Goal: Task Accomplishment & Management: Manage account settings

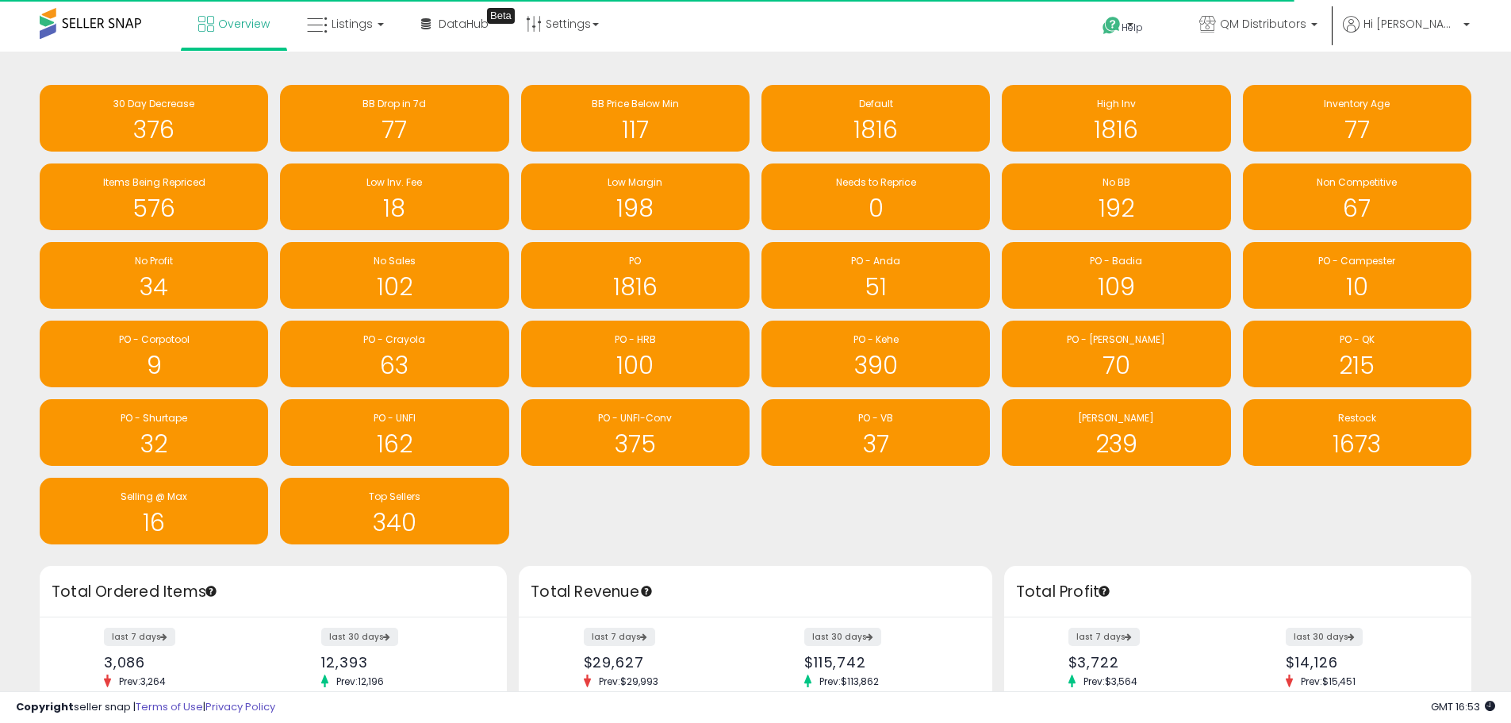
scroll to position [793105, 792611]
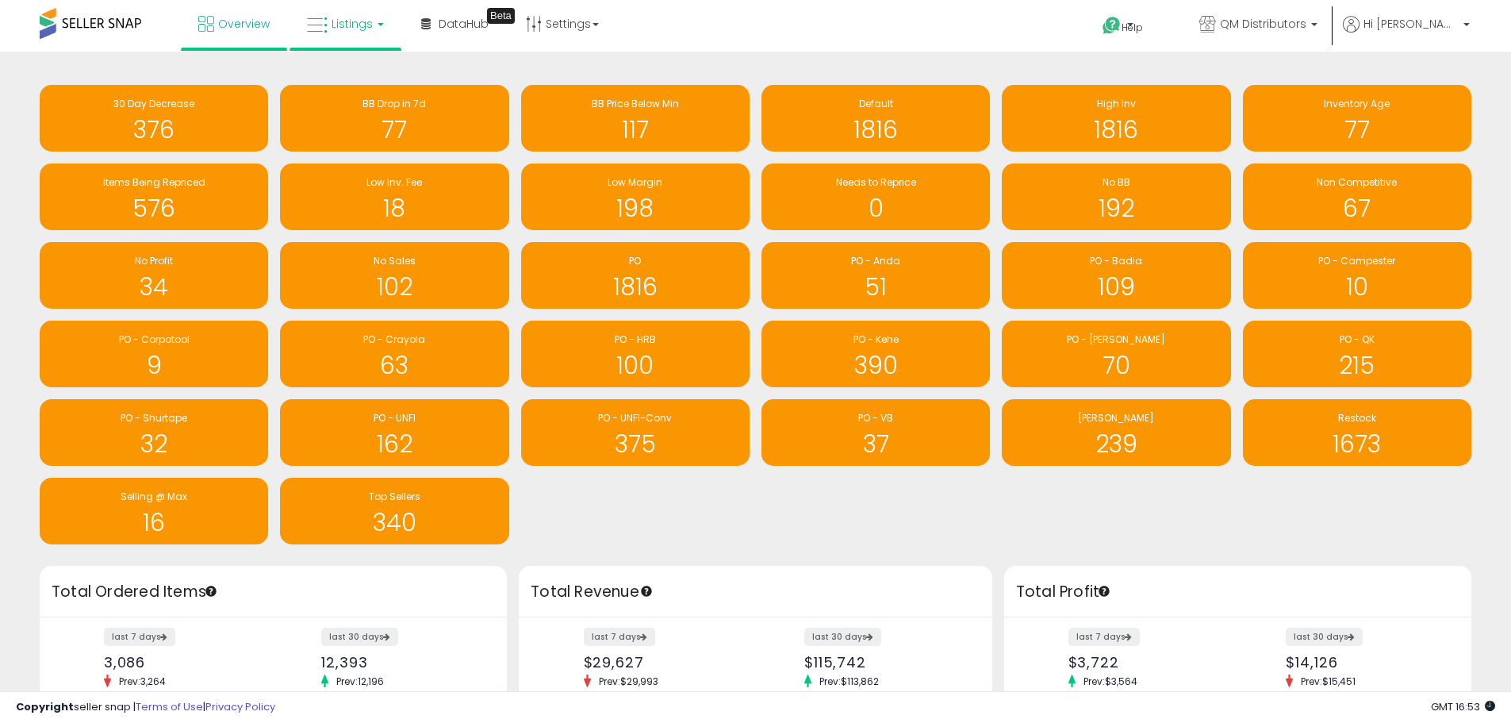
click at [349, 29] on span "Listings" at bounding box center [352, 24] width 41 height 16
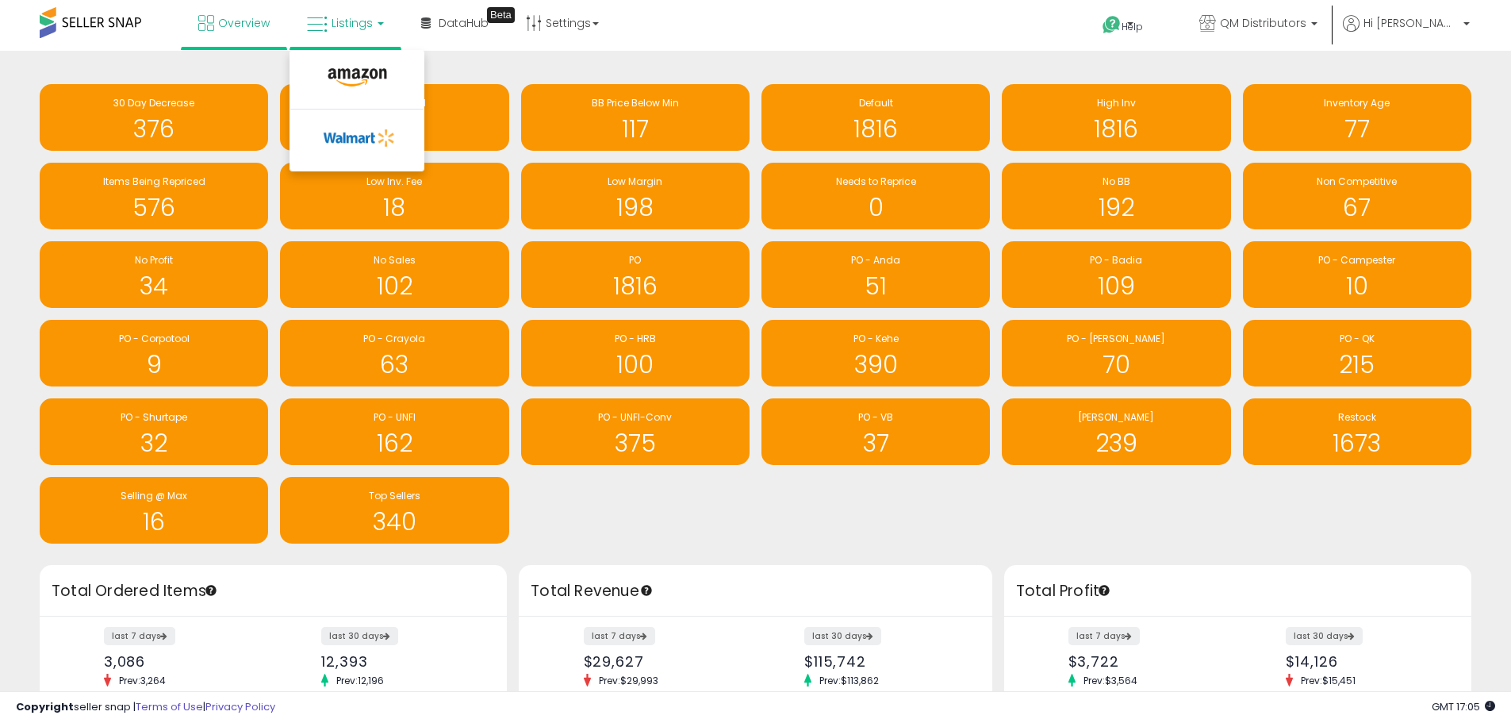
scroll to position [0, 0]
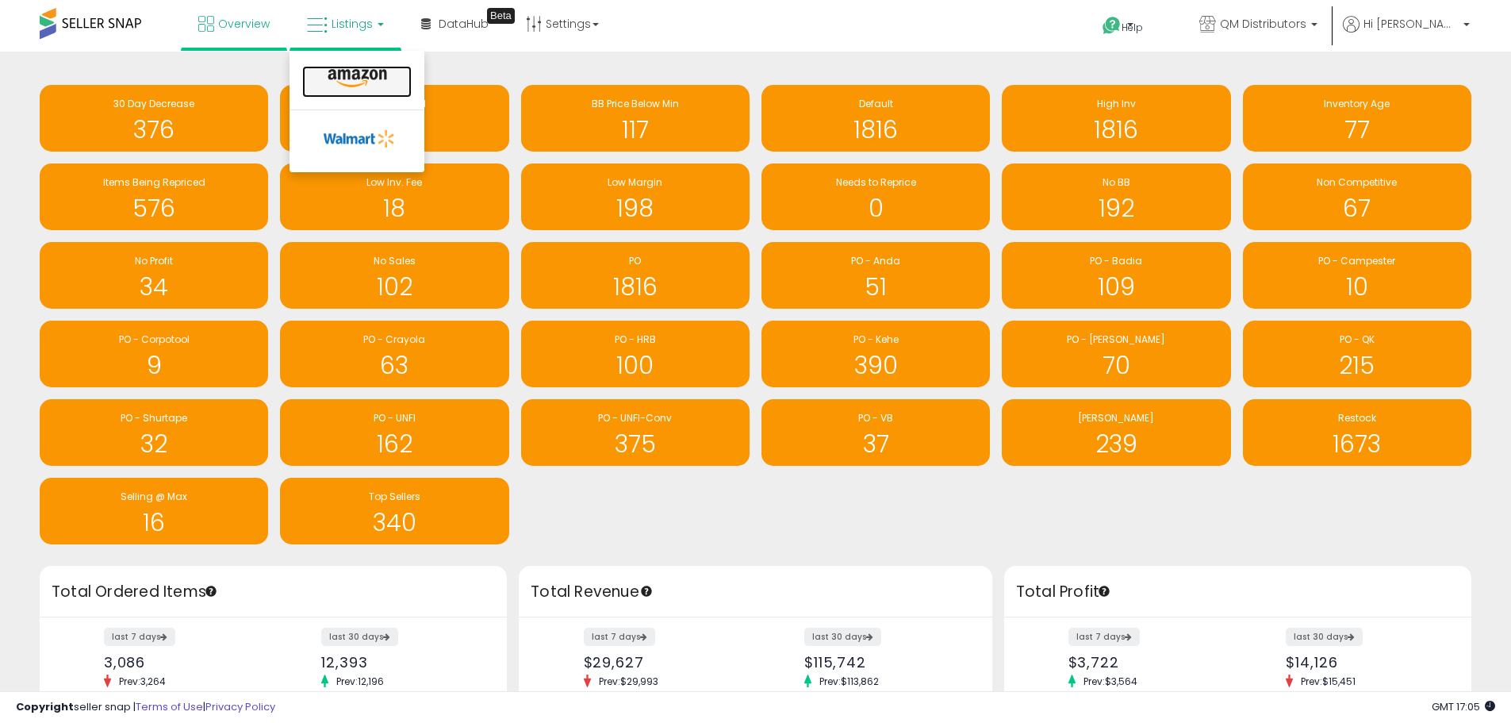
click at [363, 75] on icon at bounding box center [357, 78] width 69 height 21
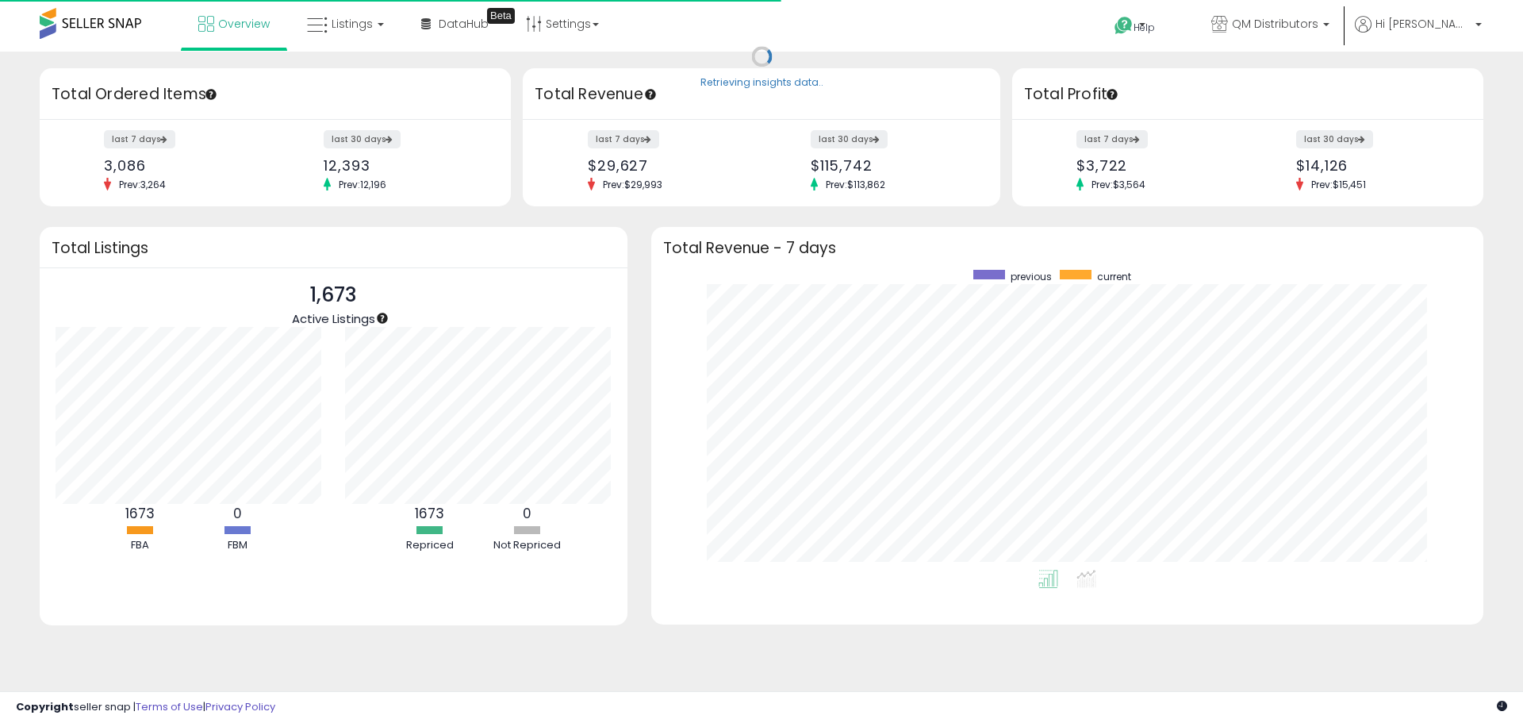
scroll to position [300, 801]
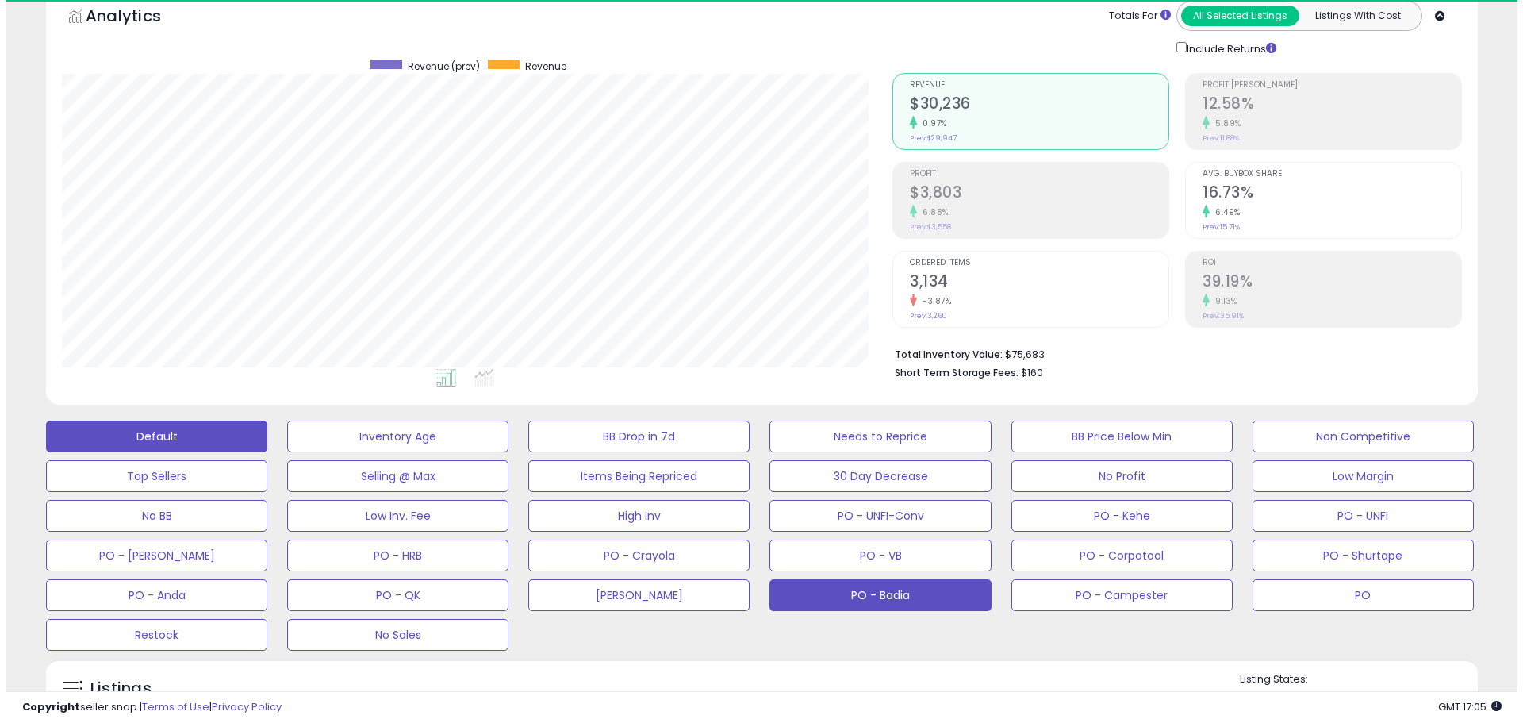
scroll to position [325, 831]
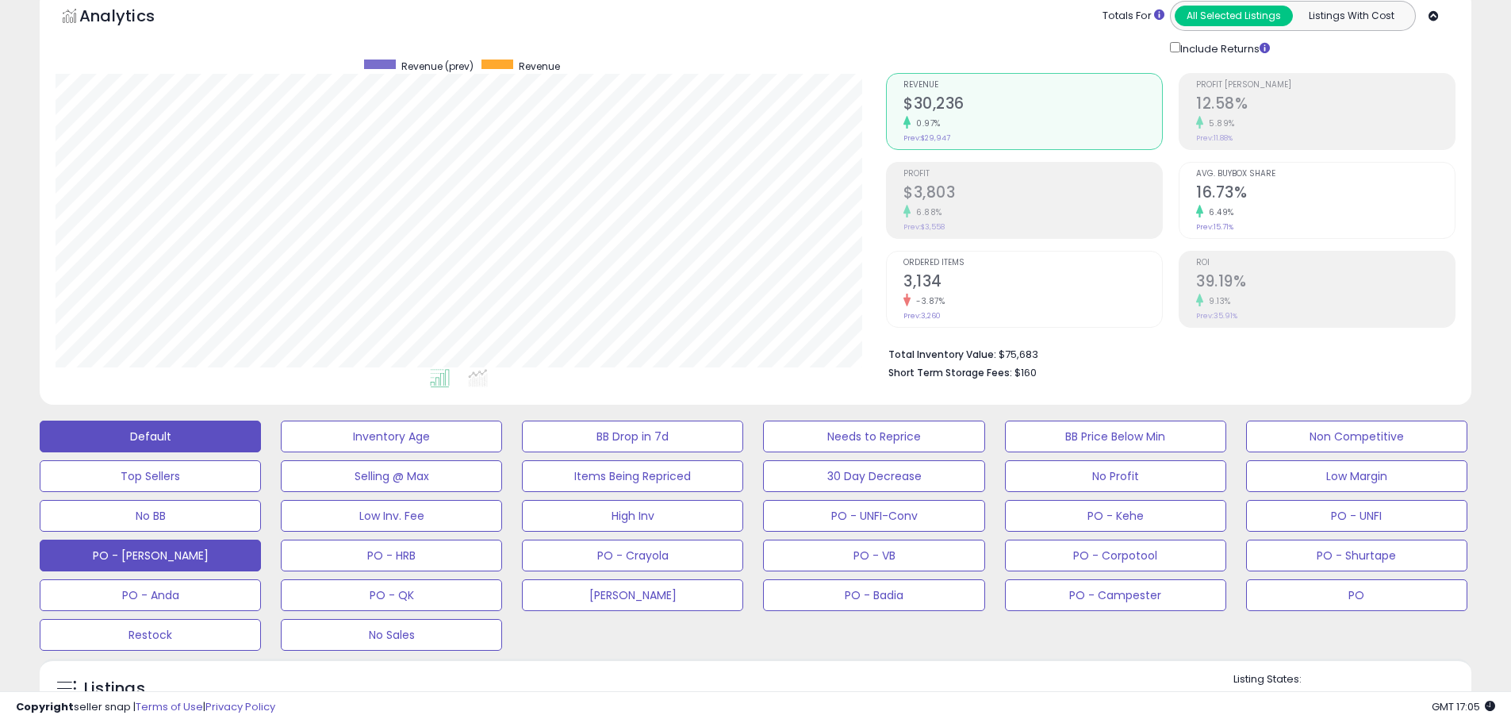
click at [281, 452] on button "PO - Perrigo" at bounding box center [391, 437] width 221 height 32
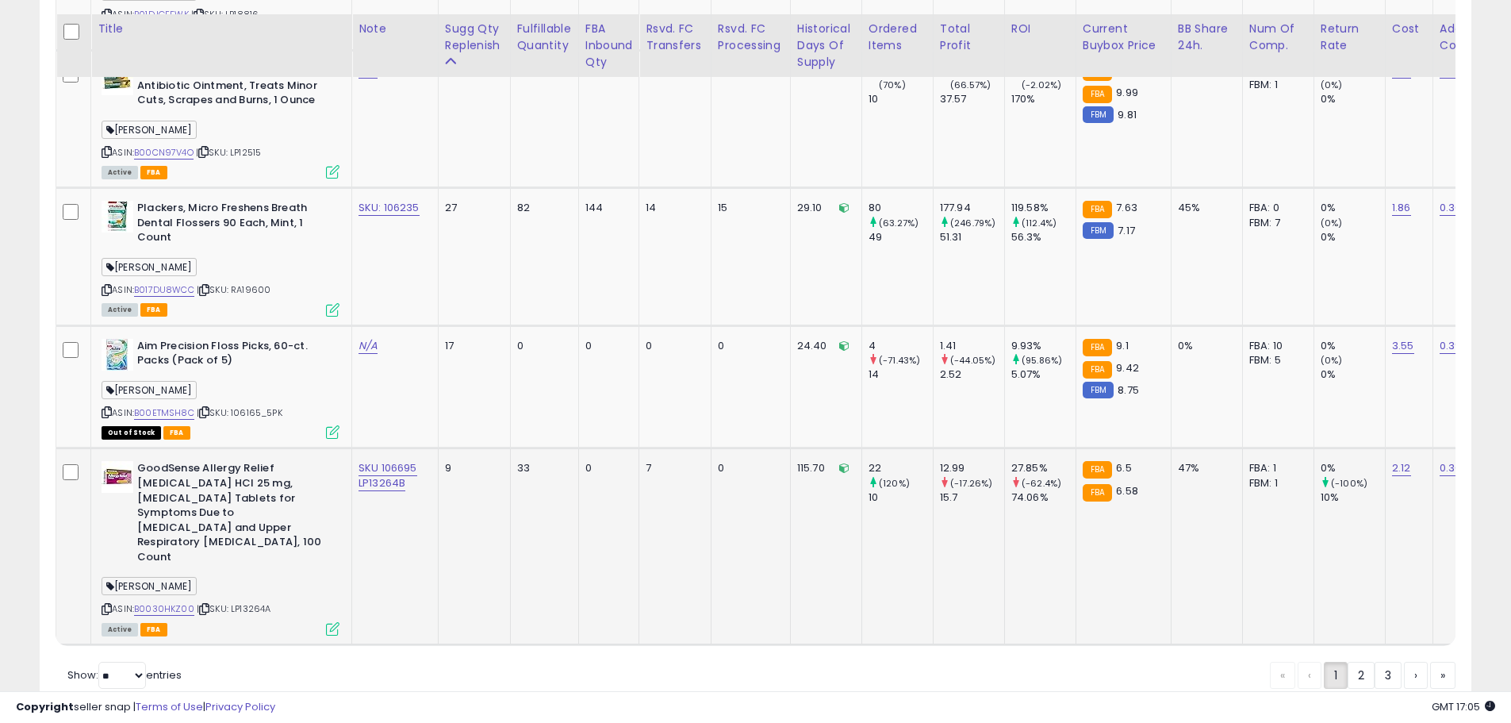
scroll to position [3870, 0]
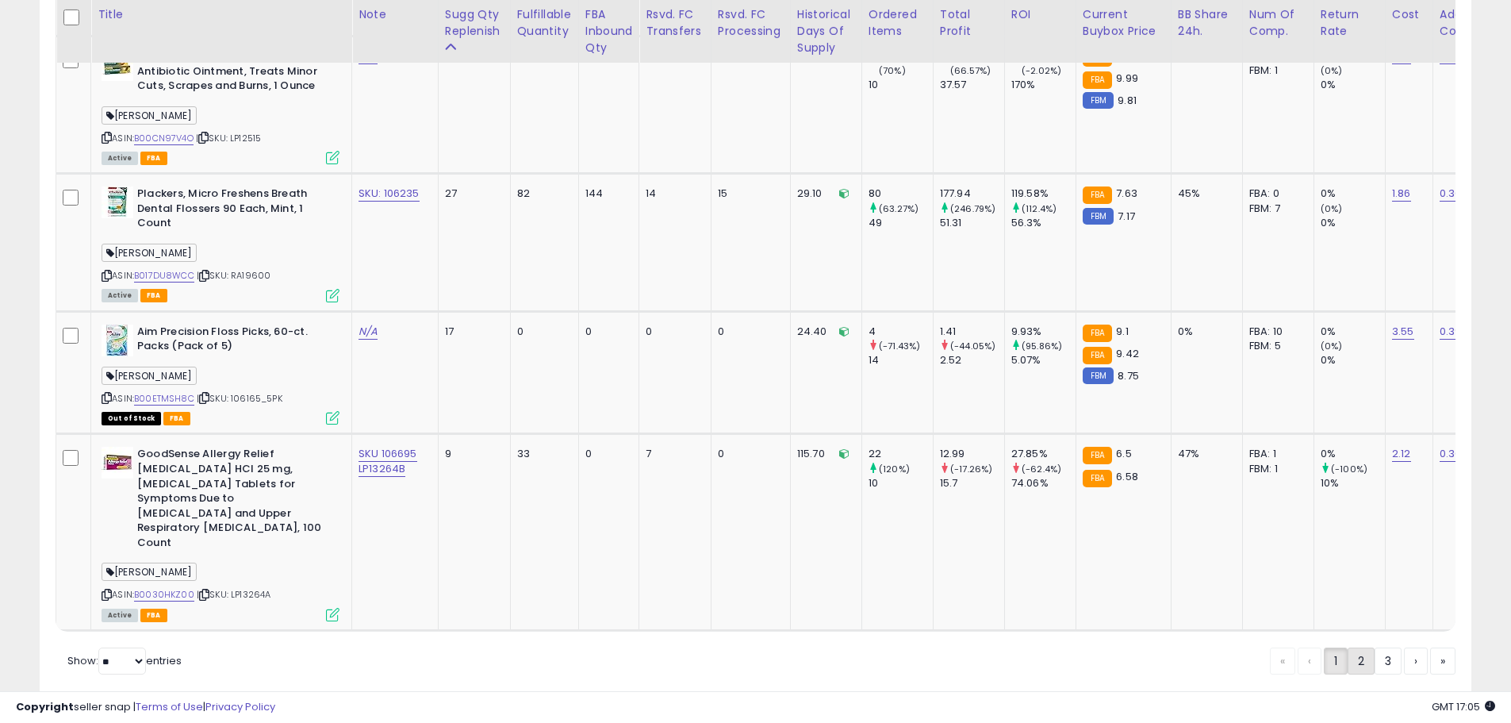
click at [1404, 647] on link "2" at bounding box center [1416, 660] width 24 height 27
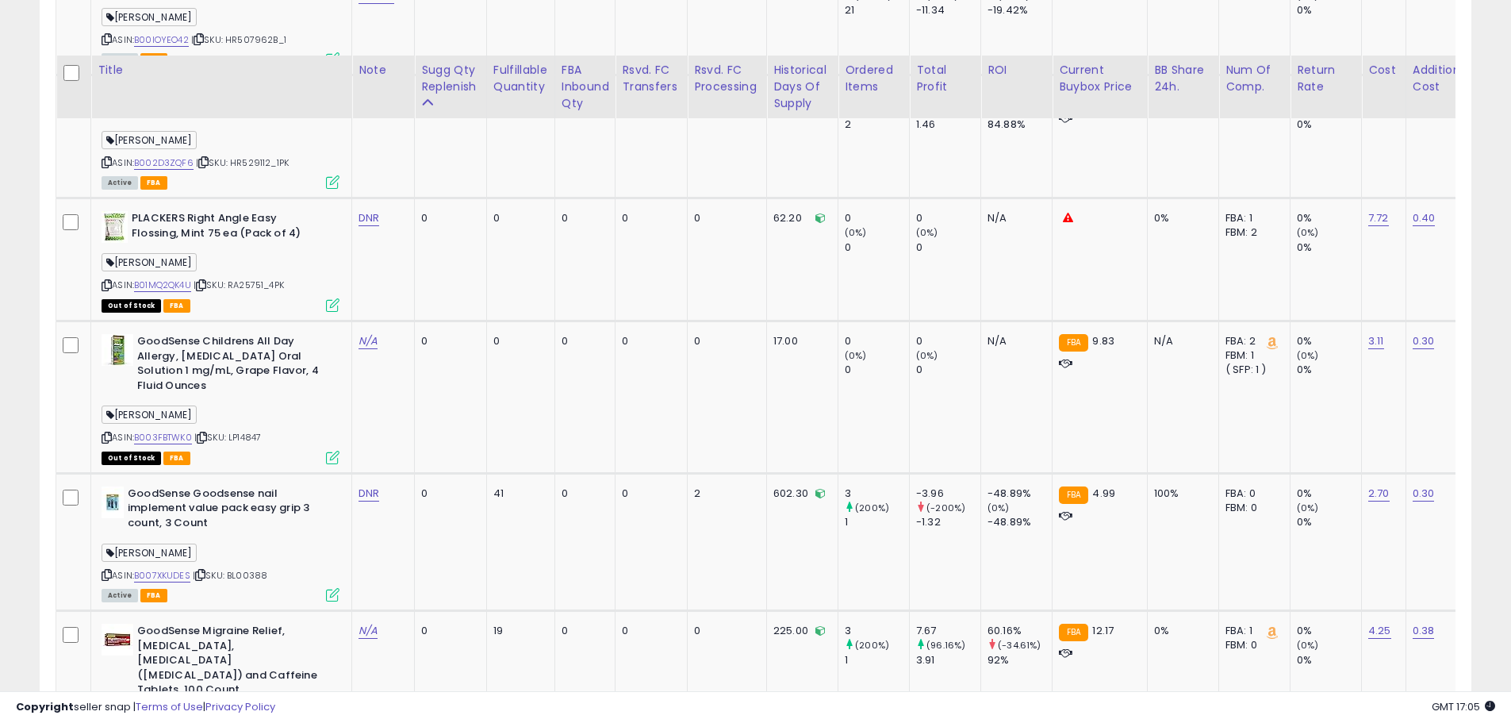
scroll to position [3685, 0]
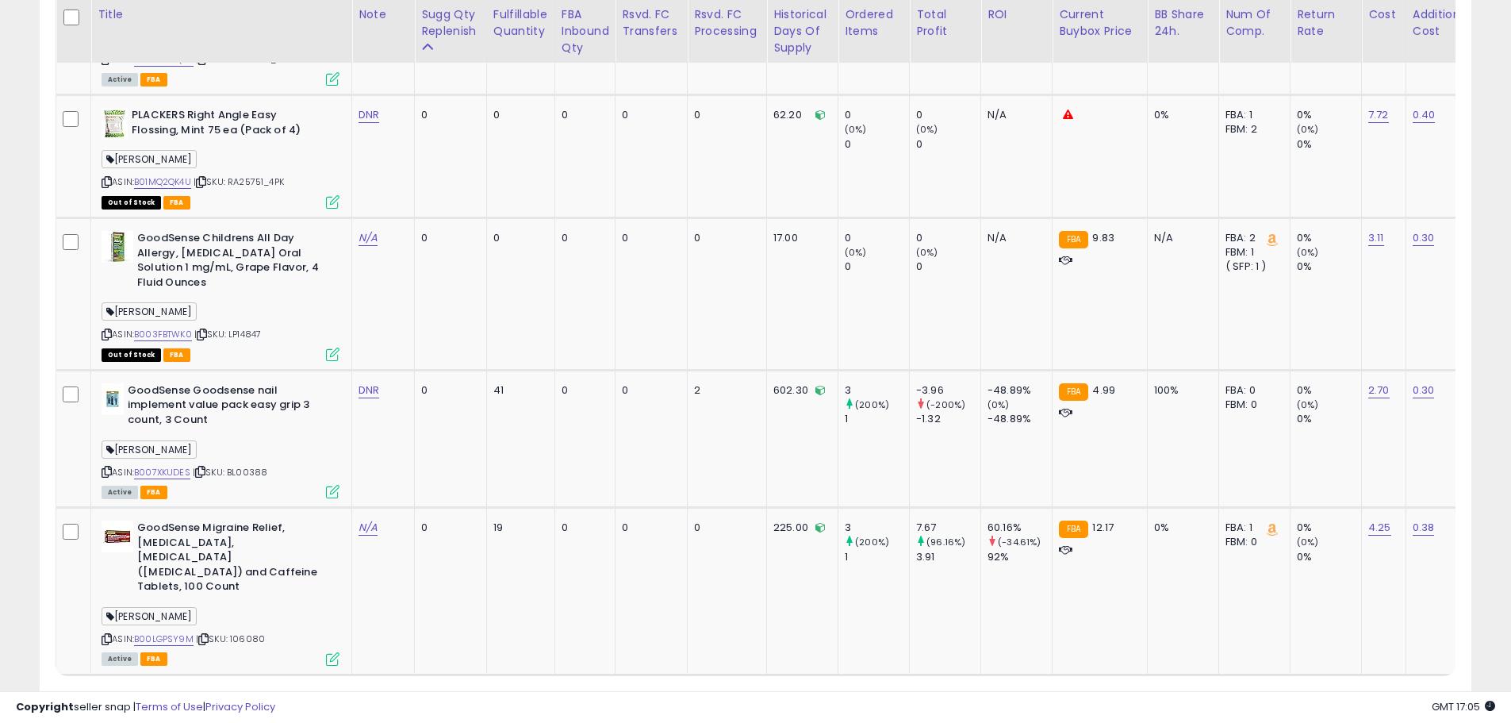
click at [1431, 692] on link "3" at bounding box center [1443, 705] width 25 height 27
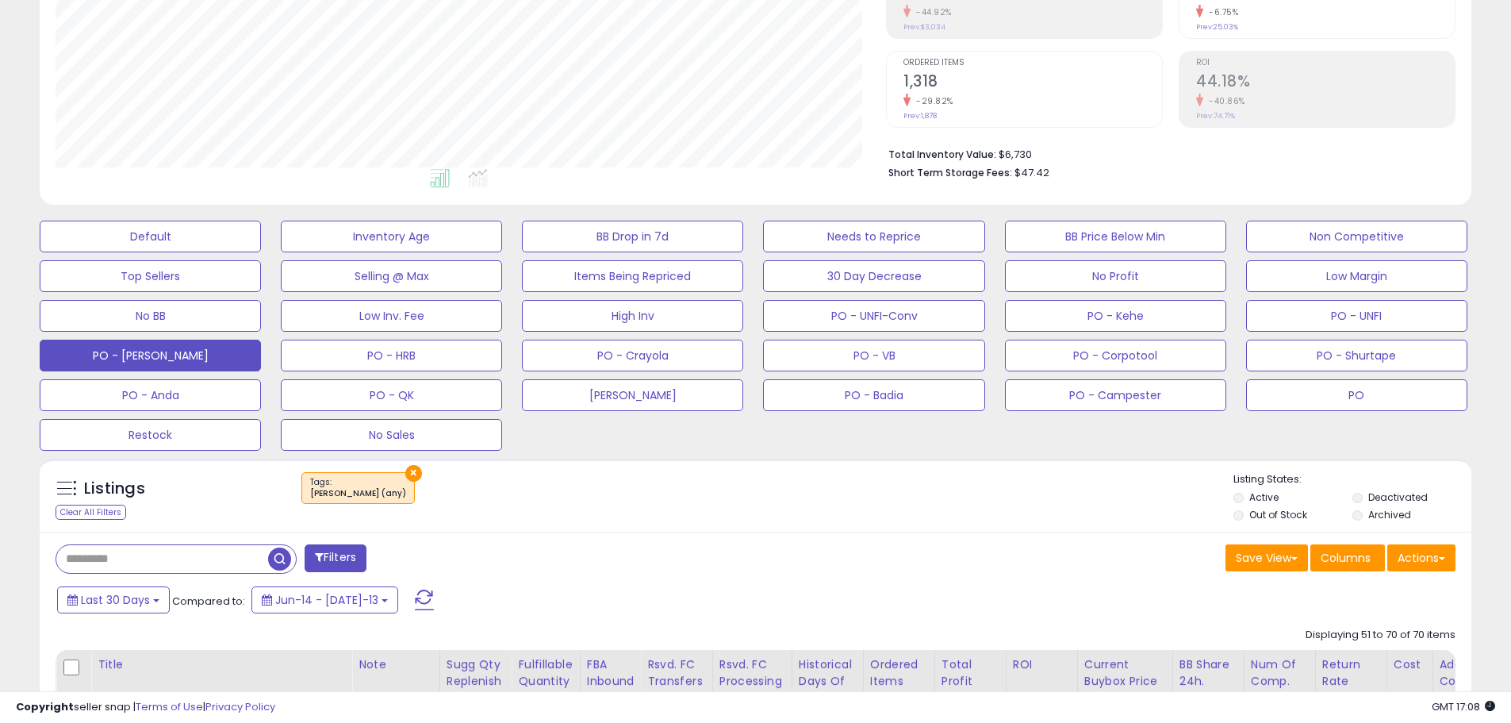
scroll to position [317, 0]
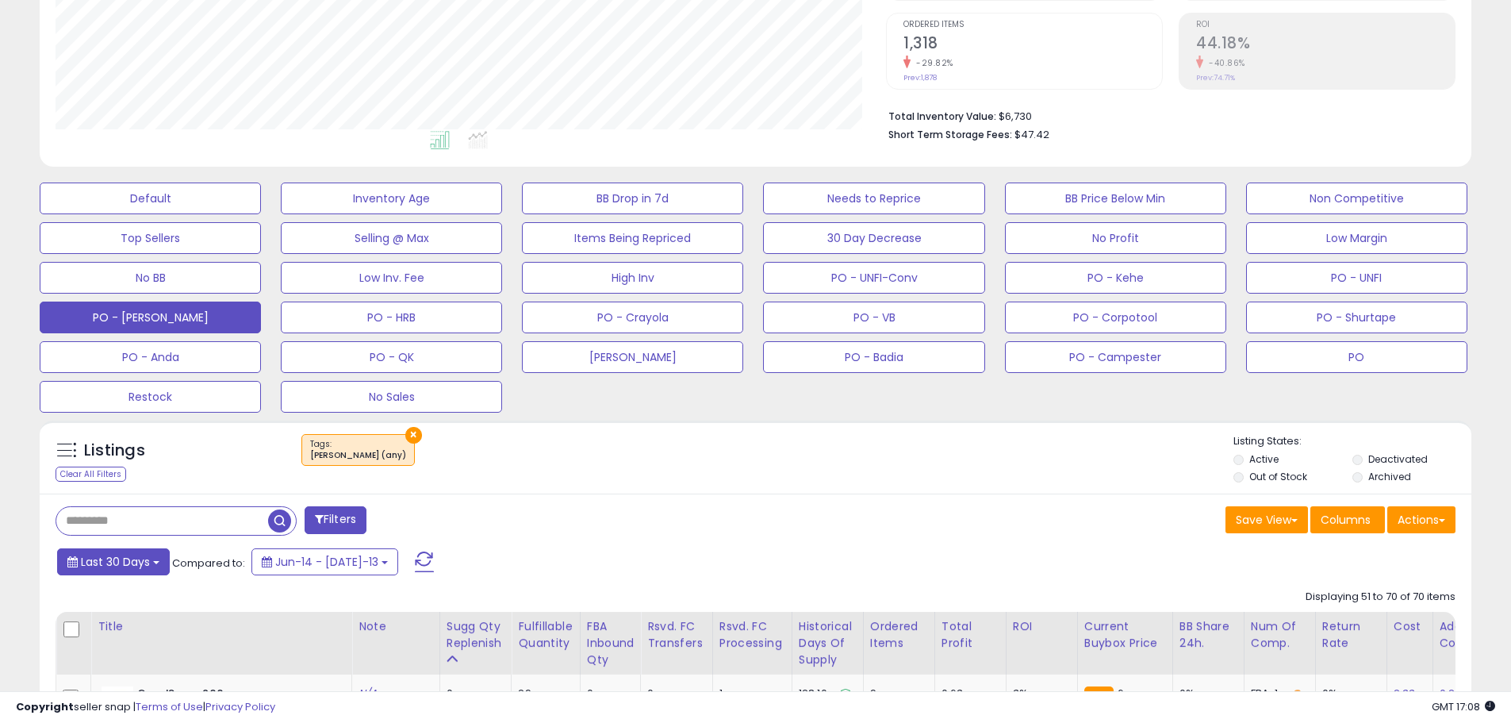
click at [155, 566] on button "Last 30 Days" at bounding box center [113, 561] width 113 height 27
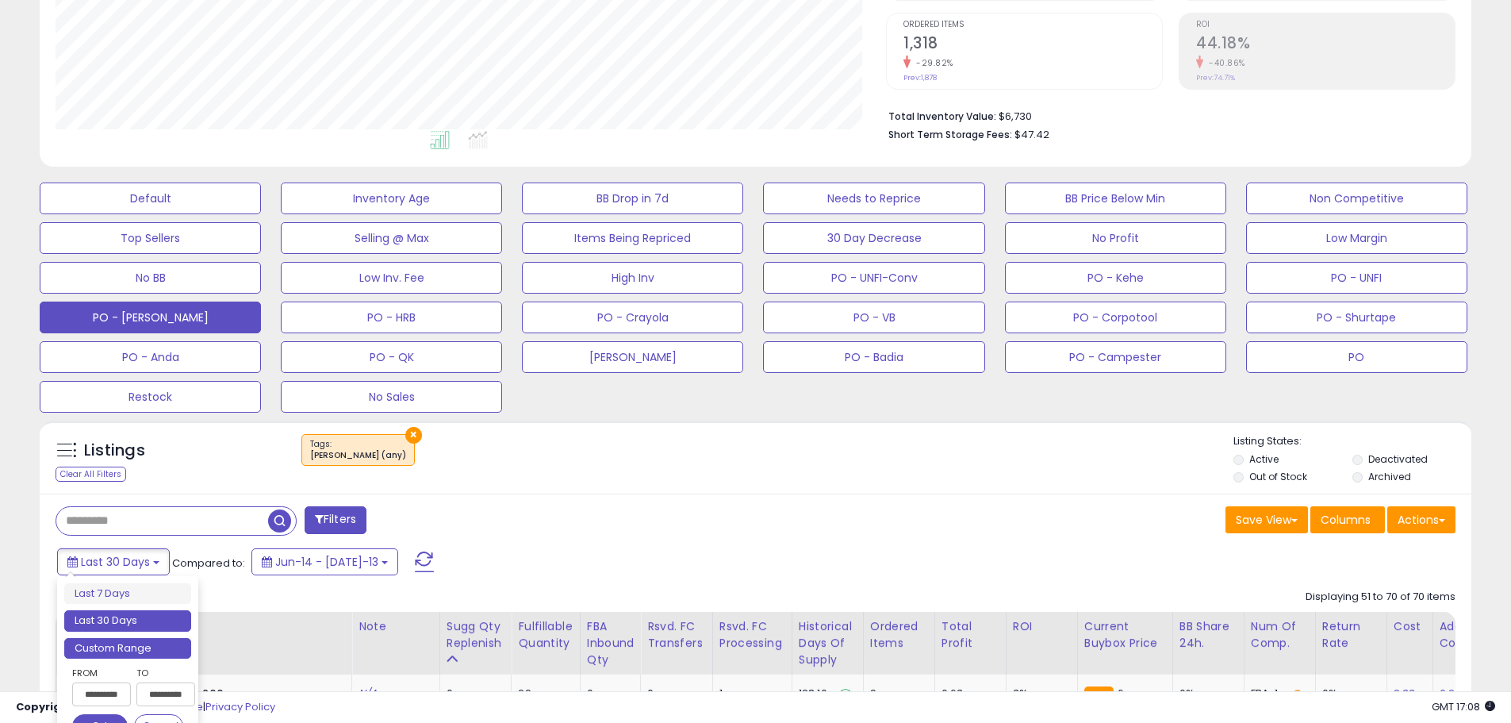
click at [120, 642] on li "Custom Range" at bounding box center [127, 648] width 127 height 21
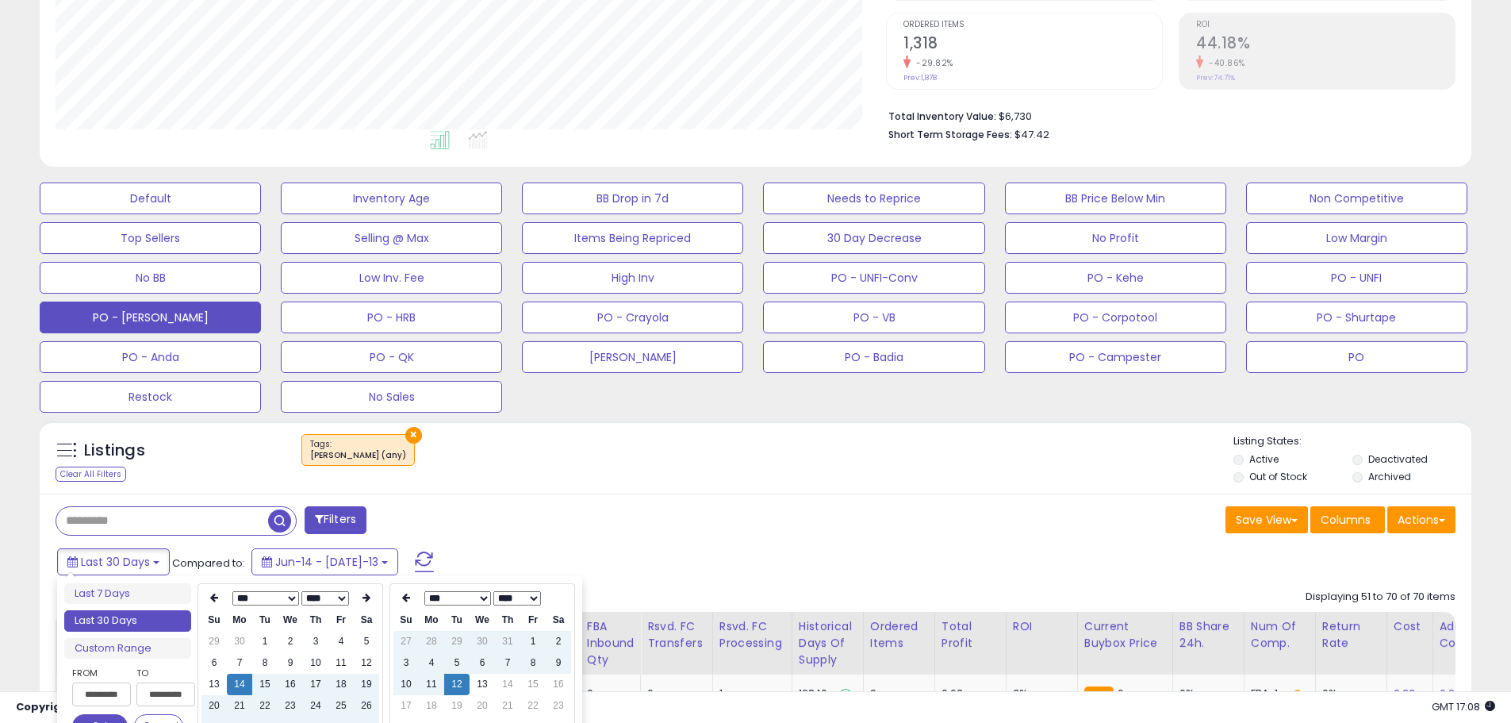
type input "**********"
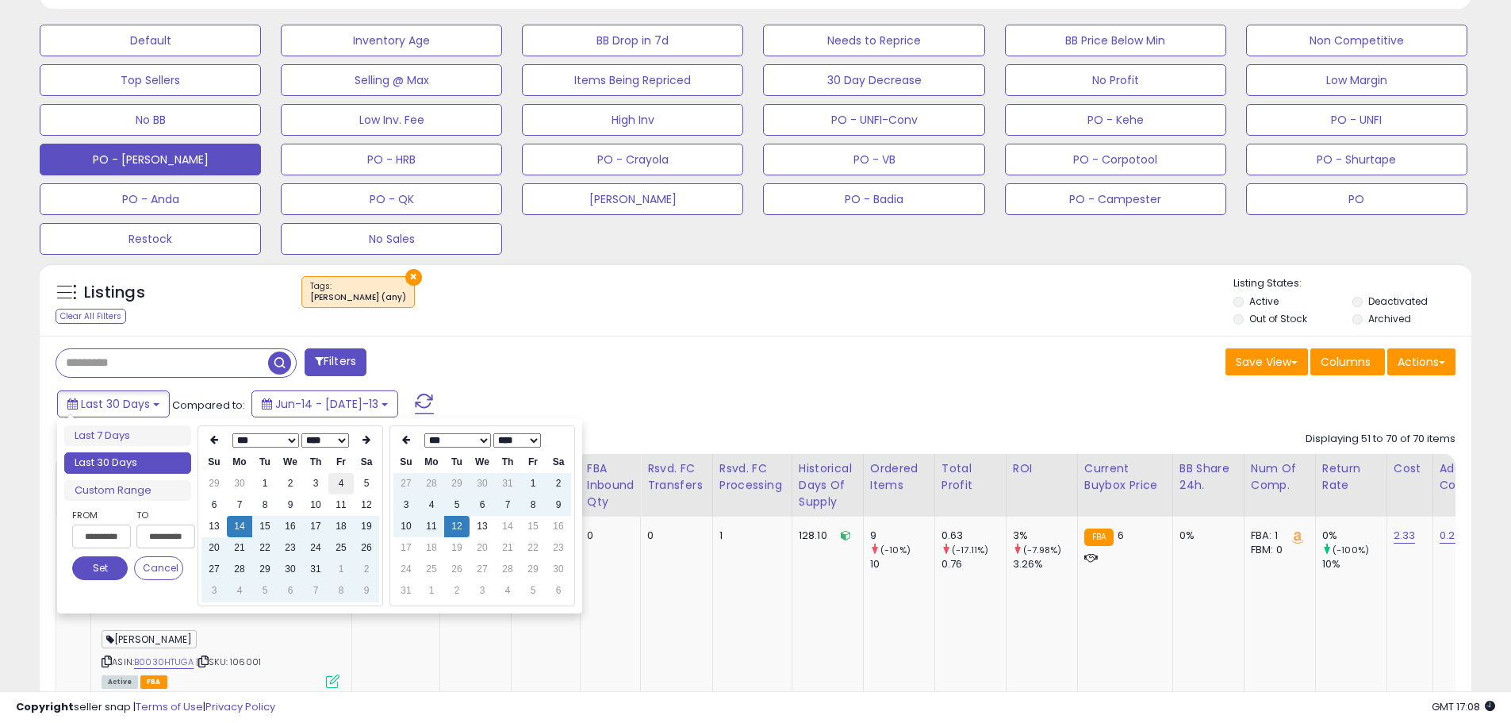
scroll to position [476, 0]
type input "**********"
click at [219, 441] on th at bounding box center [214, 439] width 25 height 22
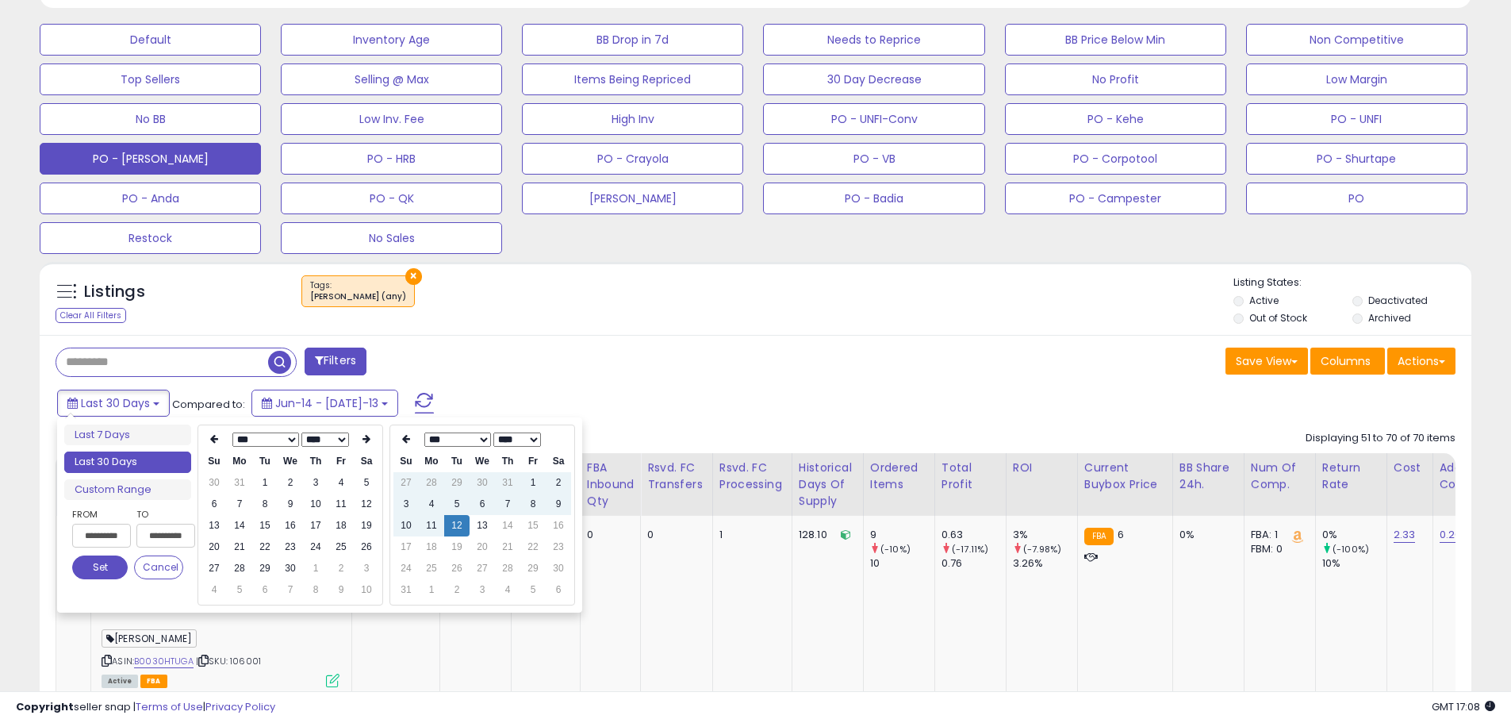
click at [219, 441] on th at bounding box center [214, 439] width 25 height 22
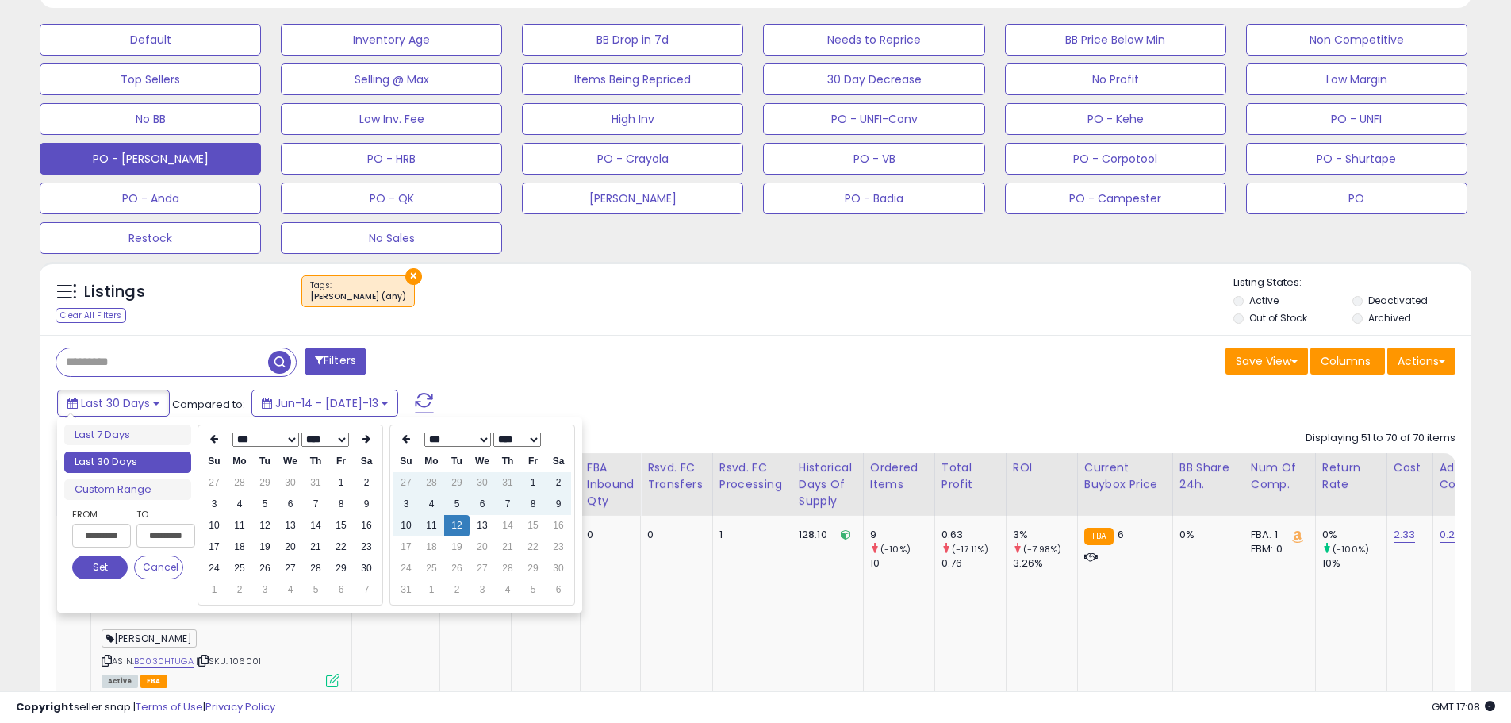
click at [219, 441] on th at bounding box center [214, 439] width 25 height 22
type input "**********"
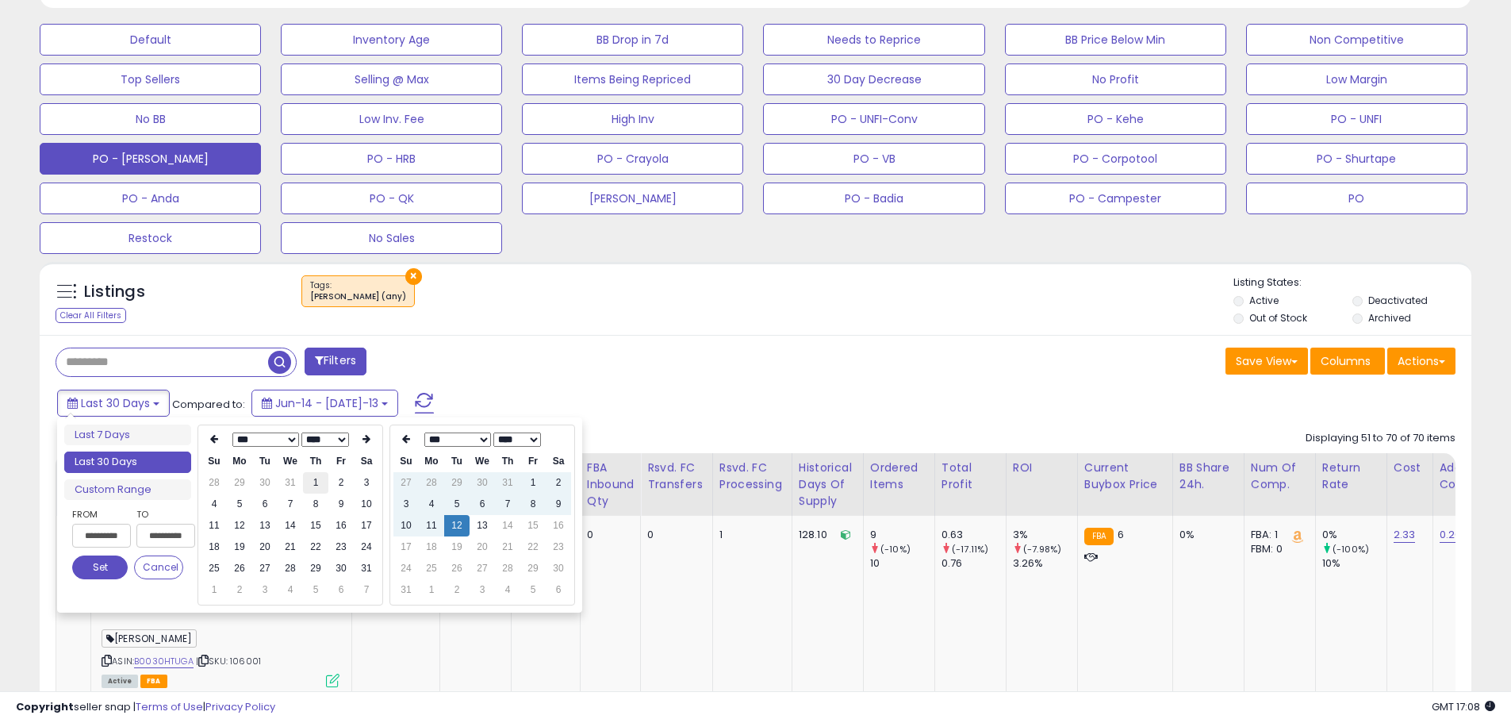
click at [310, 489] on td "1" at bounding box center [315, 482] width 25 height 21
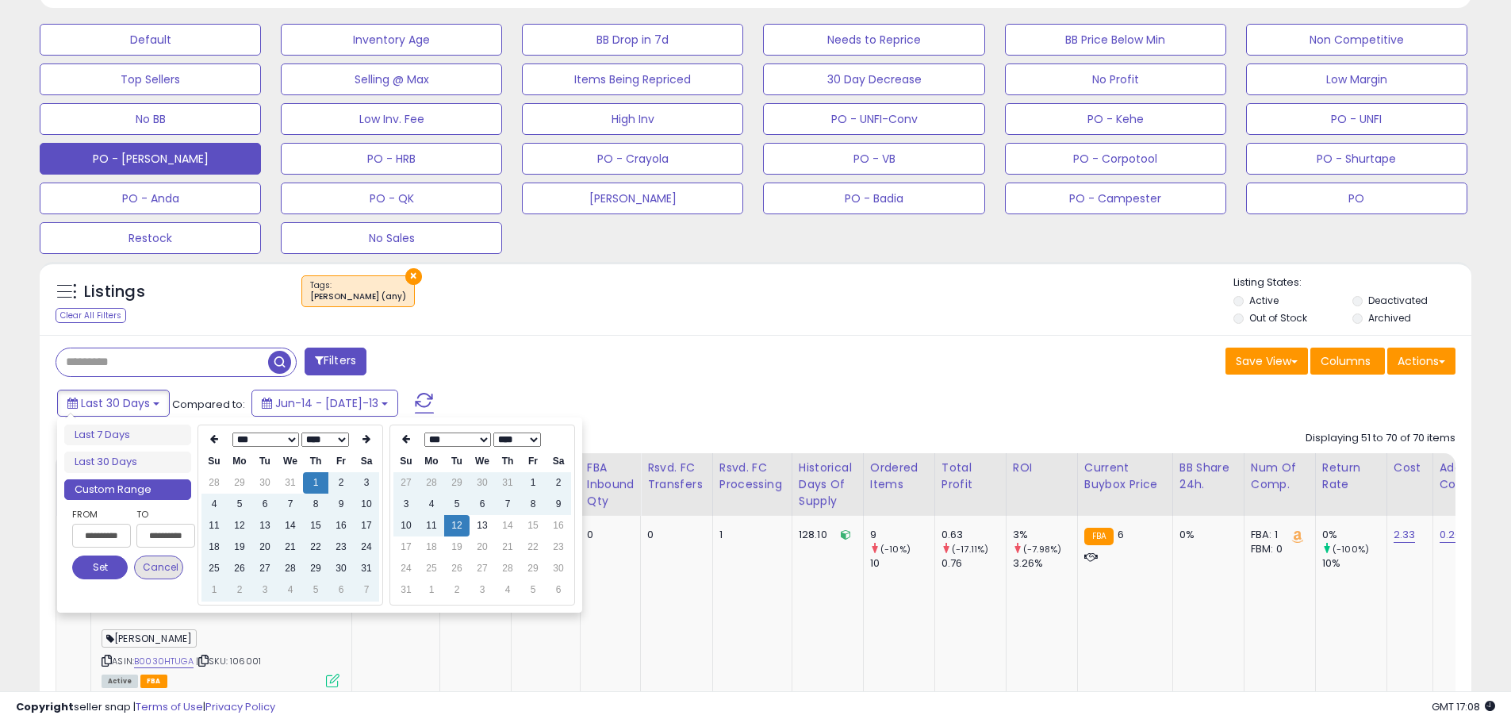
type input "**********"
click at [108, 566] on button "Set" at bounding box center [100, 567] width 56 height 24
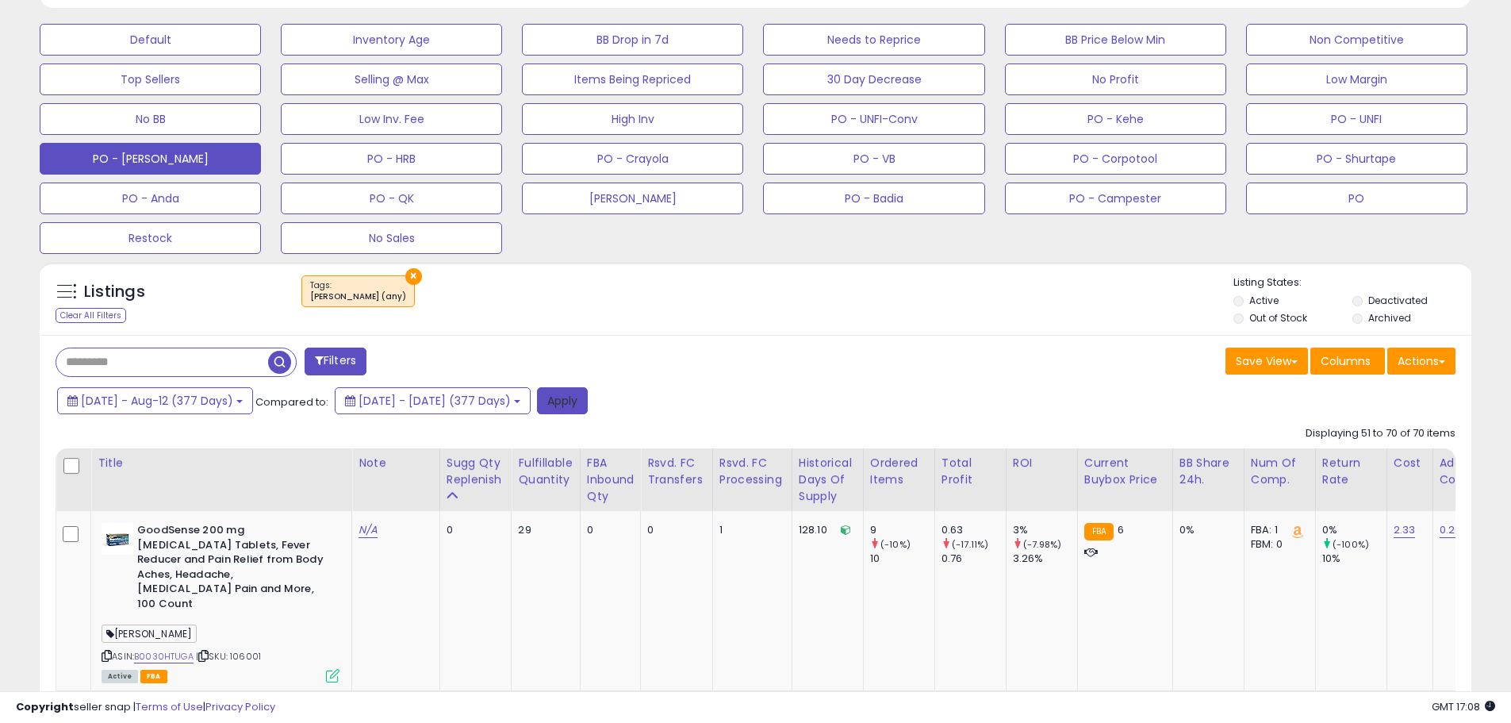
click at [588, 398] on button "Apply" at bounding box center [562, 400] width 51 height 27
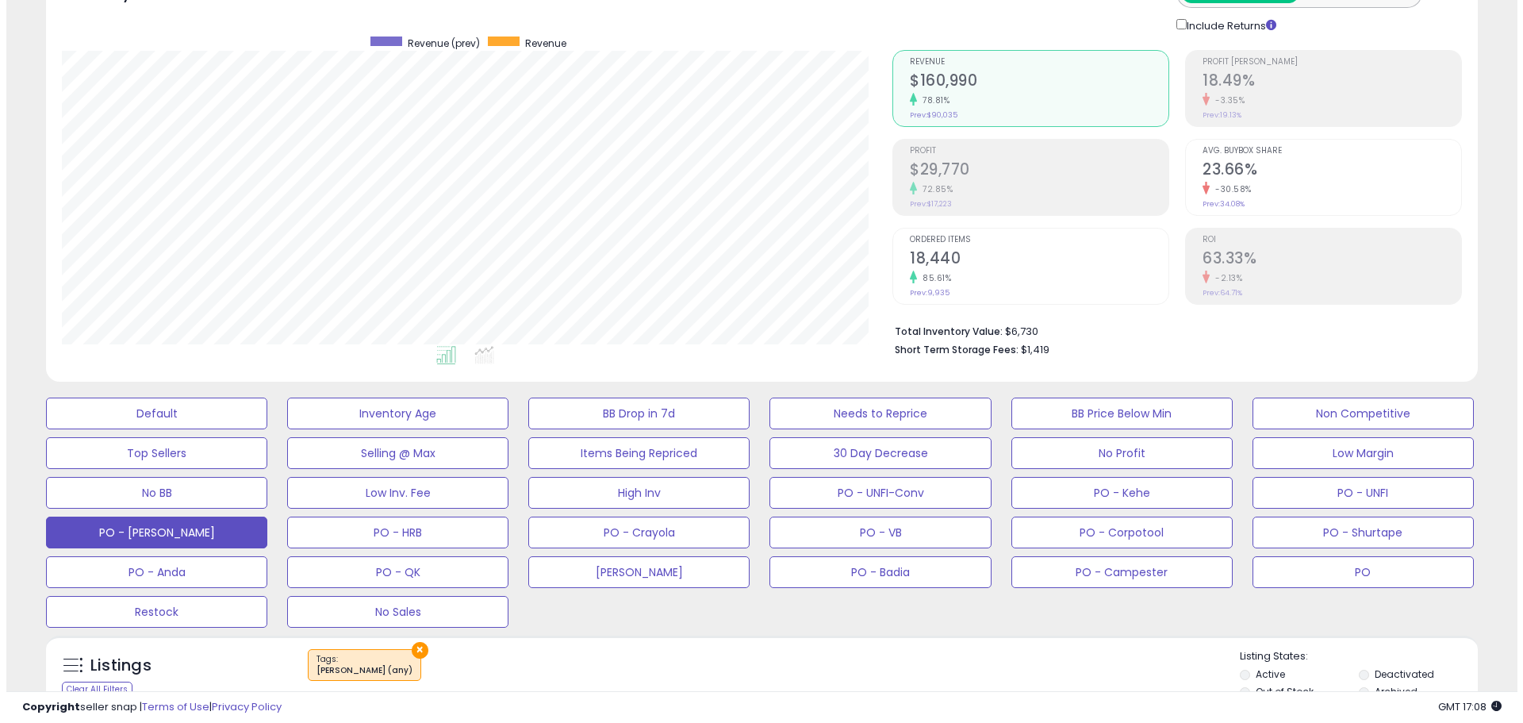
scroll to position [325, 831]
click at [196, 413] on button "Default" at bounding box center [150, 413] width 221 height 32
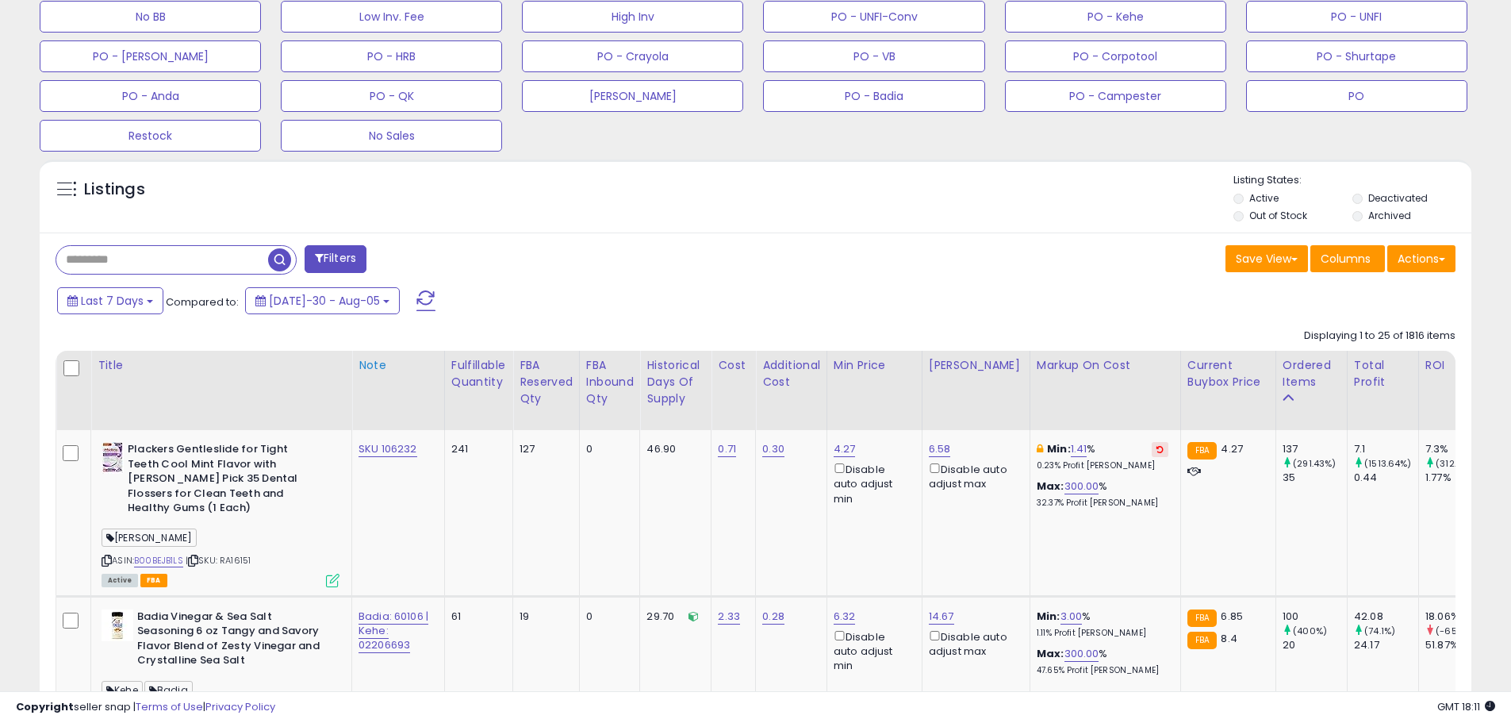
scroll to position [816, 0]
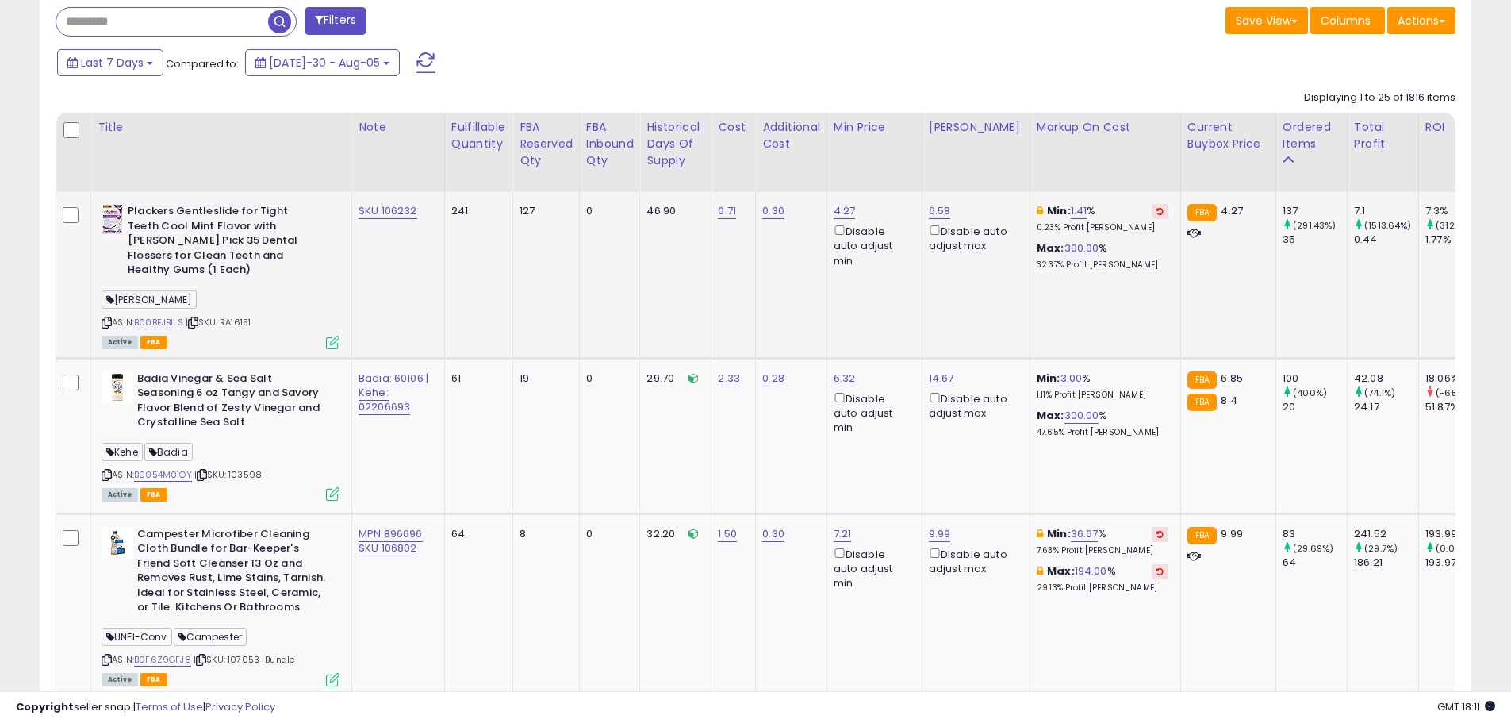
click at [424, 252] on td "SKU 106232" at bounding box center [398, 275] width 93 height 166
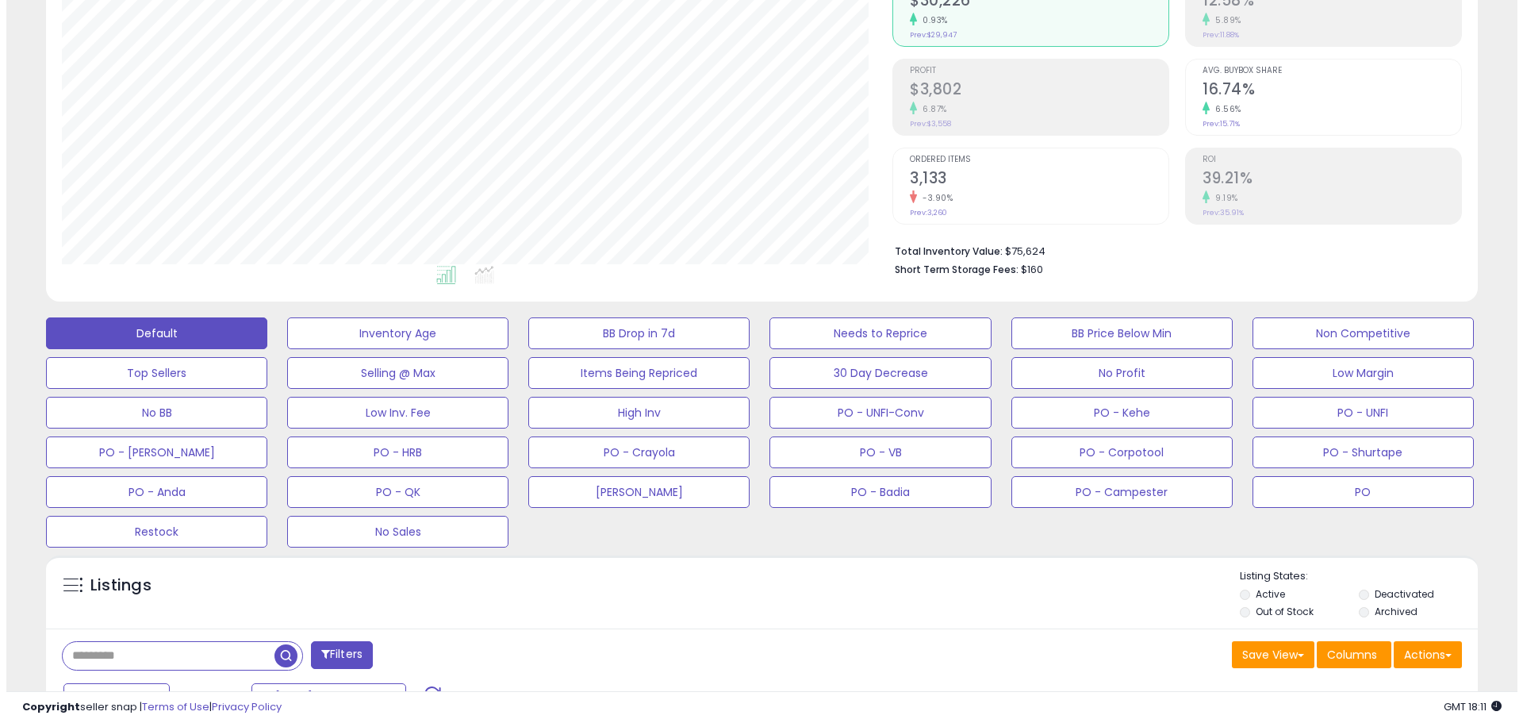
scroll to position [182, 0]
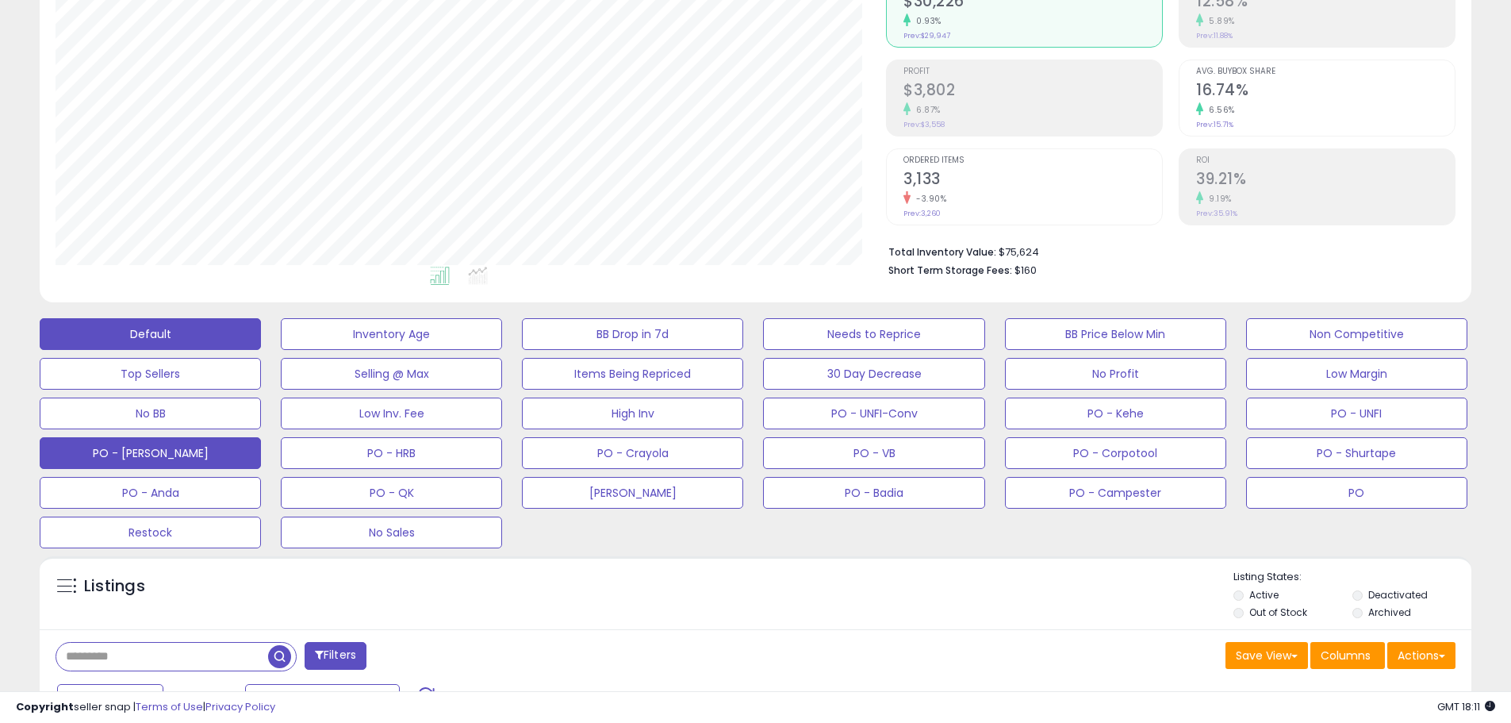
click at [281, 350] on button "PO - Perrigo" at bounding box center [391, 334] width 221 height 32
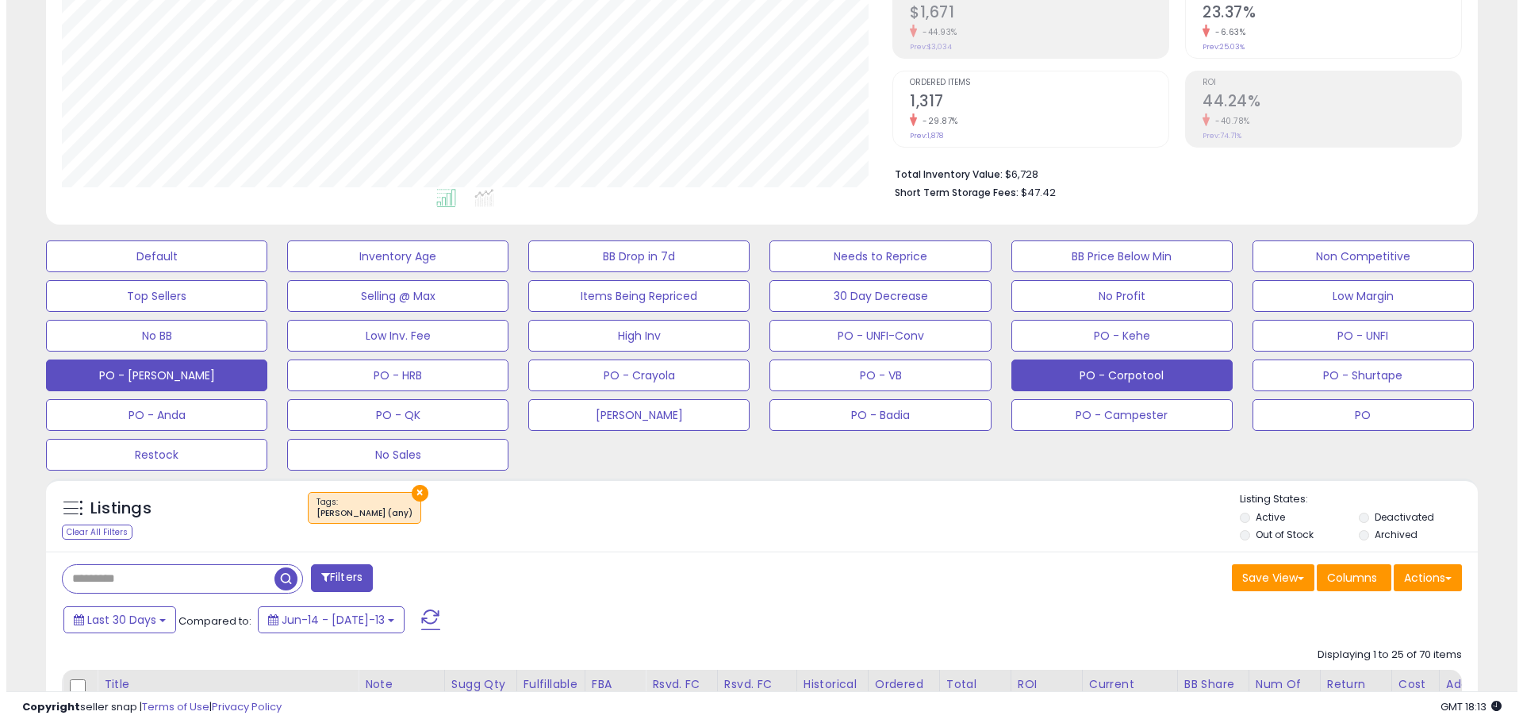
scroll to position [261, 0]
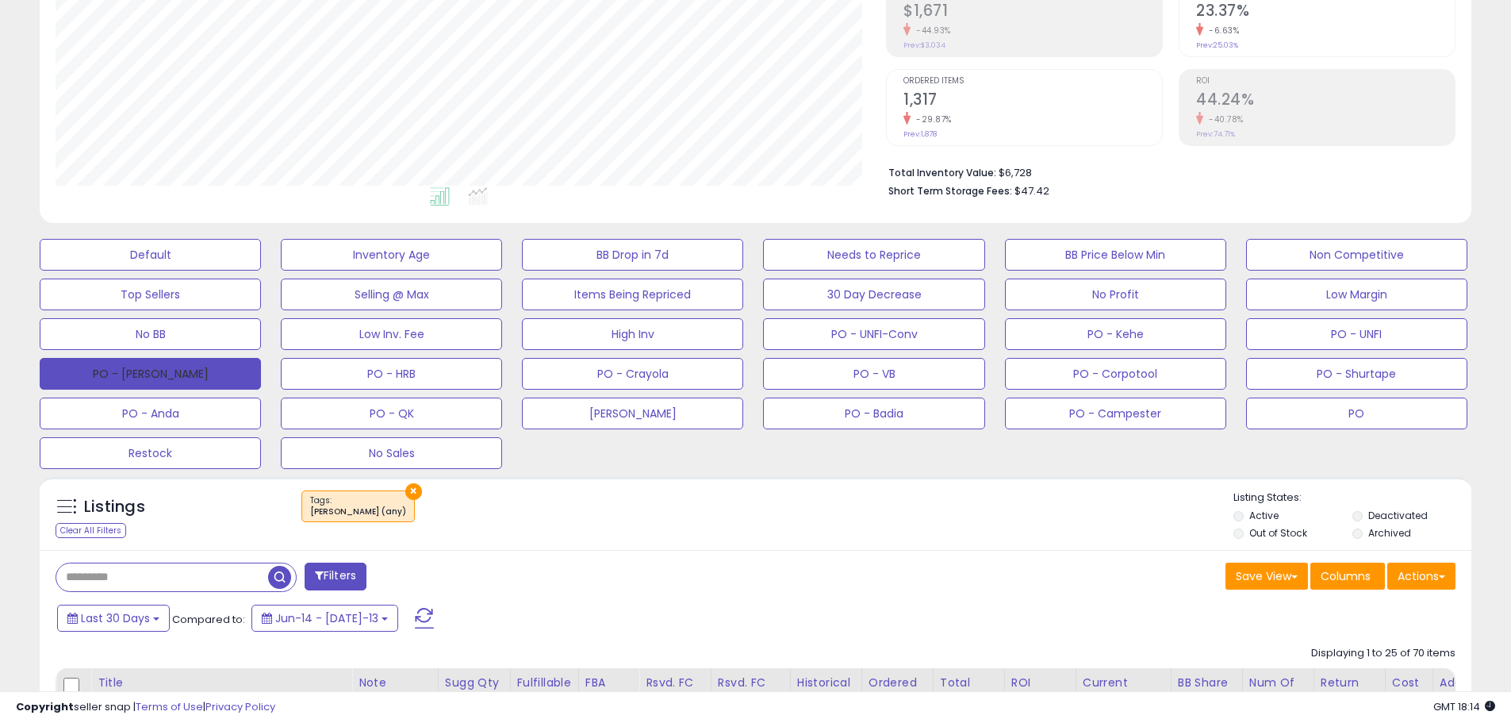
click at [201, 381] on button "PO - Perrigo" at bounding box center [150, 374] width 221 height 32
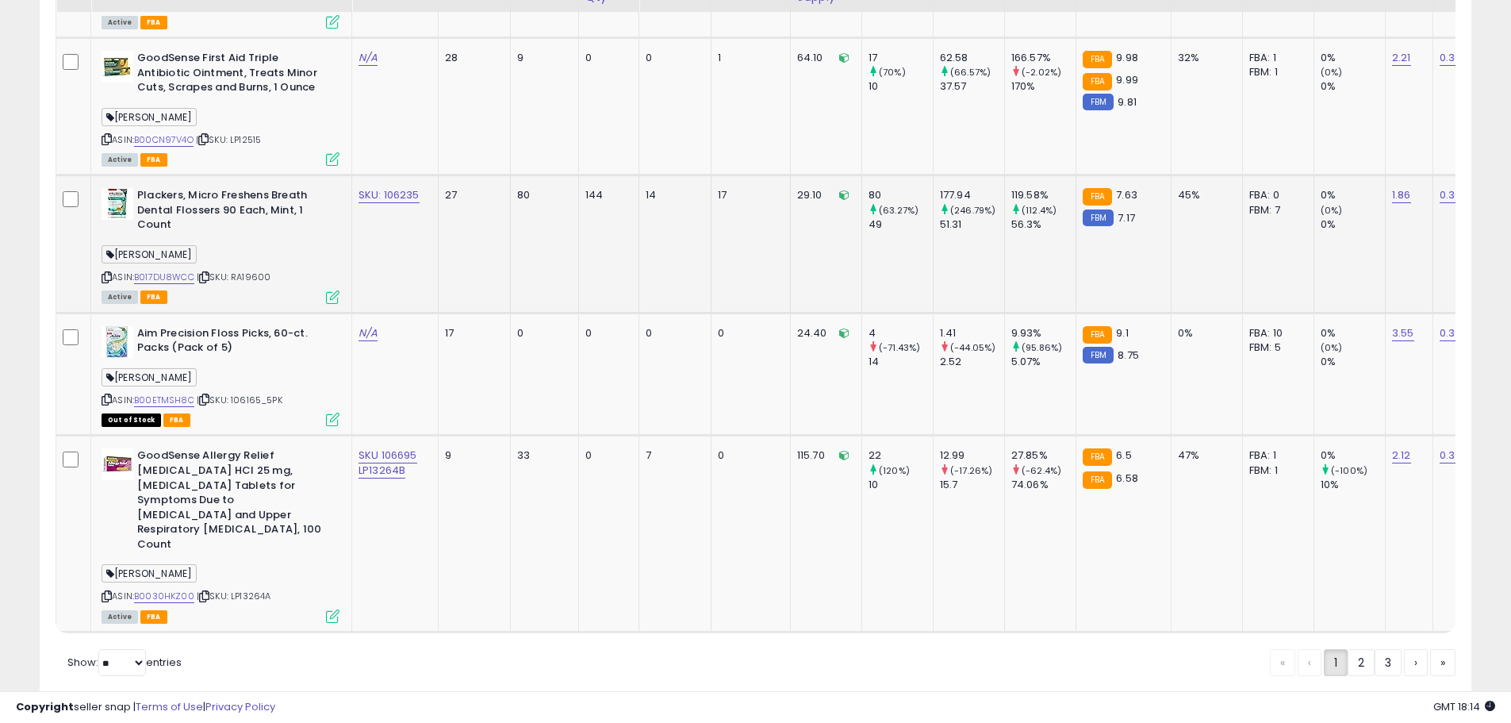
scroll to position [3870, 0]
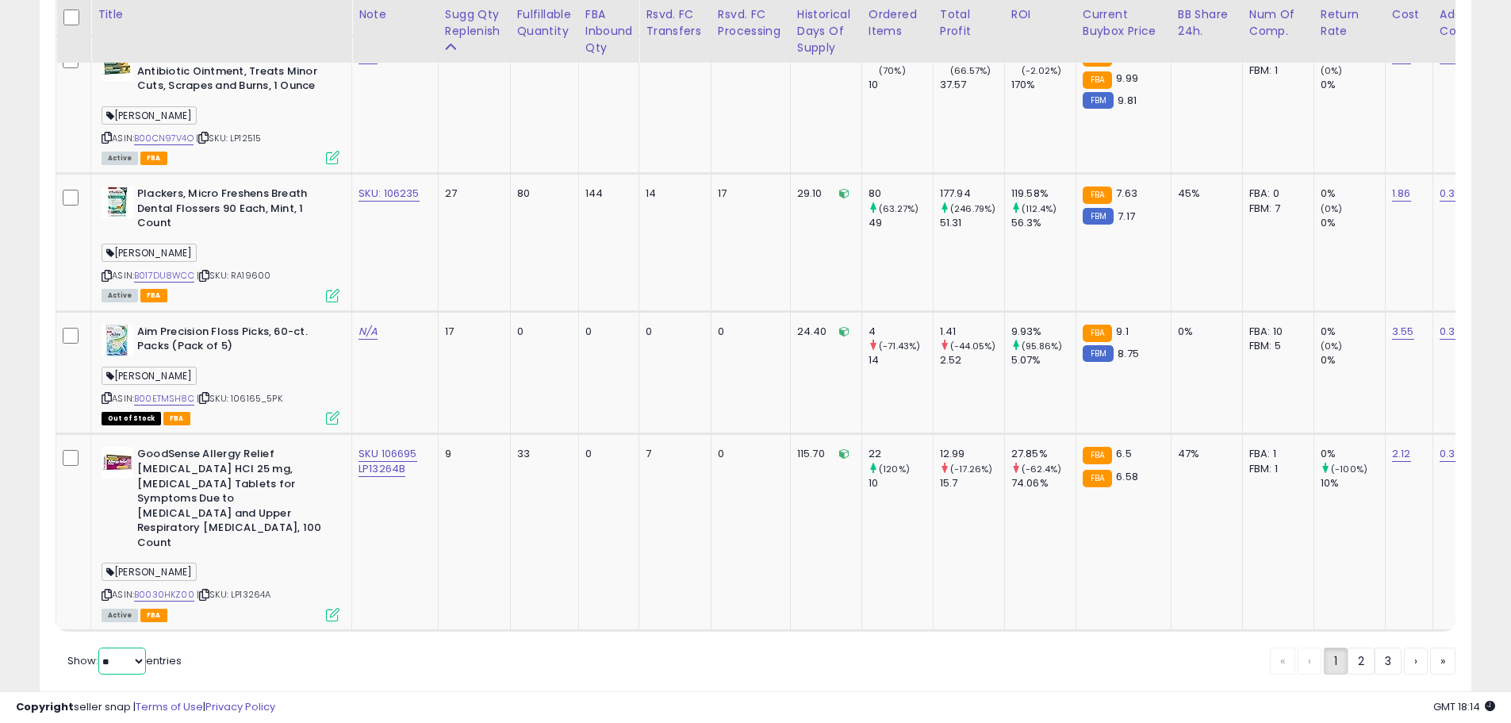
click at [142, 647] on select "** **" at bounding box center [122, 660] width 48 height 27
click at [100, 647] on select "** **" at bounding box center [122, 660] width 48 height 27
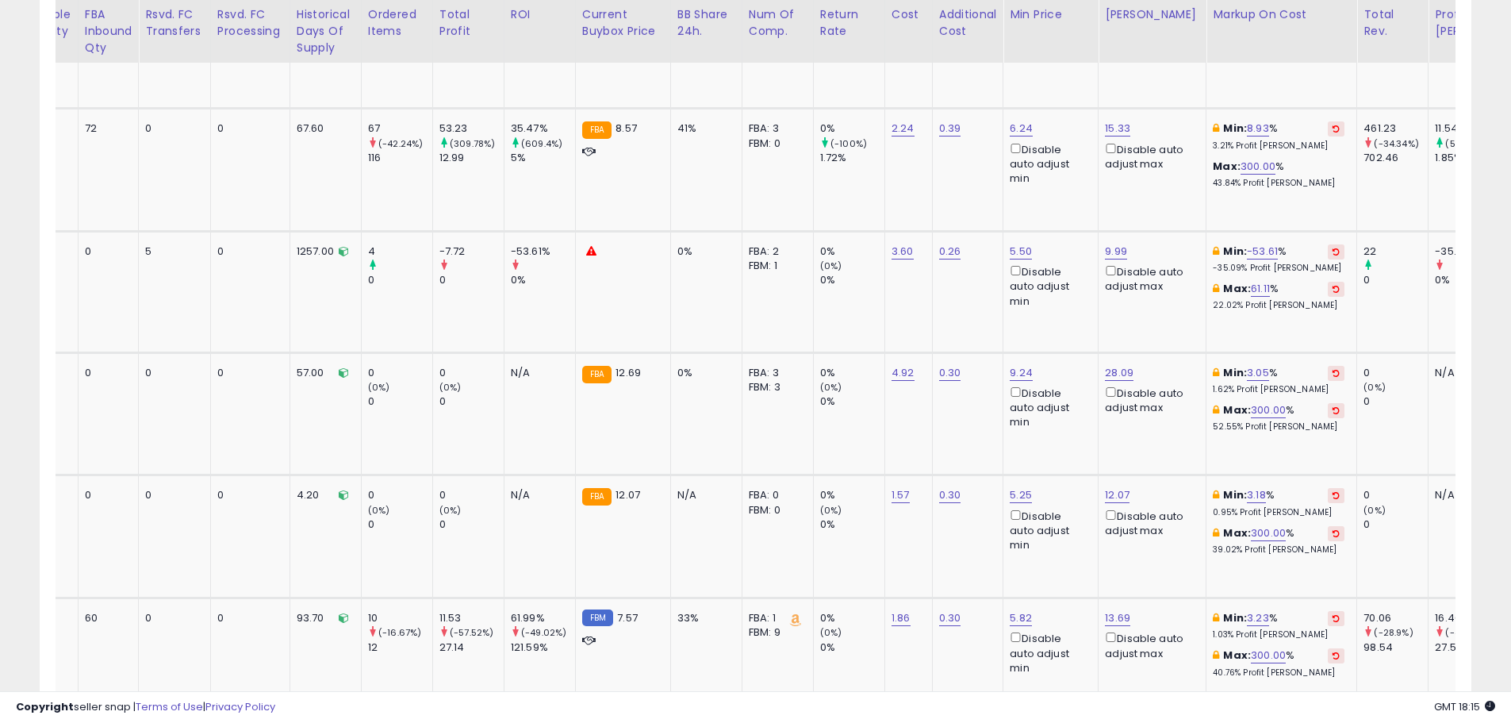
scroll to position [0, 0]
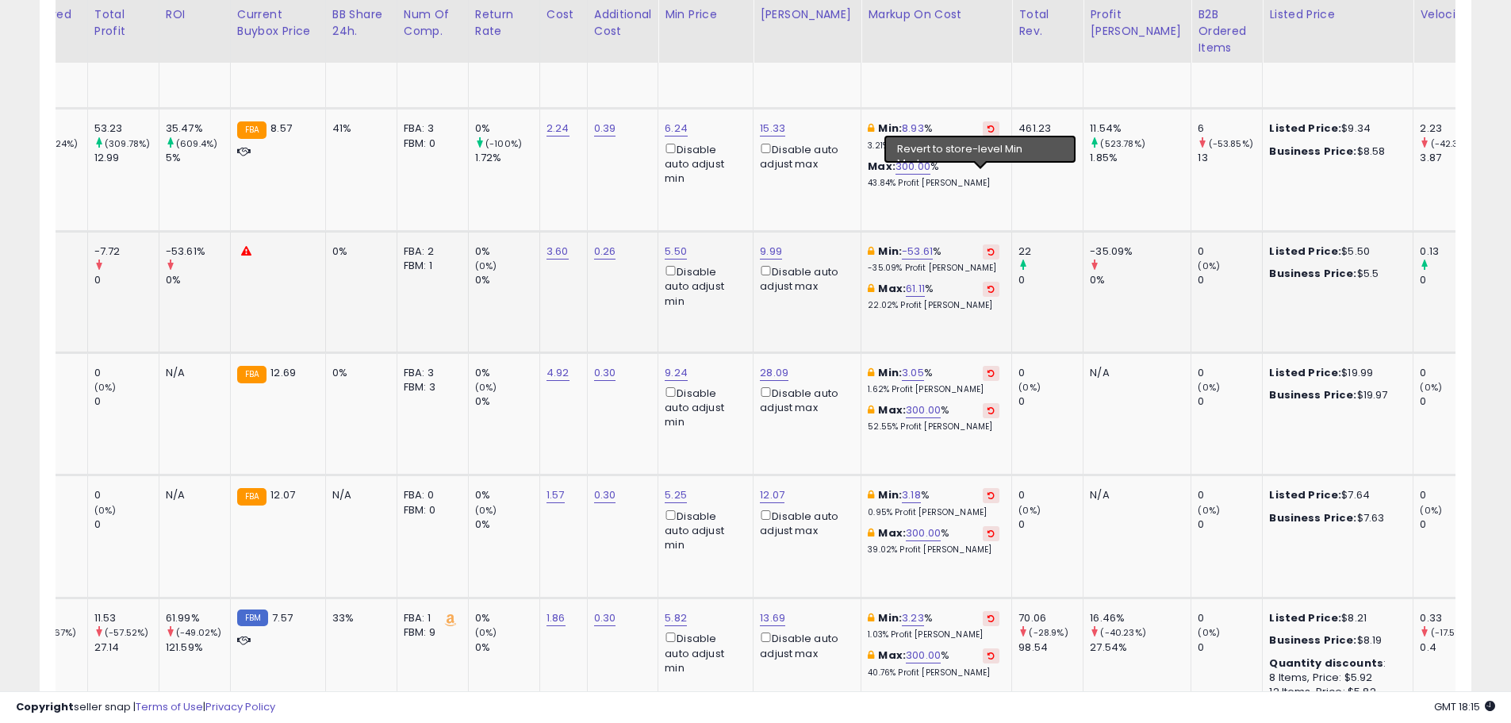
click at [988, 248] on icon at bounding box center [991, 252] width 7 height 8
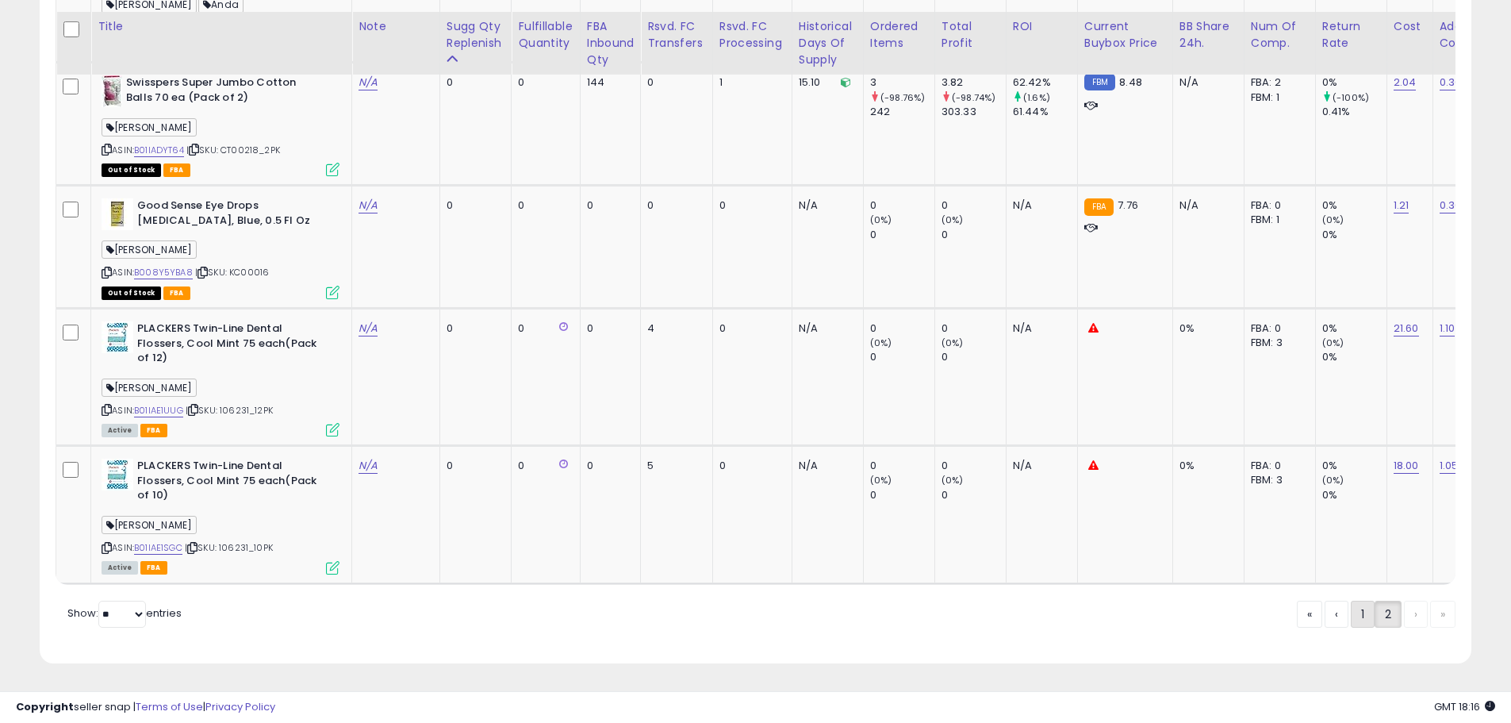
click at [1404, 616] on link "1" at bounding box center [1416, 614] width 24 height 27
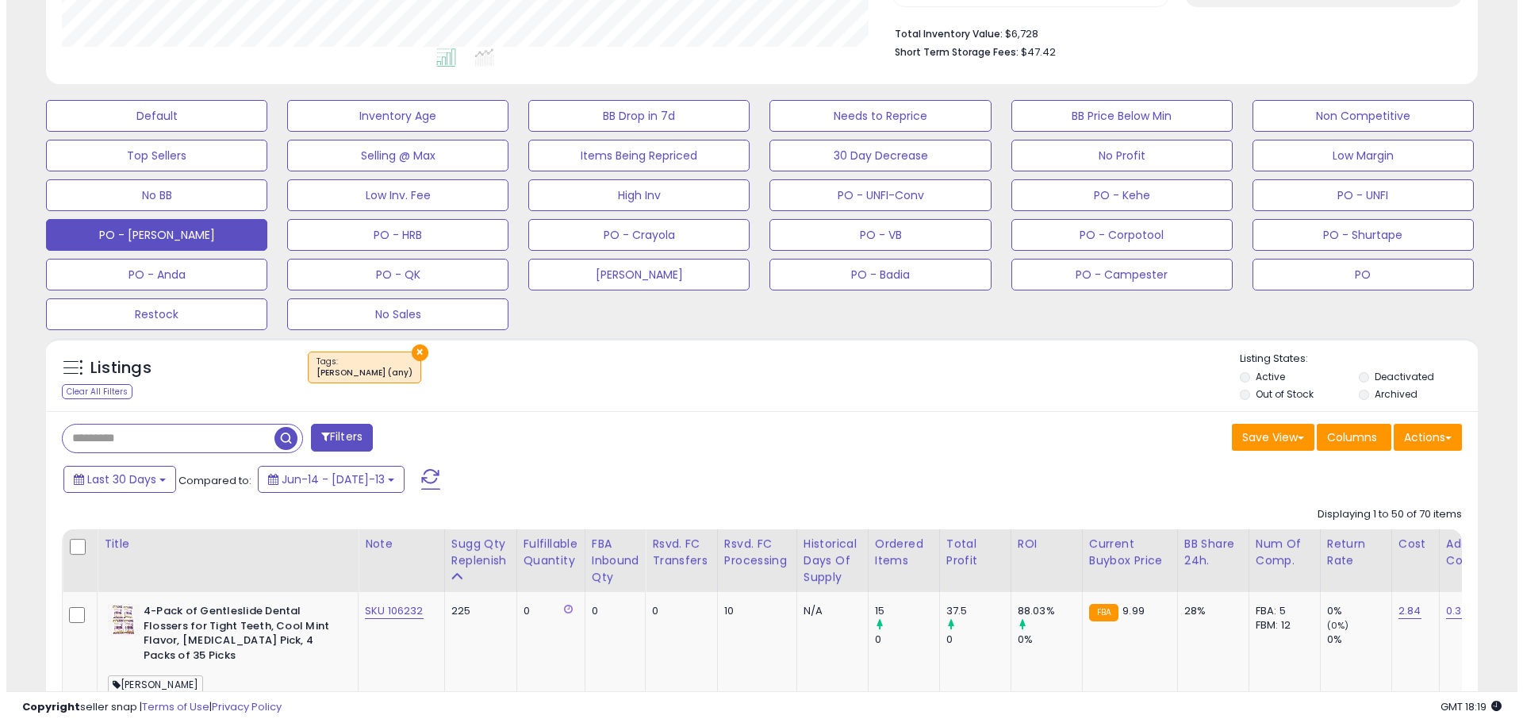
scroll to position [346, 0]
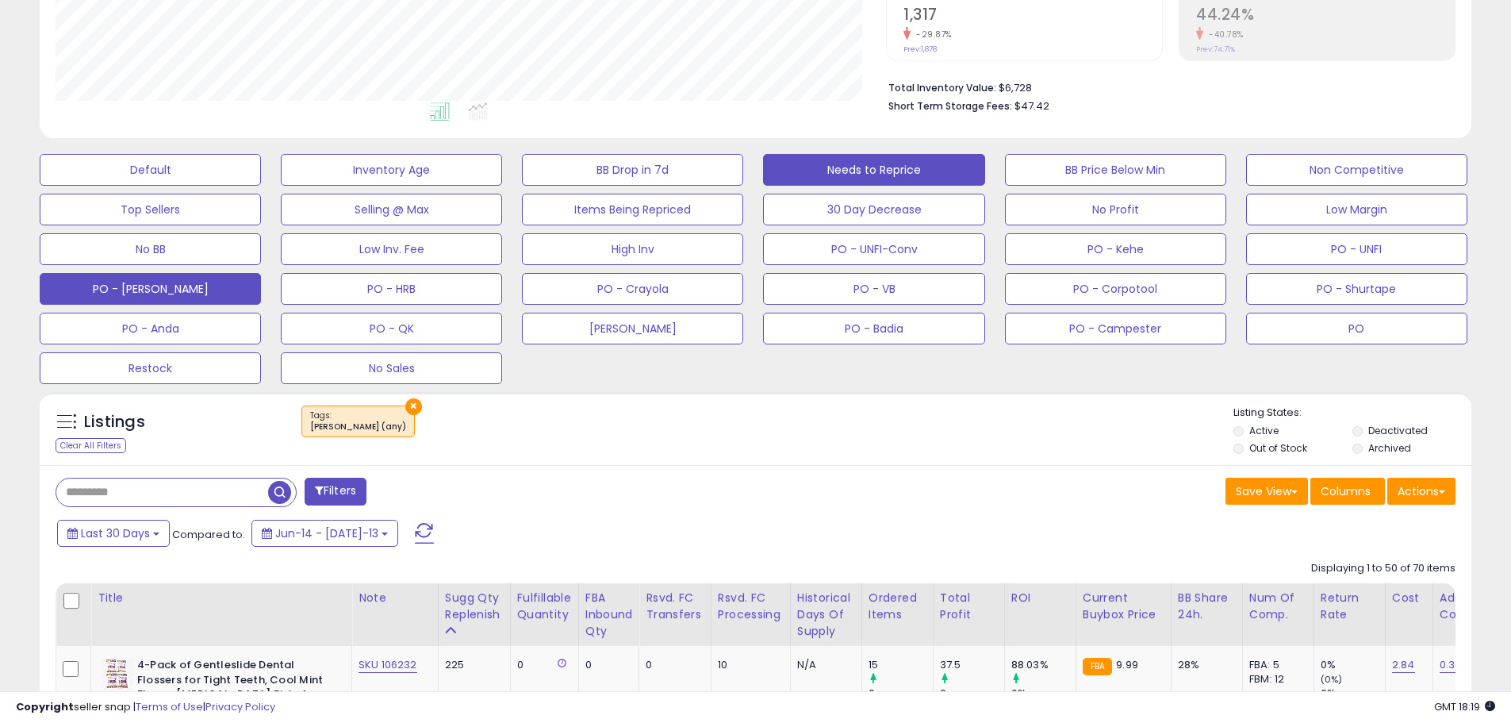
click at [261, 178] on button "Needs to Reprice" at bounding box center [150, 170] width 221 height 32
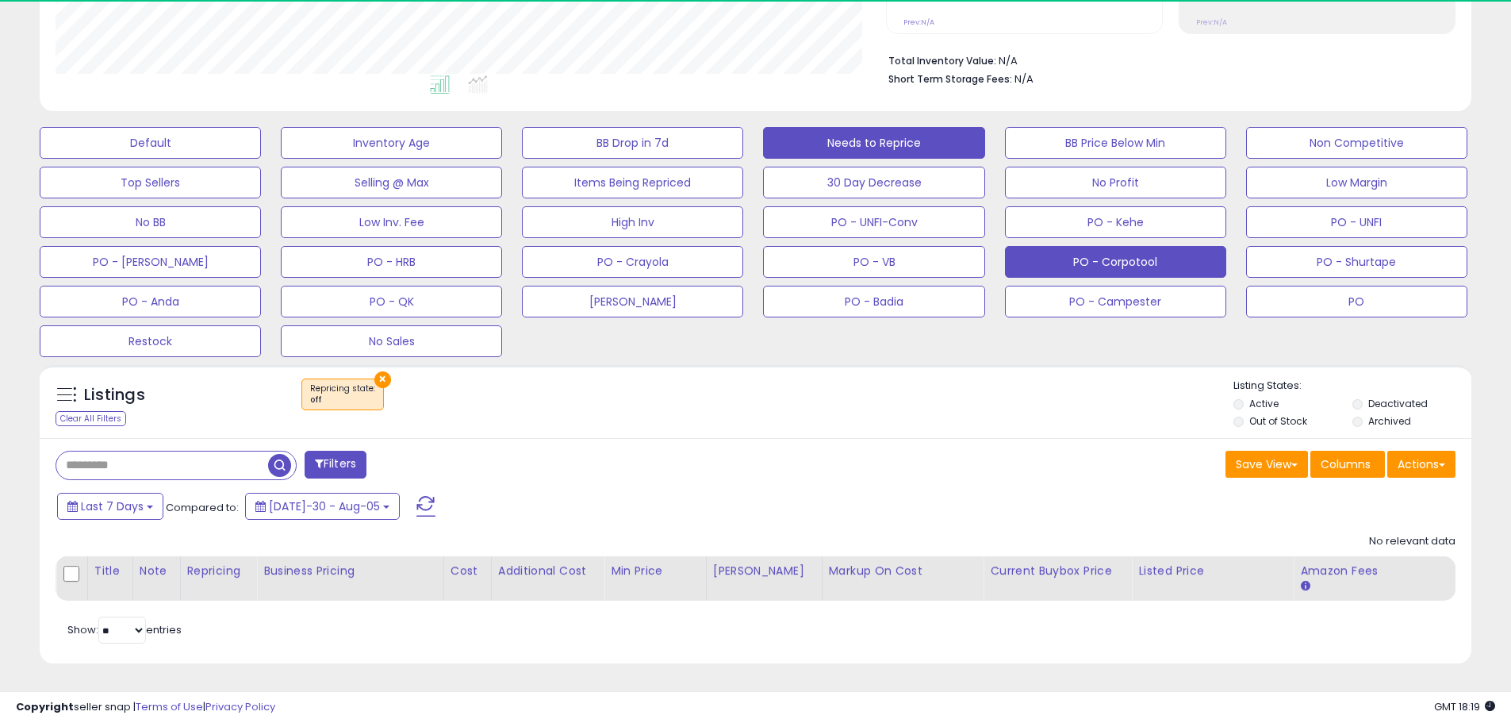
scroll to position [325, 831]
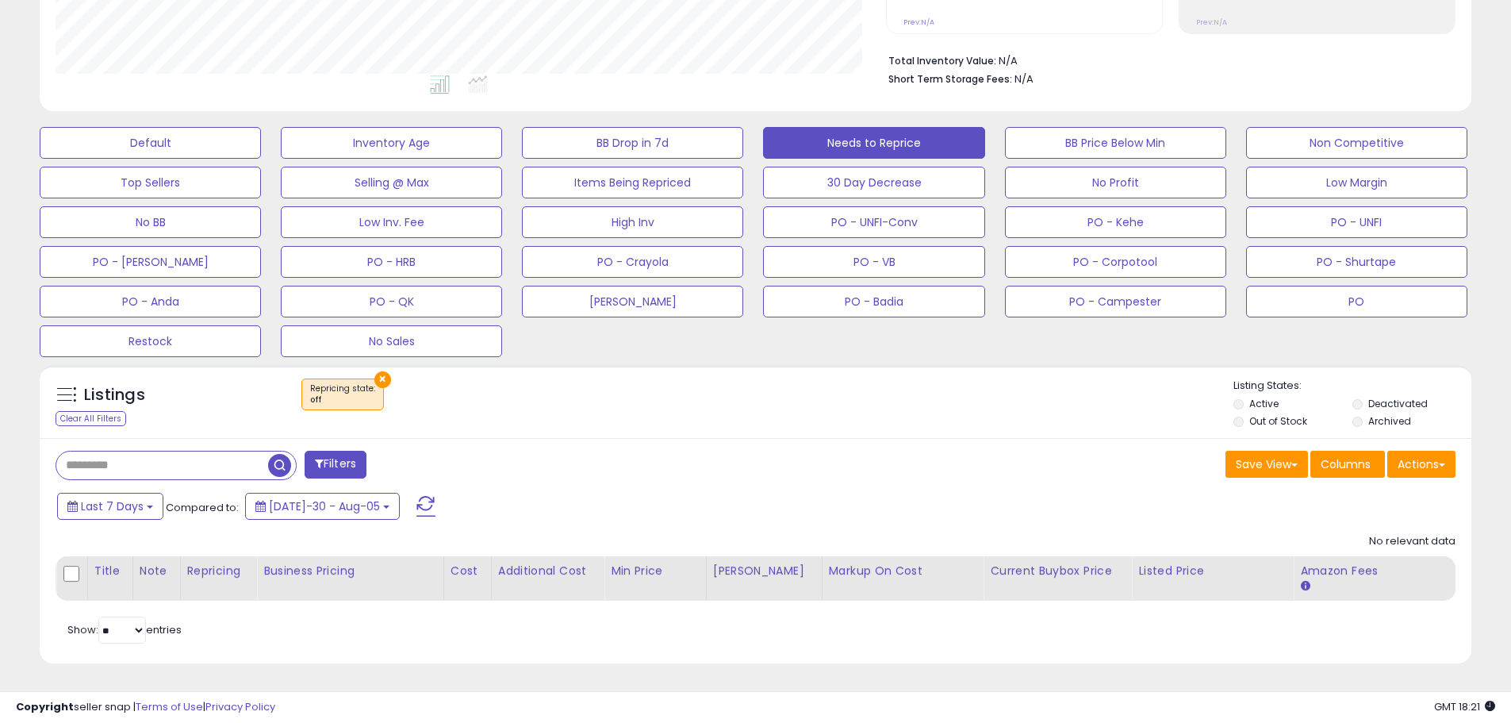
click at [984, 401] on div "× Repricing state : off" at bounding box center [758, 400] width 952 height 44
click at [828, 374] on div "Listings Clear All Filters × Repricing state : off Active" at bounding box center [756, 401] width 1432 height 73
click at [835, 370] on div "Listings Clear All Filters × Repricing state : off Active" at bounding box center [756, 401] width 1432 height 73
click at [588, 363] on div "Listings Clear All Filters × Repricing state : off Active" at bounding box center [756, 520] width 1456 height 326
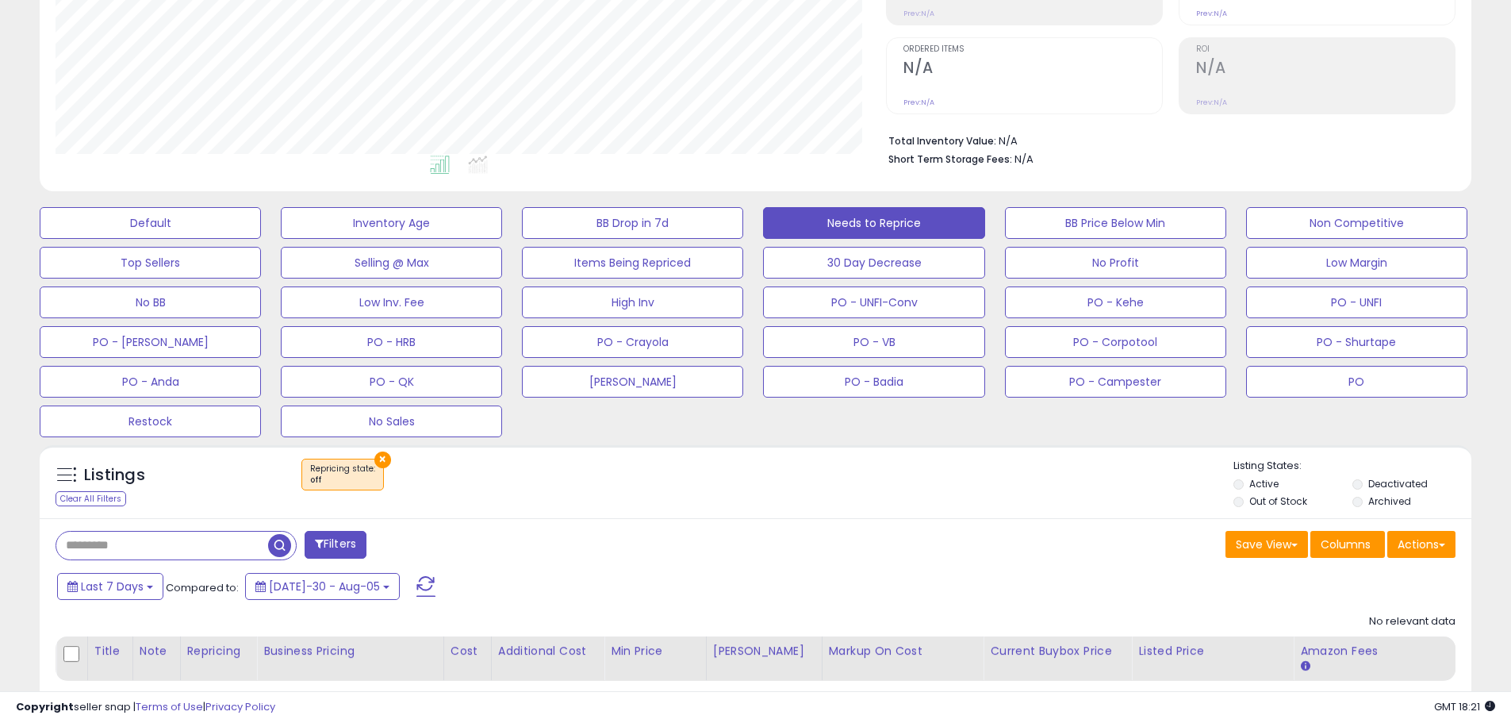
scroll to position [351, 0]
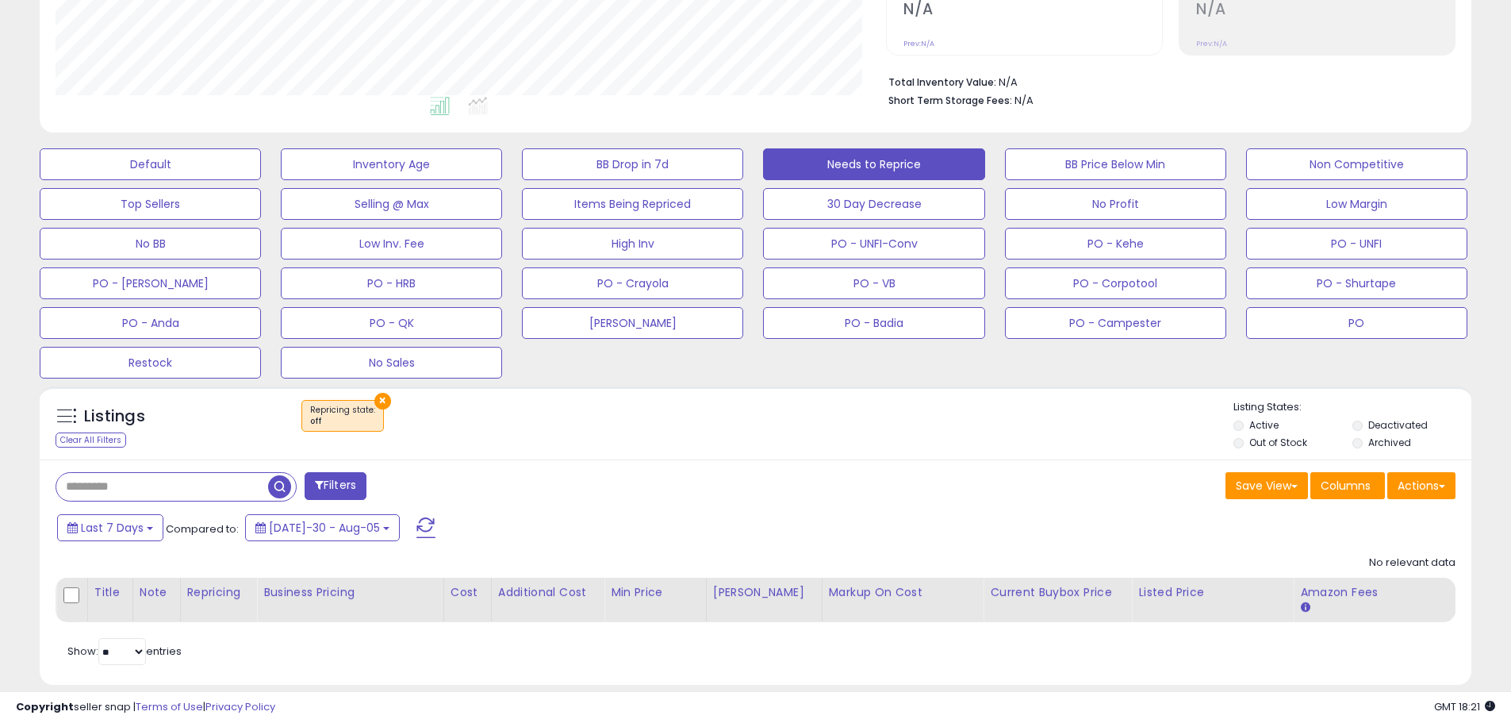
click at [637, 451] on div "Listings Clear All Filters × Repricing state : off" at bounding box center [756, 427] width 1432 height 54
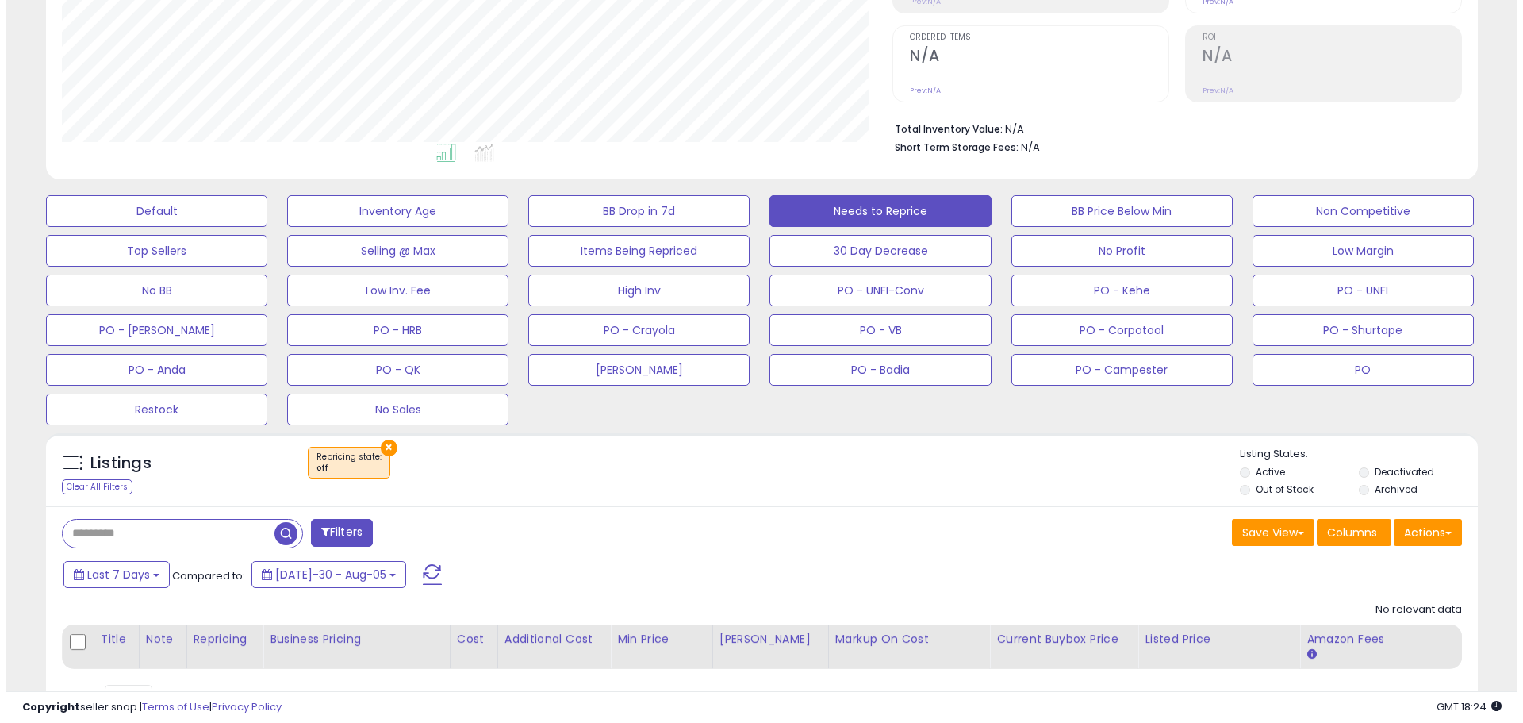
scroll to position [317, 0]
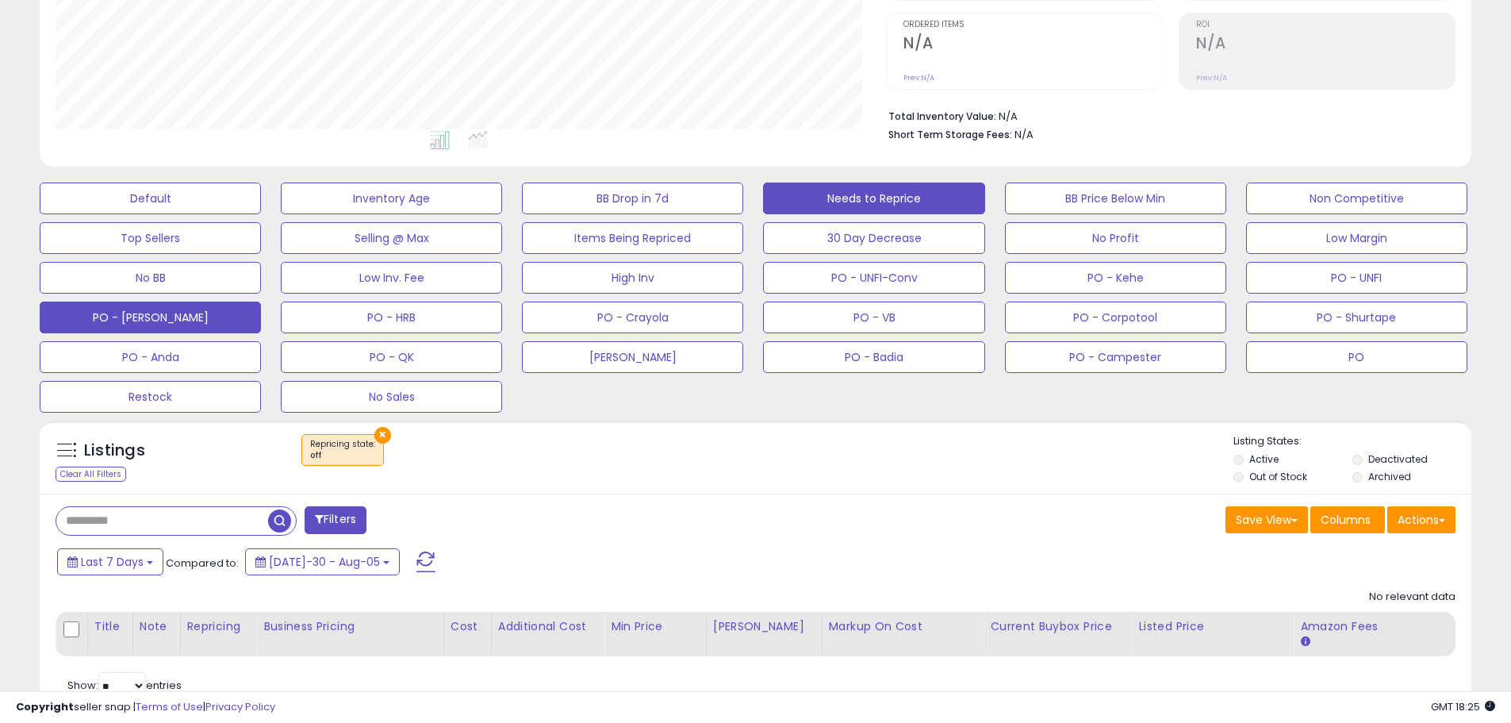
click at [219, 214] on button "PO - Perrigo" at bounding box center [150, 198] width 221 height 32
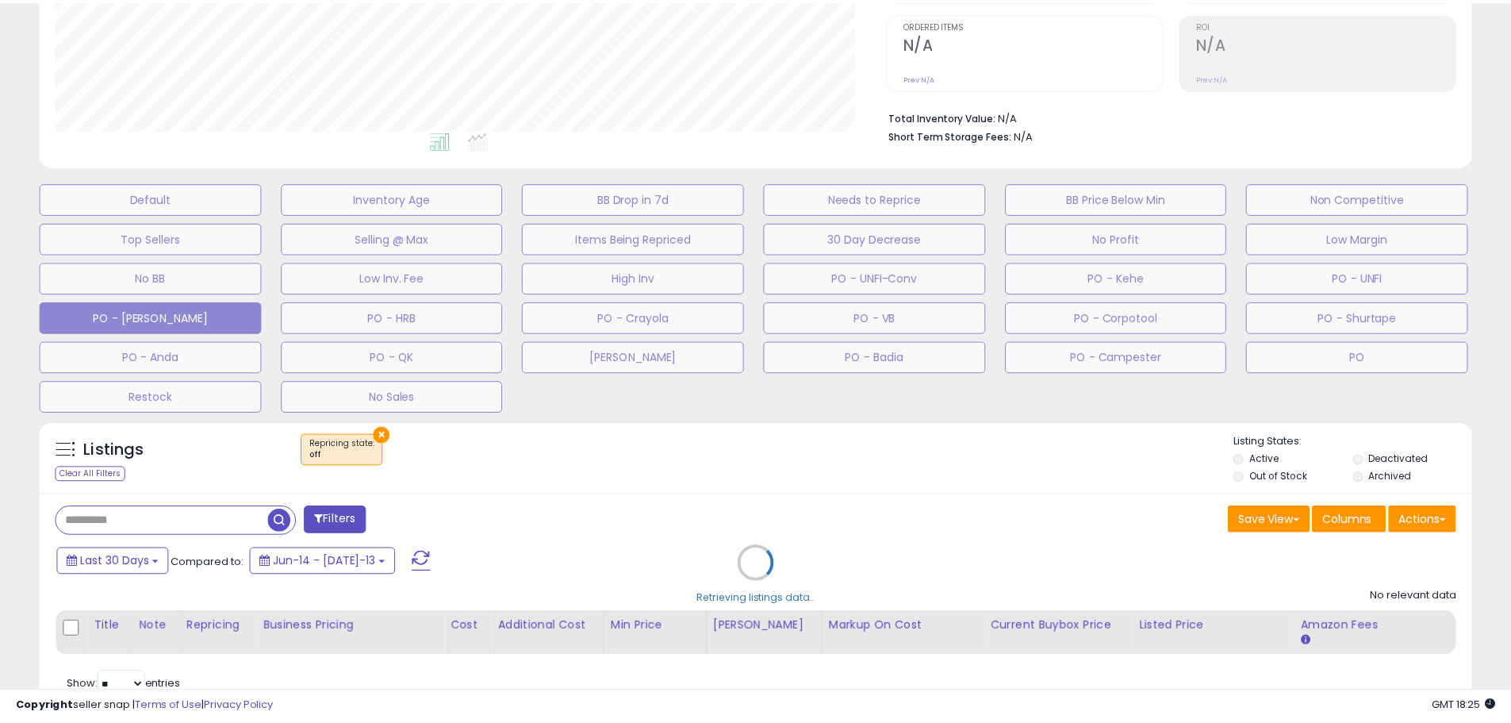
scroll to position [325, 838]
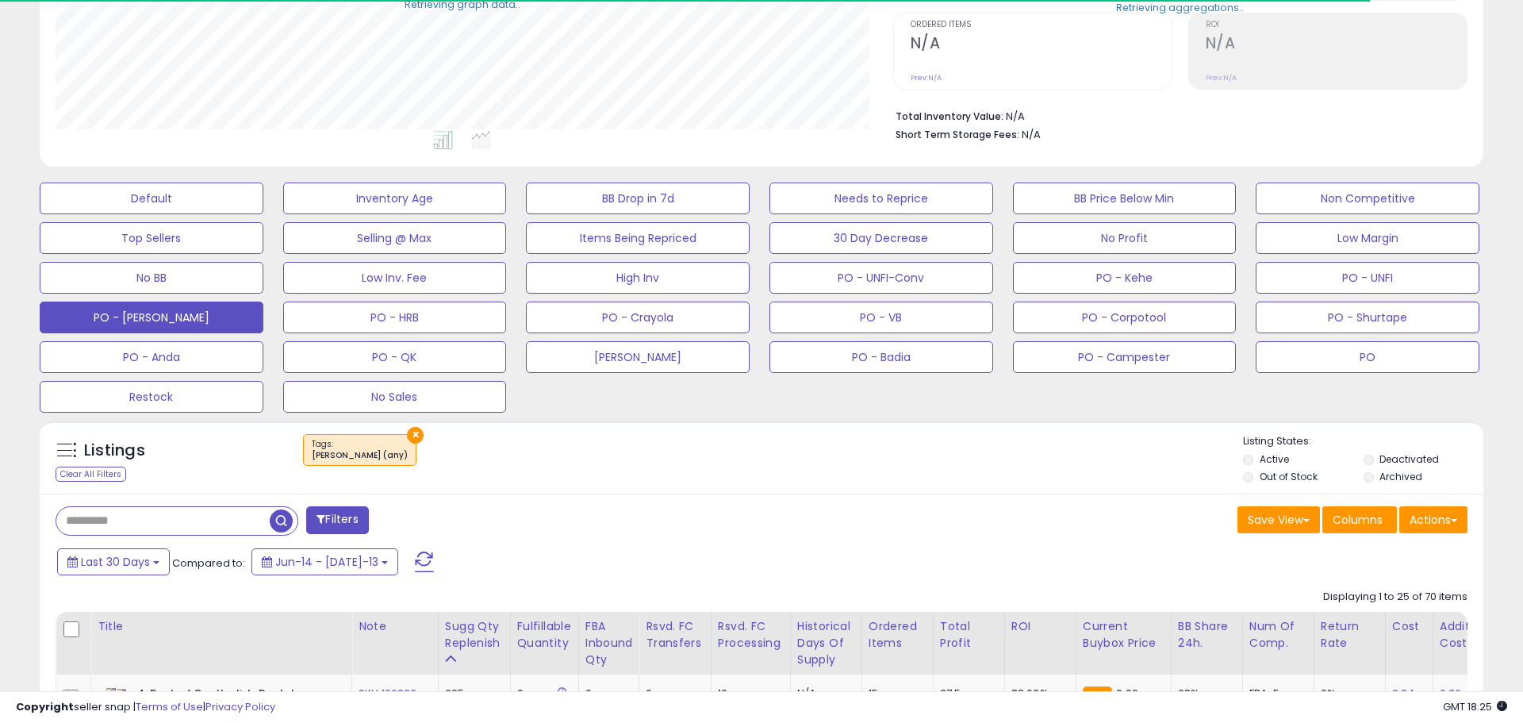
select select "**"
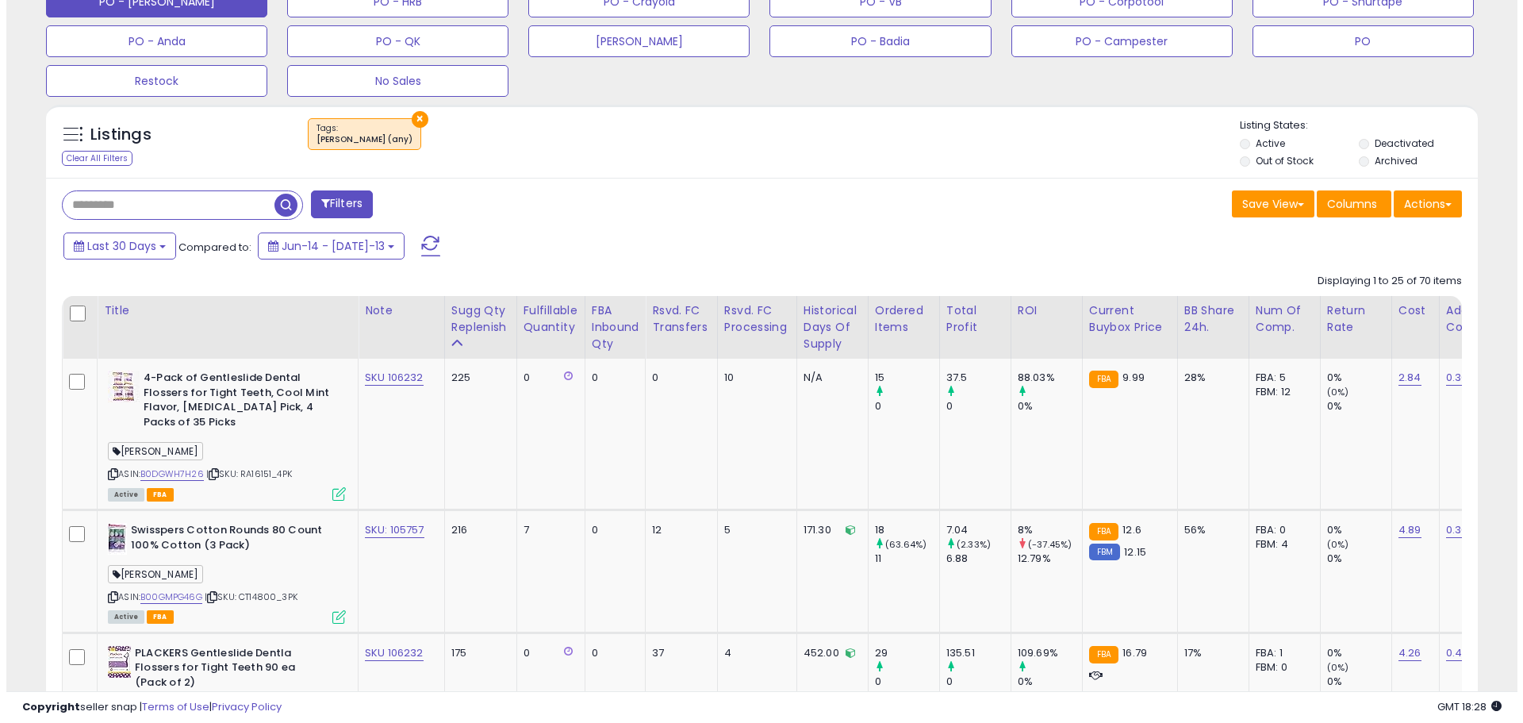
scroll to position [317, 0]
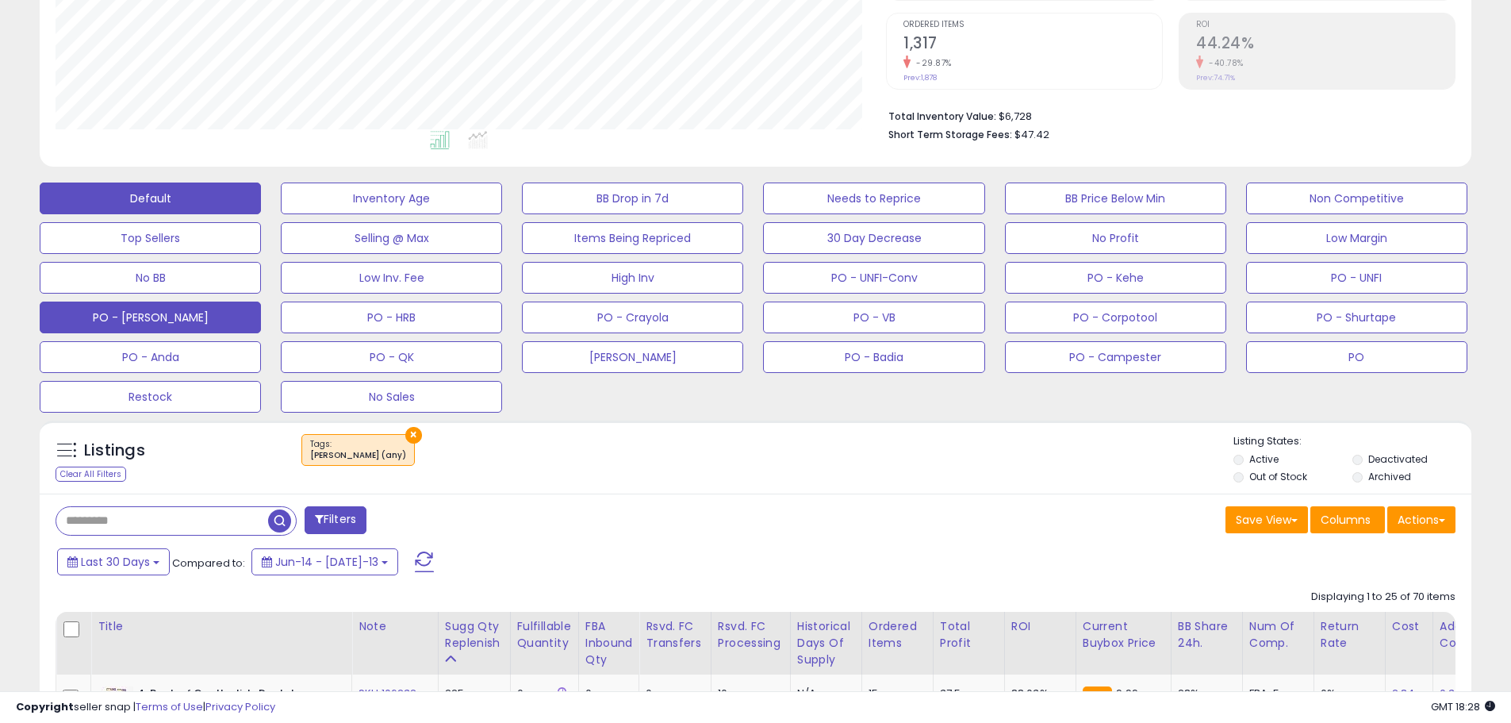
click at [187, 199] on button "Default" at bounding box center [150, 198] width 221 height 32
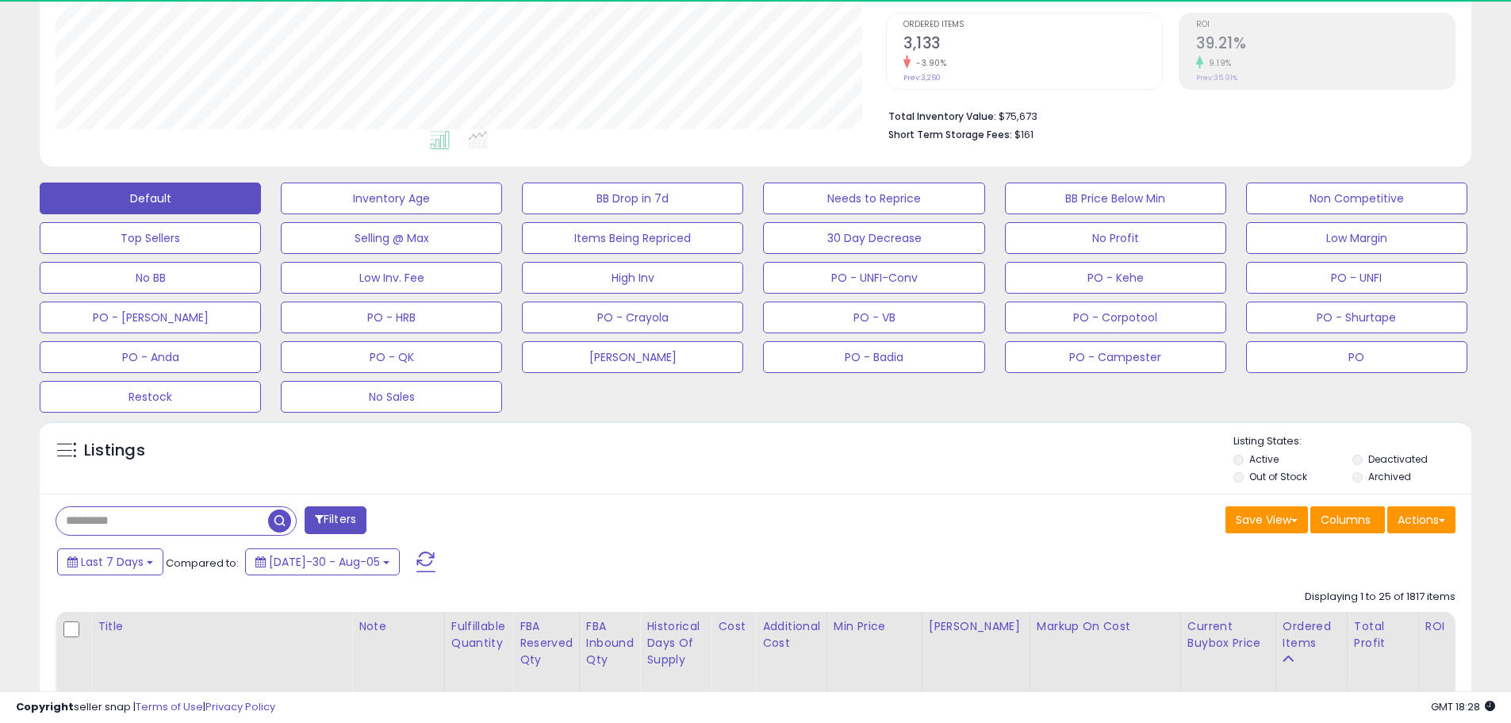
scroll to position [325, 831]
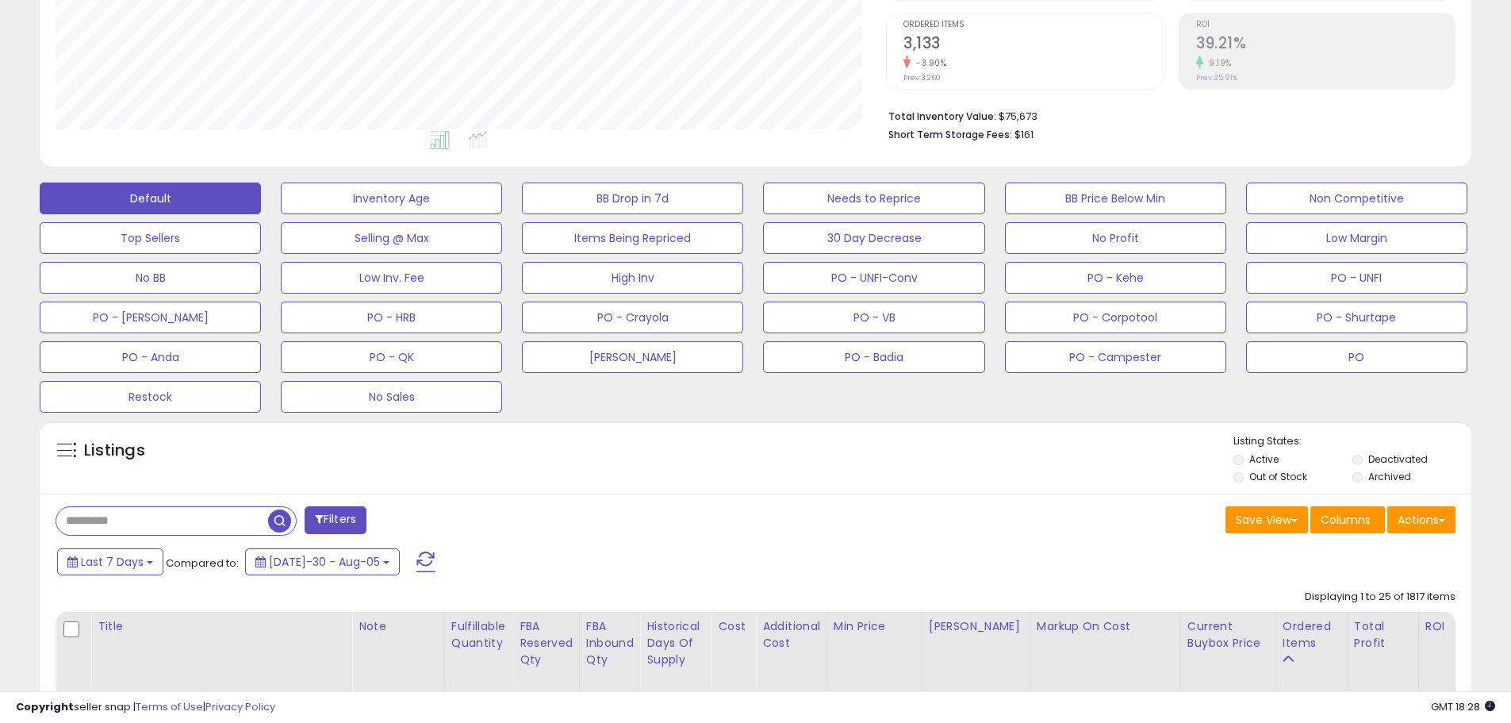
click at [568, 399] on div "Default Inventory Age BB Drop in 7d Needs to Reprice BB Price Below Min Non Com…" at bounding box center [756, 294] width 1472 height 238
click at [674, 393] on div "Default Inventory Age BB Drop in 7d Needs to Reprice BB Price Below Min Non Com…" at bounding box center [756, 294] width 1472 height 238
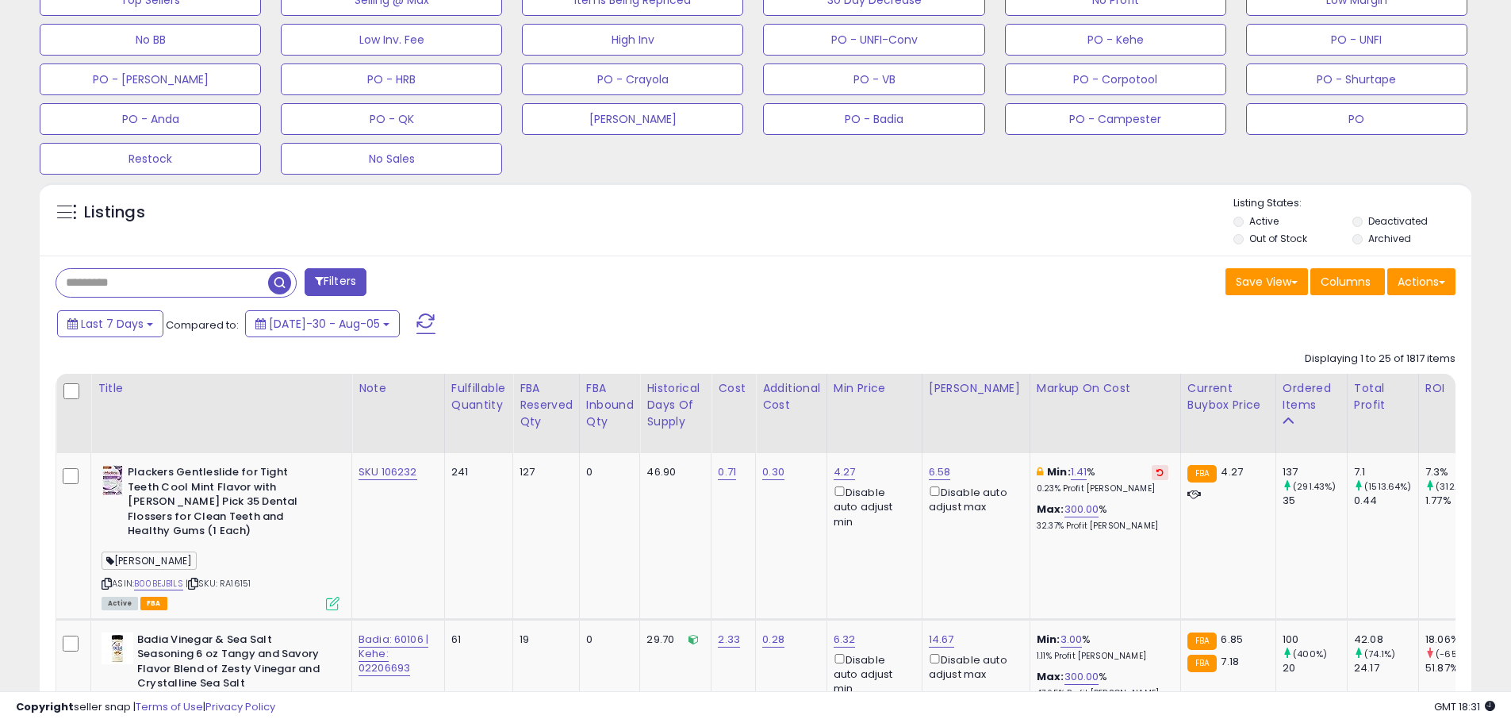
scroll to position [238, 0]
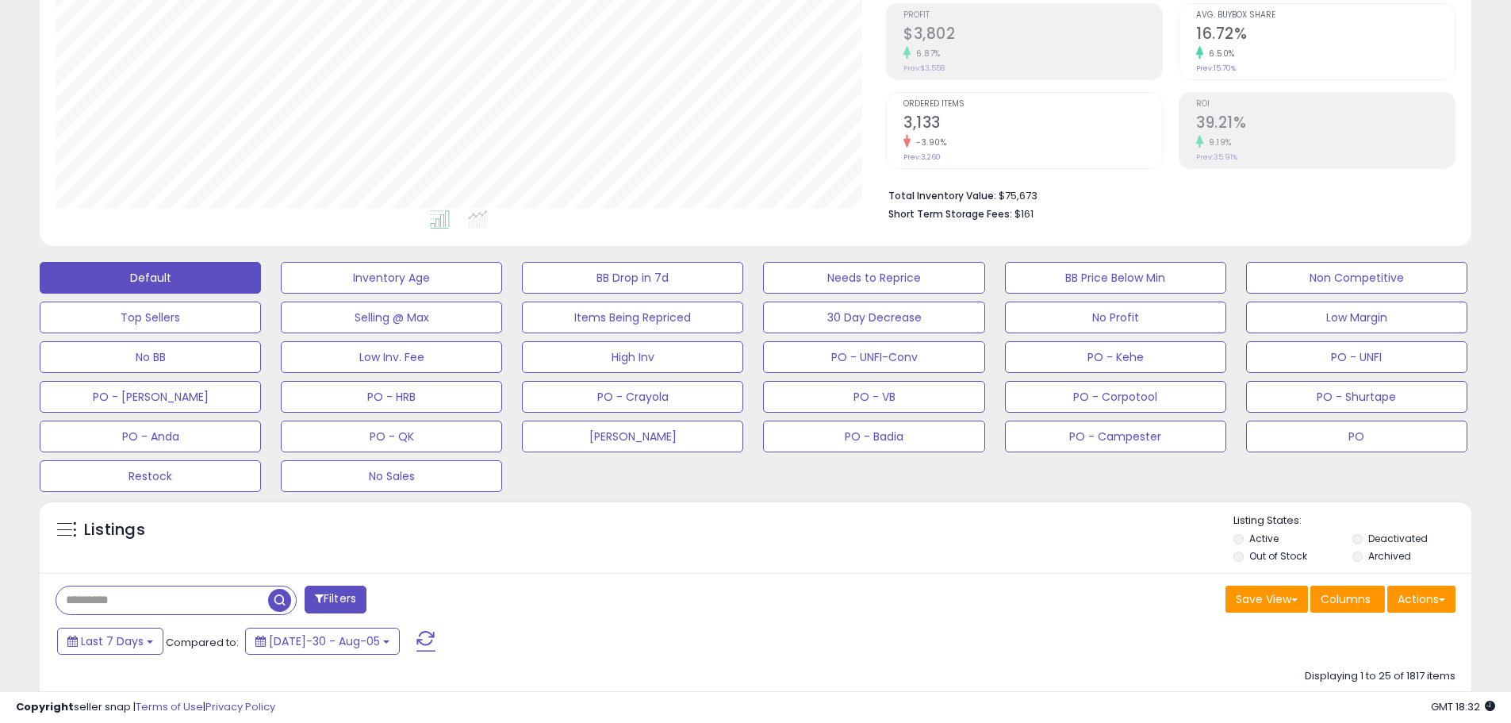
click at [790, 534] on div "Listings" at bounding box center [756, 540] width 1432 height 54
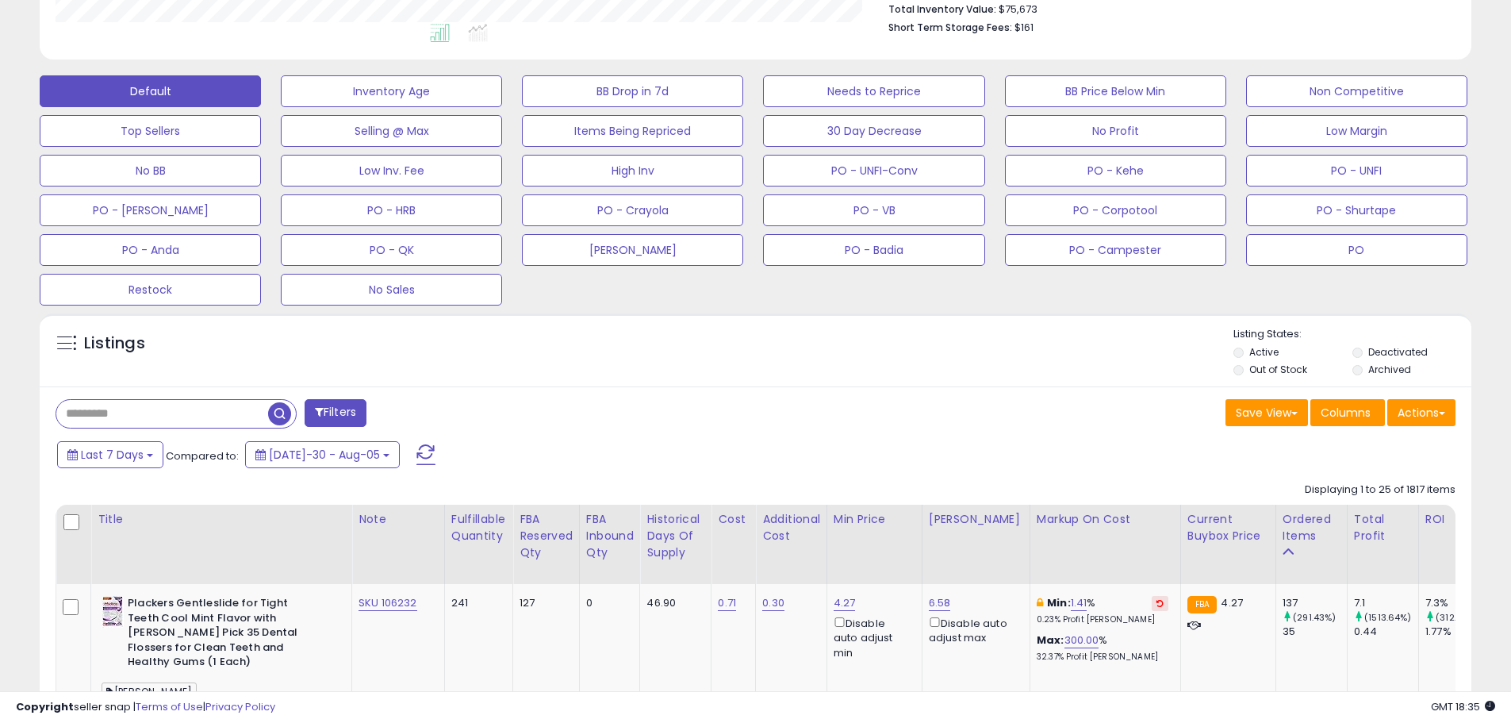
scroll to position [397, 0]
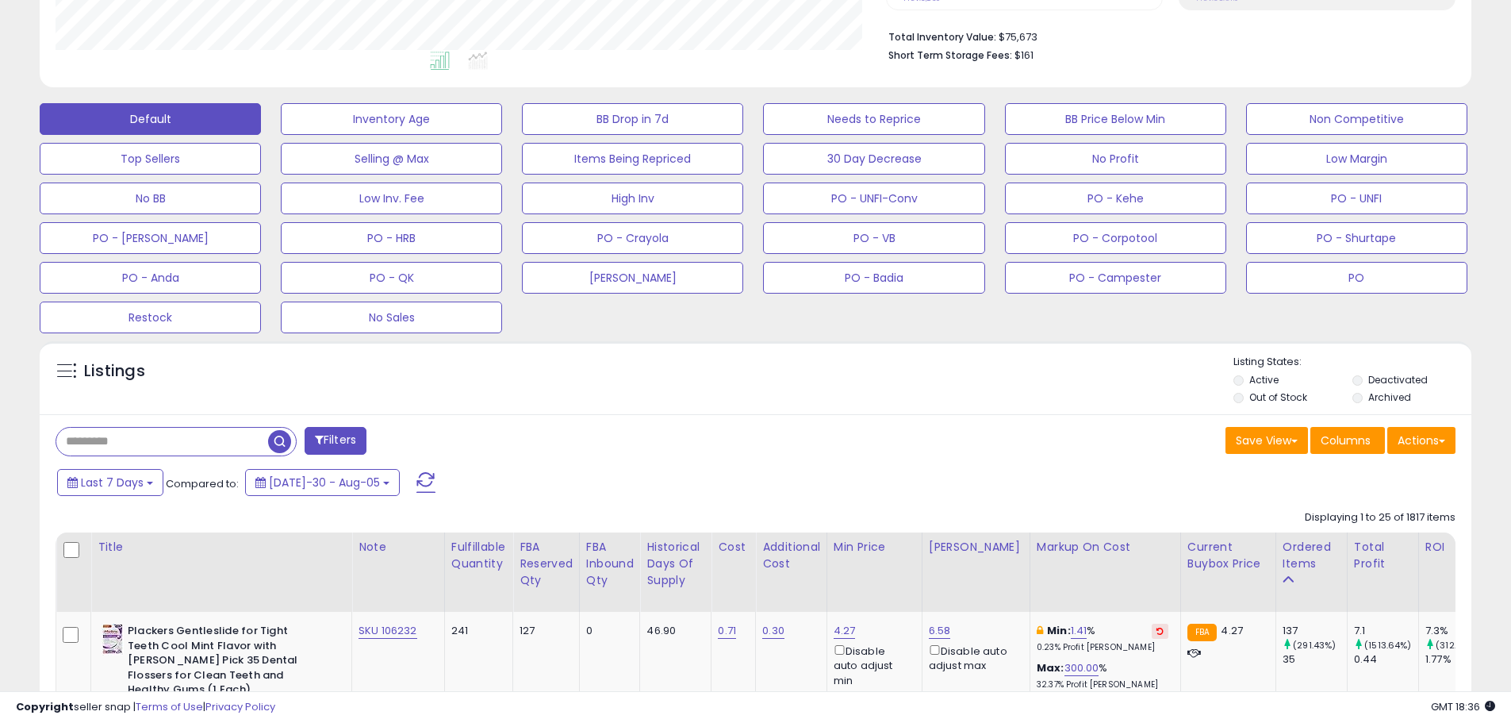
click at [854, 398] on div "Listings" at bounding box center [756, 382] width 1432 height 54
click at [744, 371] on div "Listings" at bounding box center [756, 382] width 1432 height 54
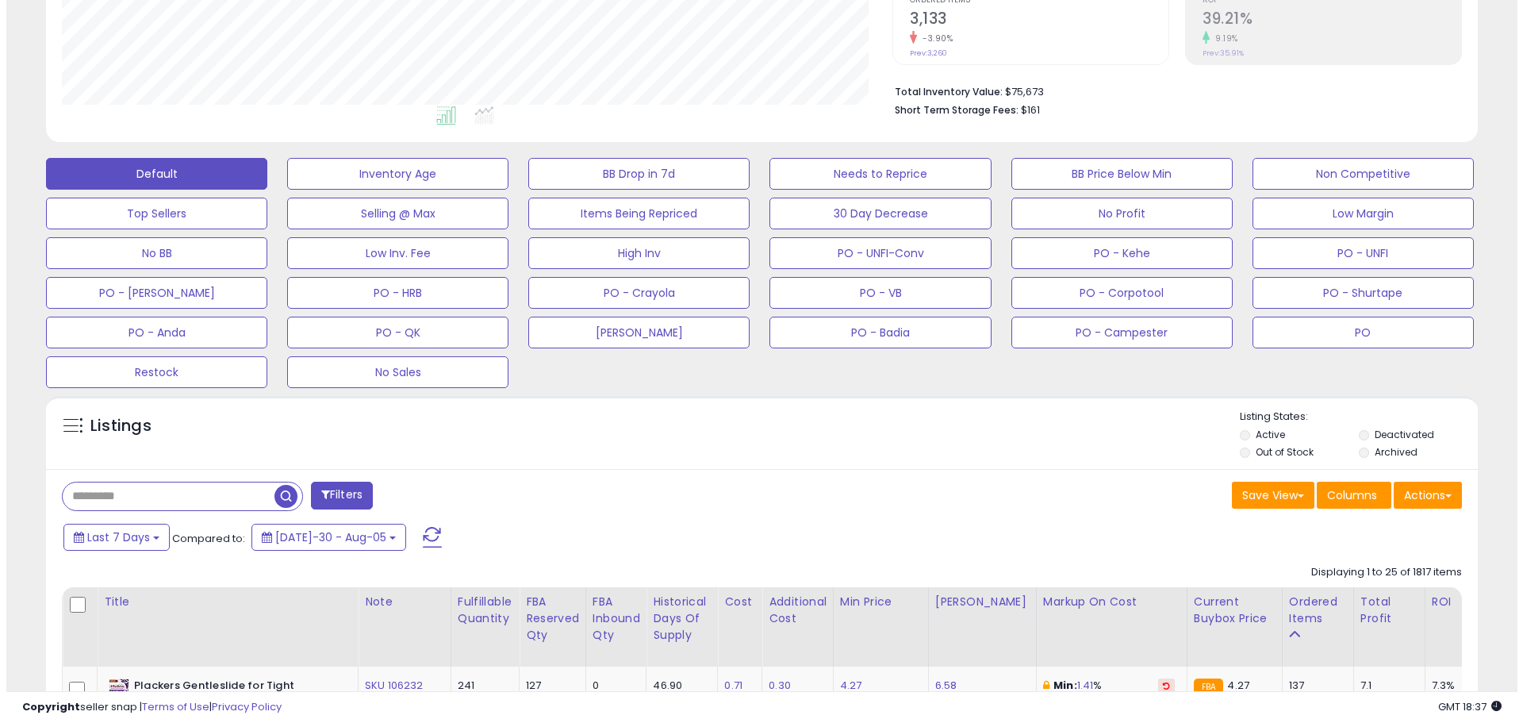
scroll to position [317, 0]
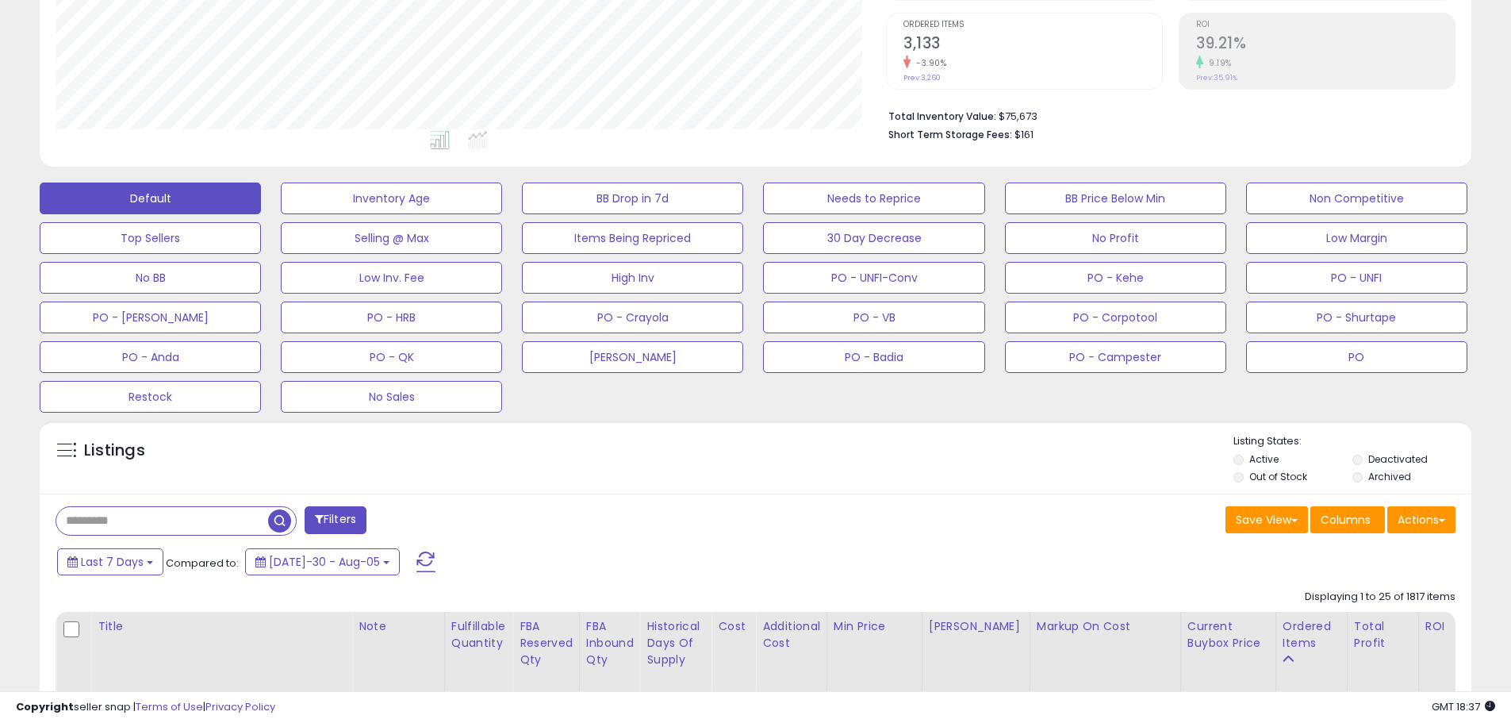
click at [726, 460] on div "Listings" at bounding box center [756, 461] width 1432 height 54
click at [1427, 520] on button "Actions" at bounding box center [1422, 519] width 68 height 27
click at [1127, 524] on div "Save View Save As New View Columns Actions Import" at bounding box center [1112, 521] width 712 height 31
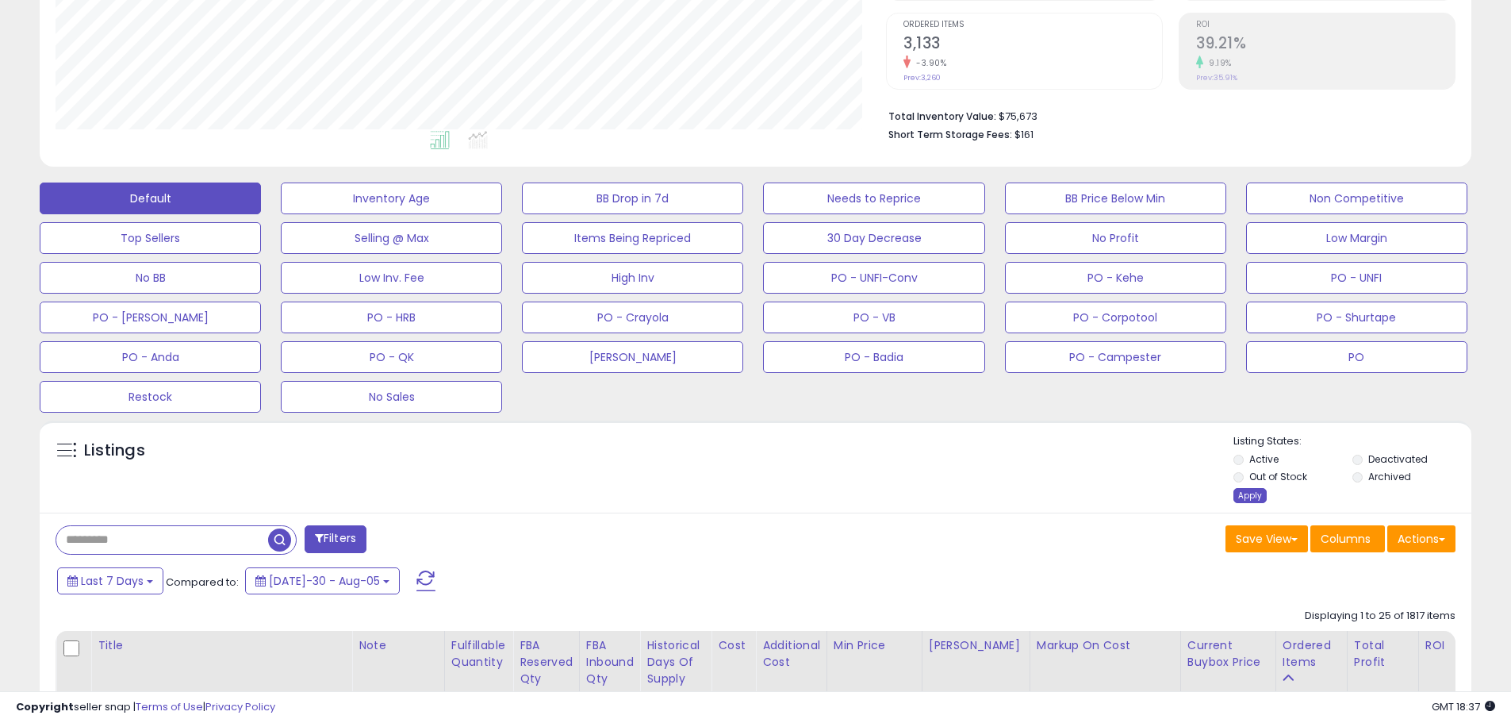
click at [1251, 493] on div "Apply" at bounding box center [1250, 495] width 33 height 15
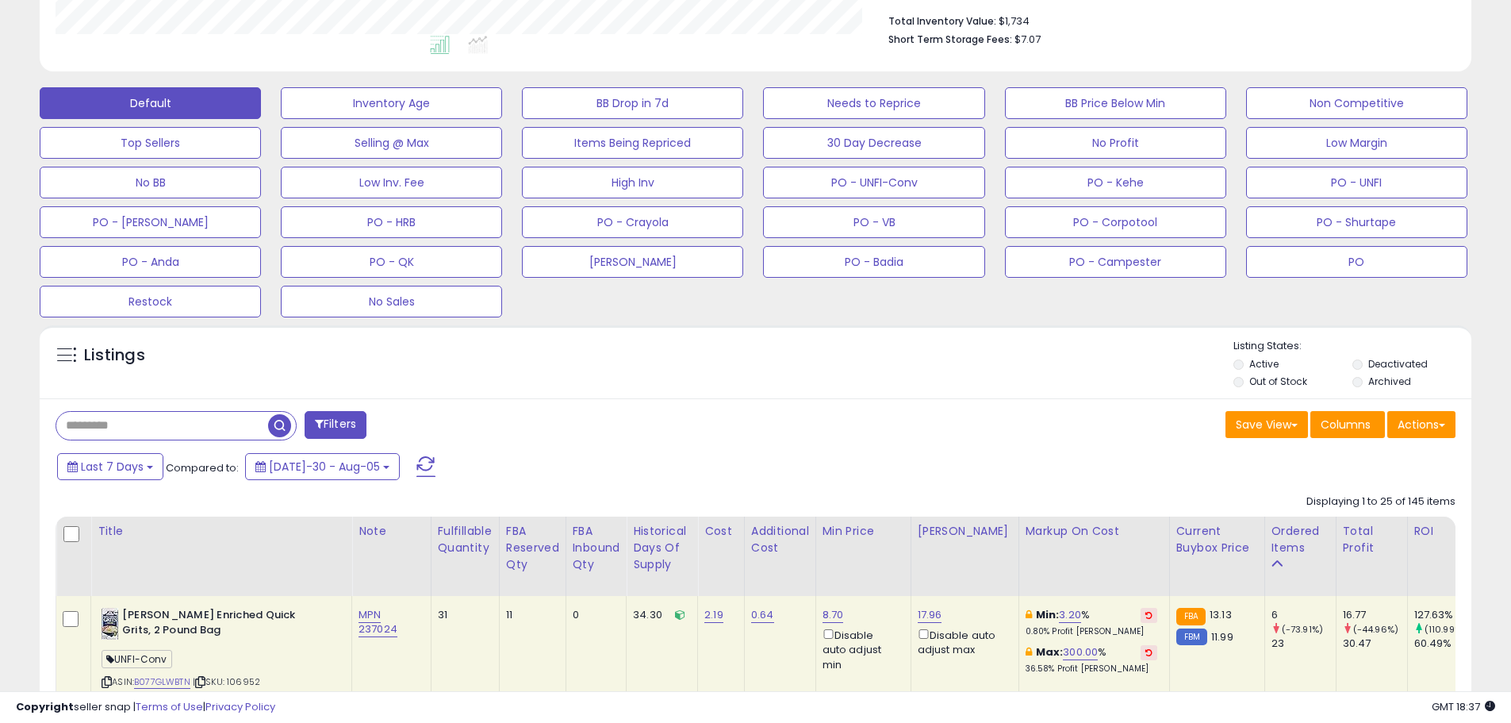
scroll to position [397, 0]
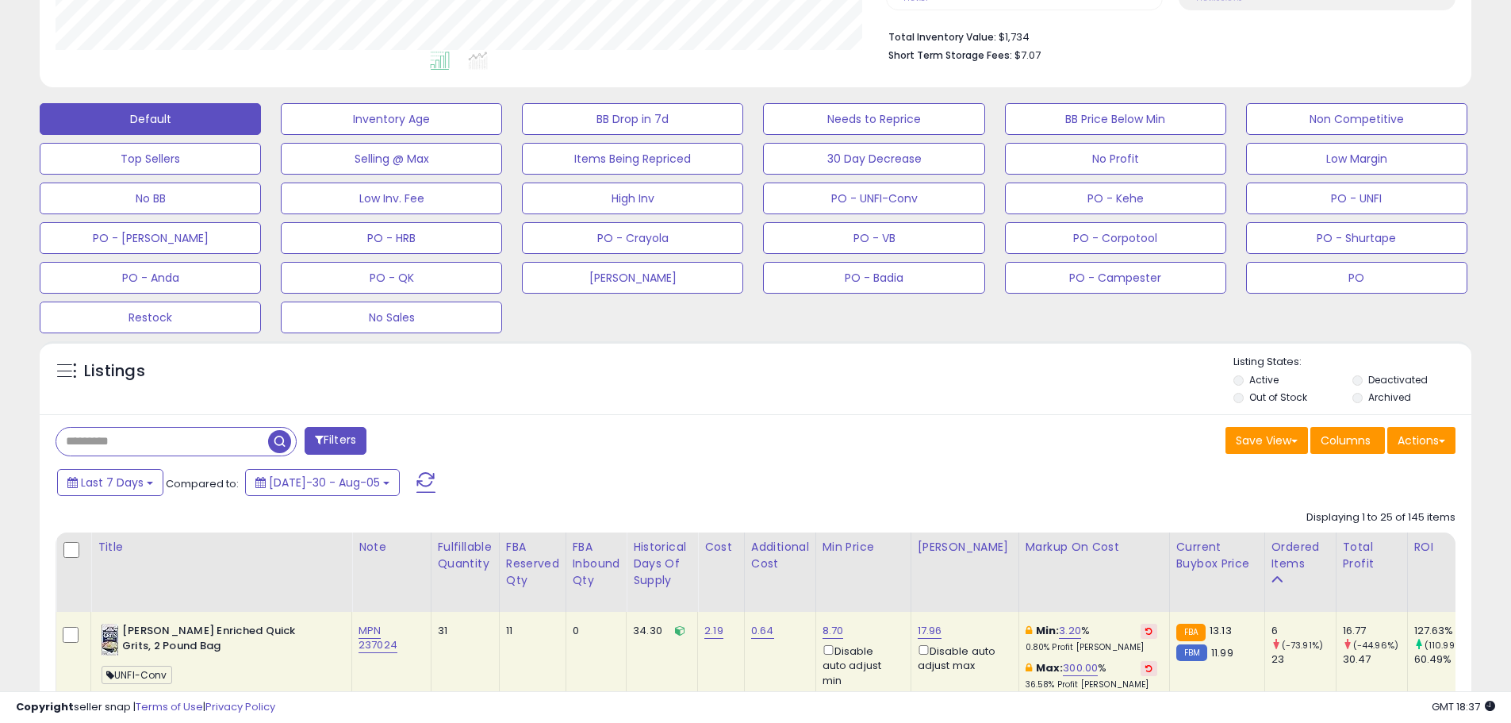
click at [572, 451] on div "Filters" at bounding box center [400, 443] width 712 height 32
click at [562, 437] on div "Filters" at bounding box center [400, 443] width 712 height 32
click at [685, 399] on div "Listings" at bounding box center [756, 382] width 1432 height 54
click at [705, 400] on div "Listings" at bounding box center [756, 382] width 1432 height 54
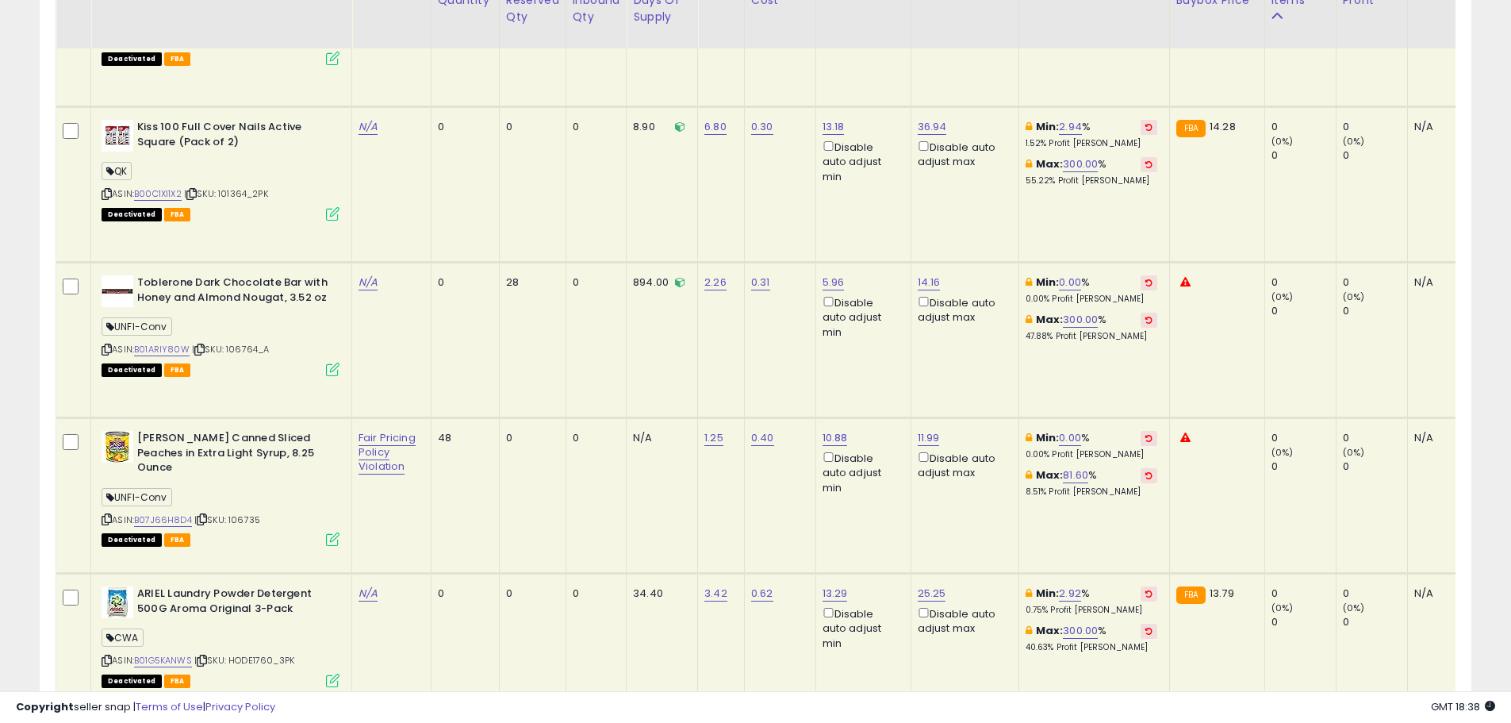
scroll to position [2301, 0]
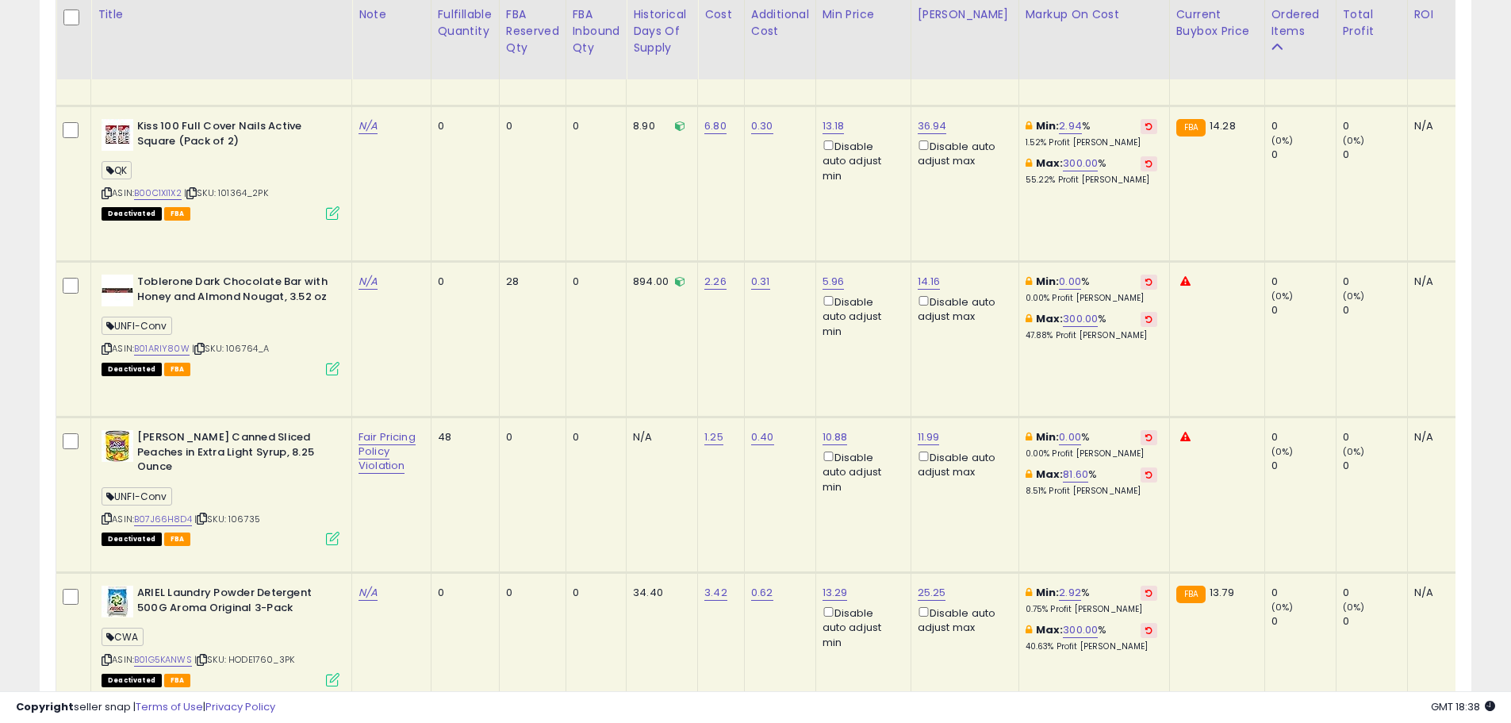
click at [474, 470] on td "48" at bounding box center [465, 495] width 68 height 156
click at [579, 497] on td "0" at bounding box center [596, 495] width 61 height 156
click at [674, 503] on td "N/A" at bounding box center [662, 495] width 71 height 156
drag, startPoint x: 601, startPoint y: 507, endPoint x: 496, endPoint y: 444, distance: 122.1
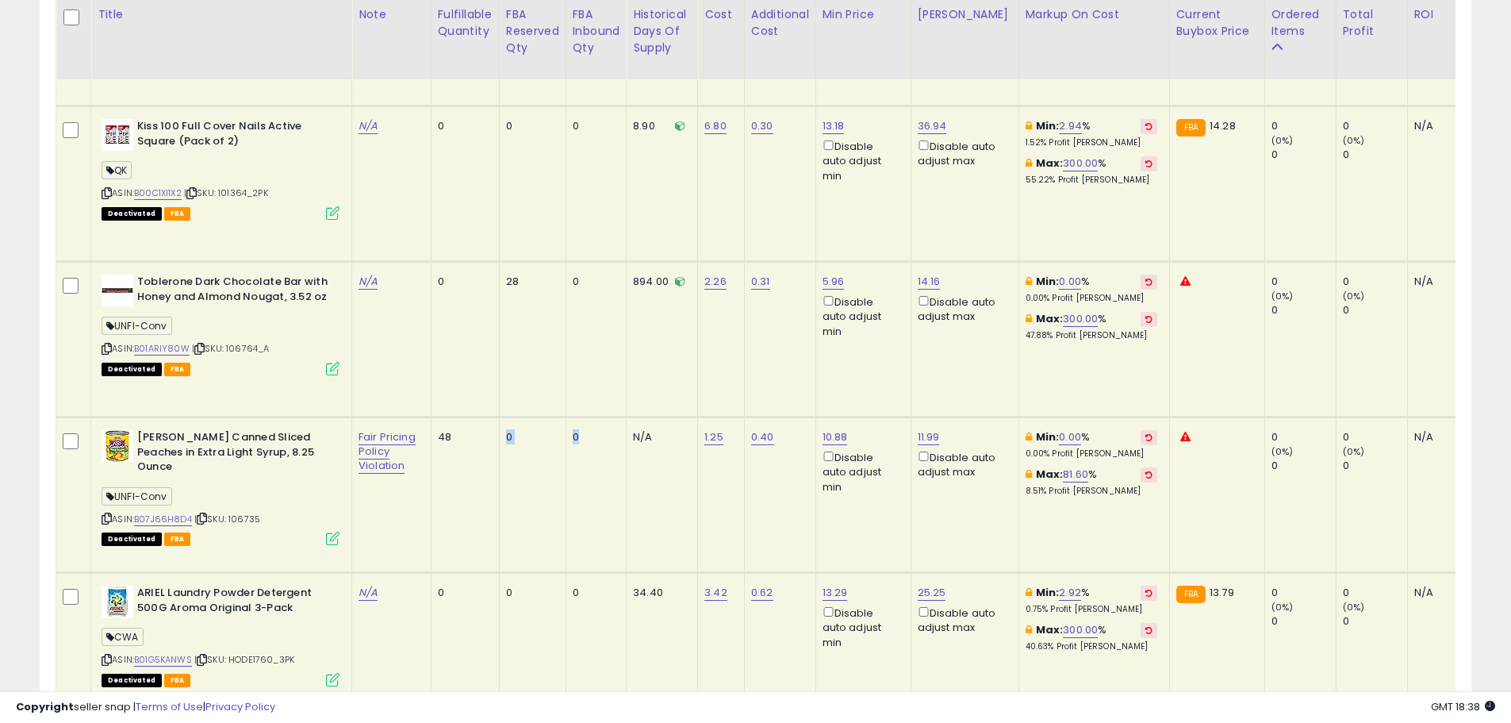
click at [593, 504] on td "0" at bounding box center [596, 495] width 61 height 156
drag, startPoint x: 704, startPoint y: 521, endPoint x: 741, endPoint y: 525, distance: 37.5
click at [708, 524] on td "1.25" at bounding box center [721, 495] width 47 height 156
click at [694, 509] on td "N/A" at bounding box center [662, 495] width 71 height 156
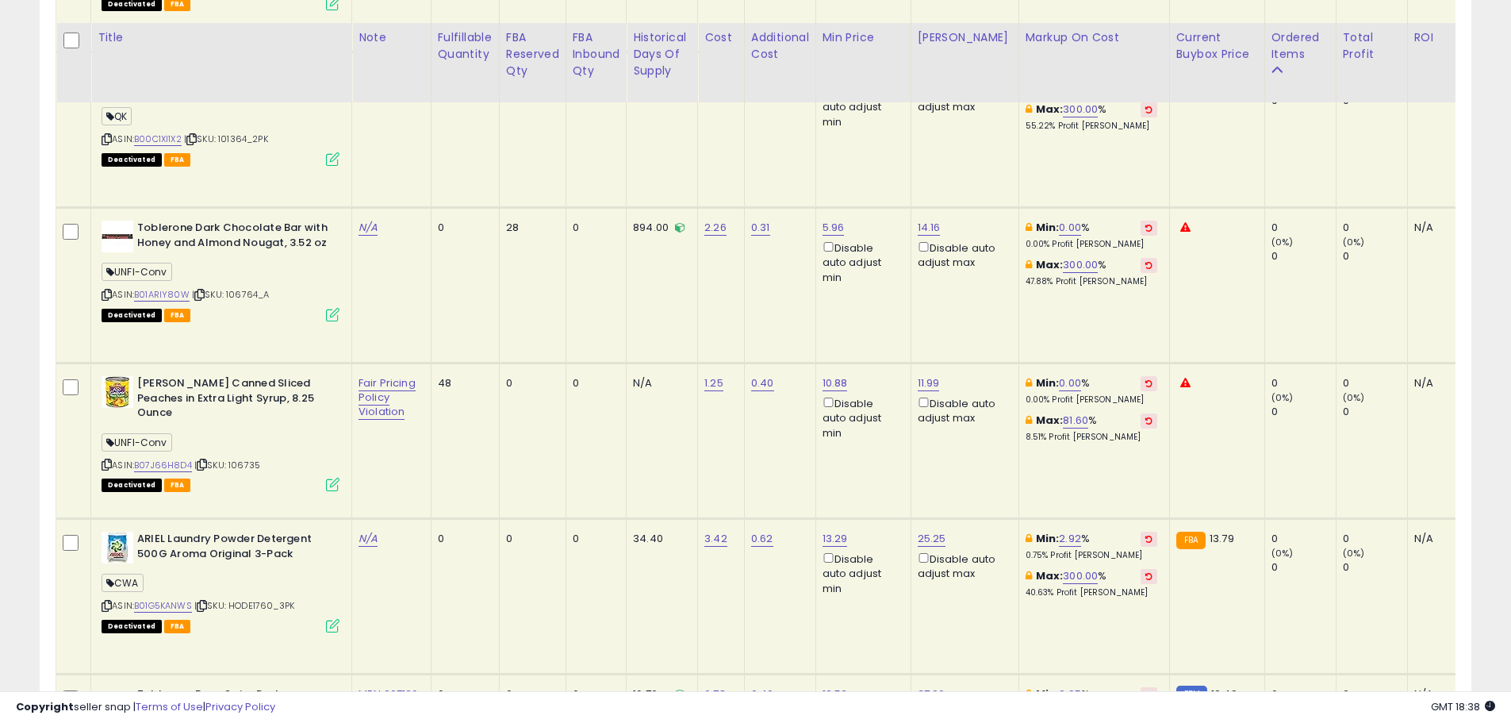
scroll to position [2380, 0]
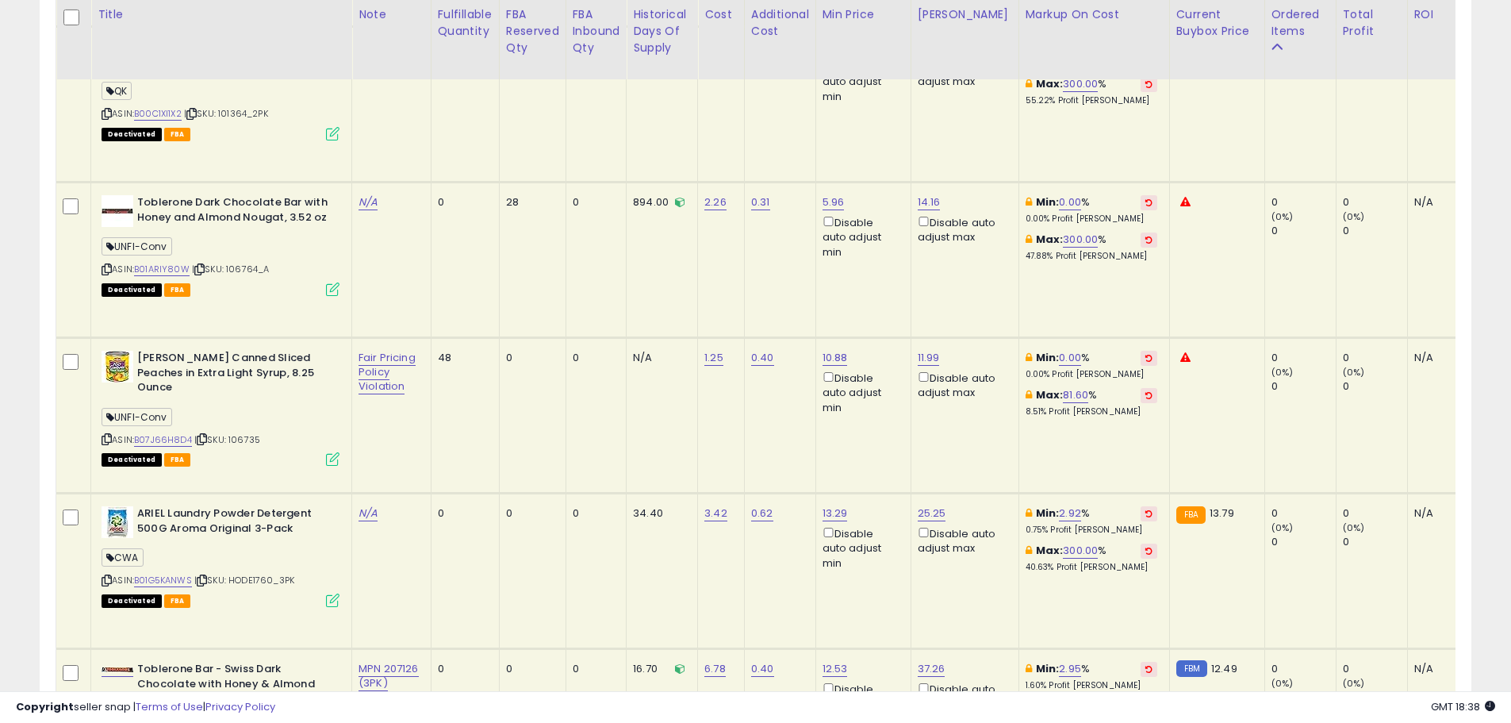
click at [463, 470] on td "48" at bounding box center [465, 416] width 68 height 156
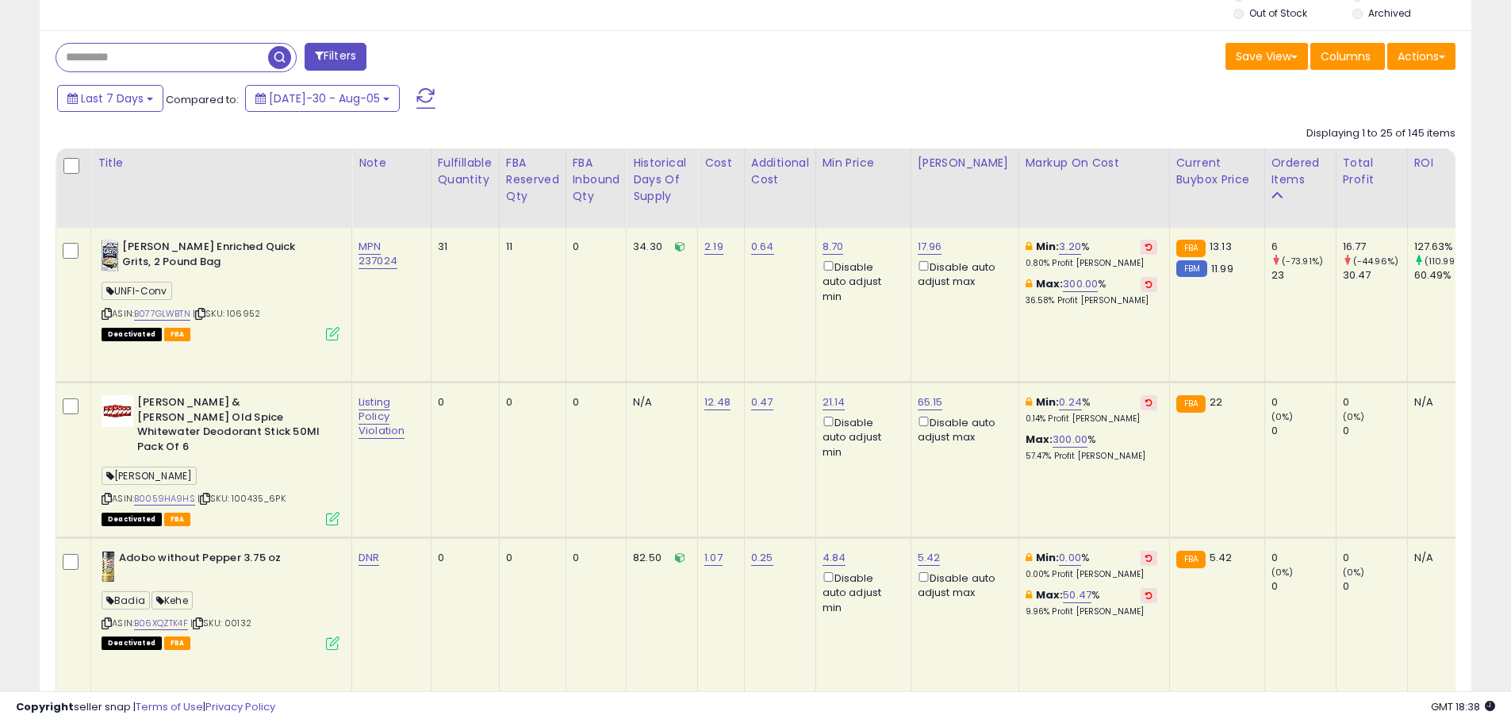
scroll to position [793, 0]
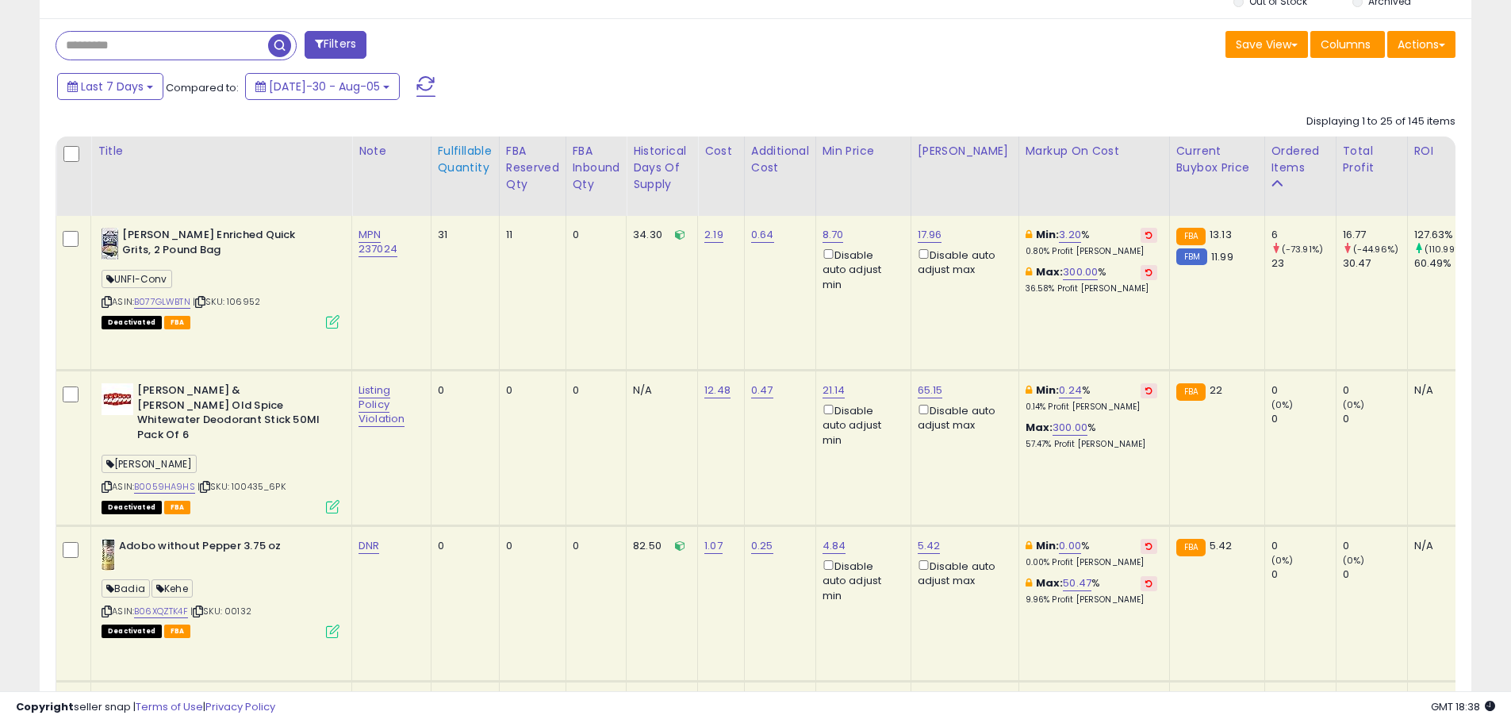
click at [469, 165] on div "Fulfillable Quantity" at bounding box center [465, 159] width 55 height 33
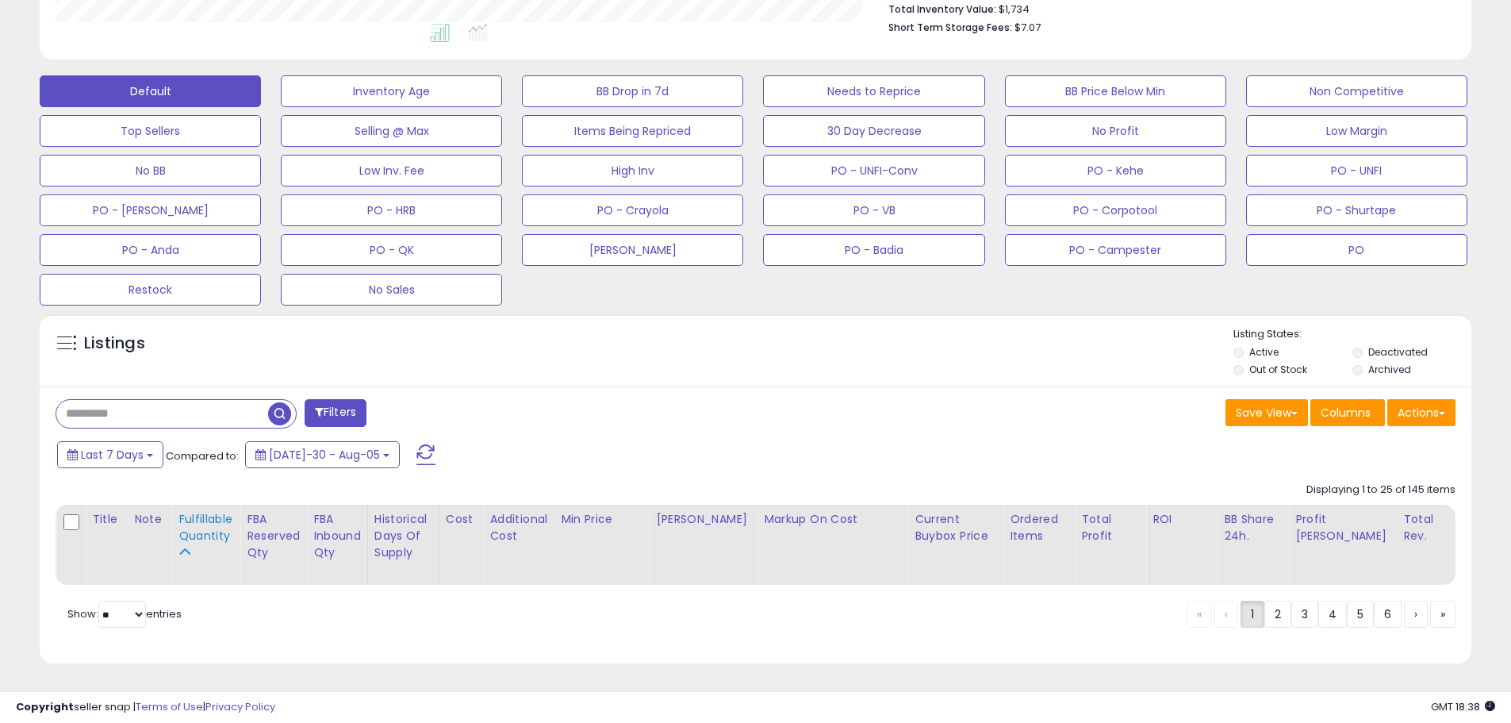
scroll to position [436, 0]
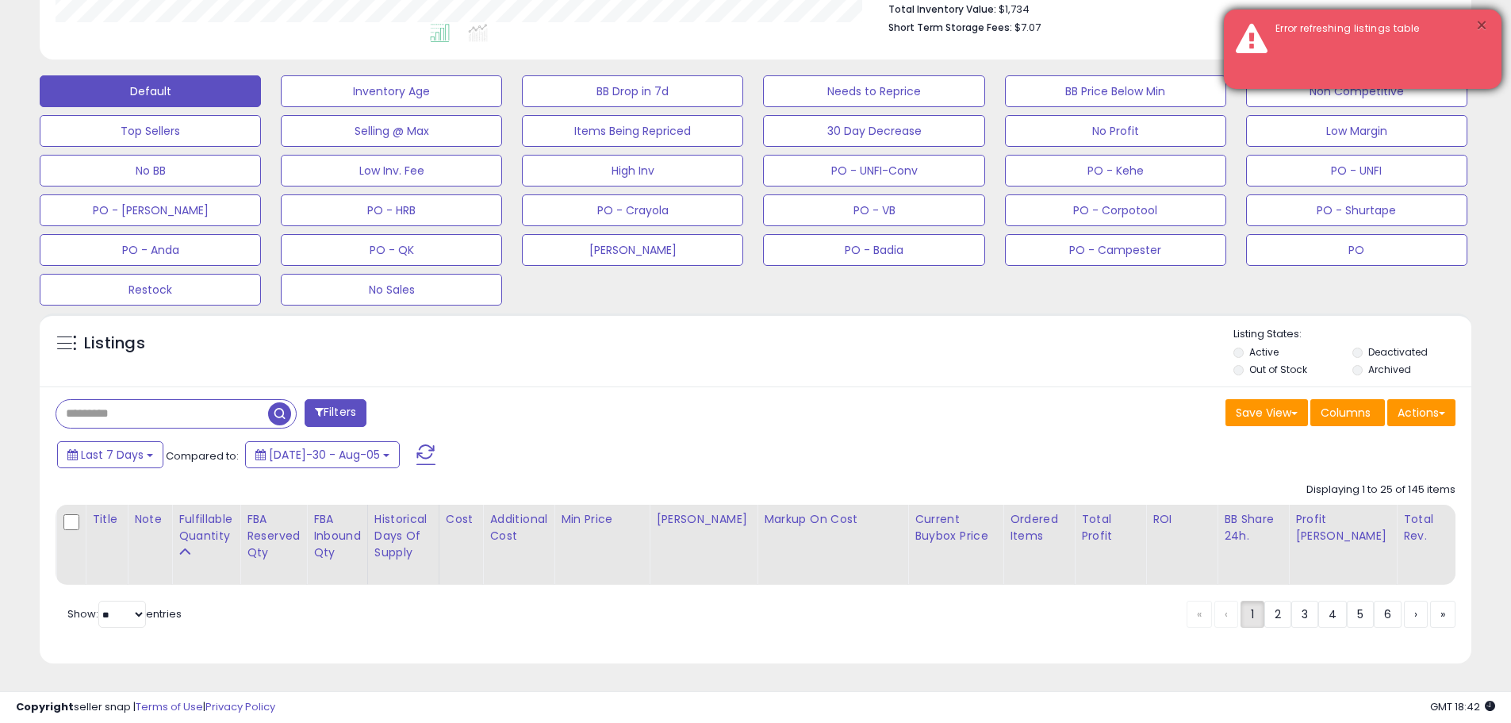
click at [1480, 21] on button "×" at bounding box center [1482, 26] width 13 height 20
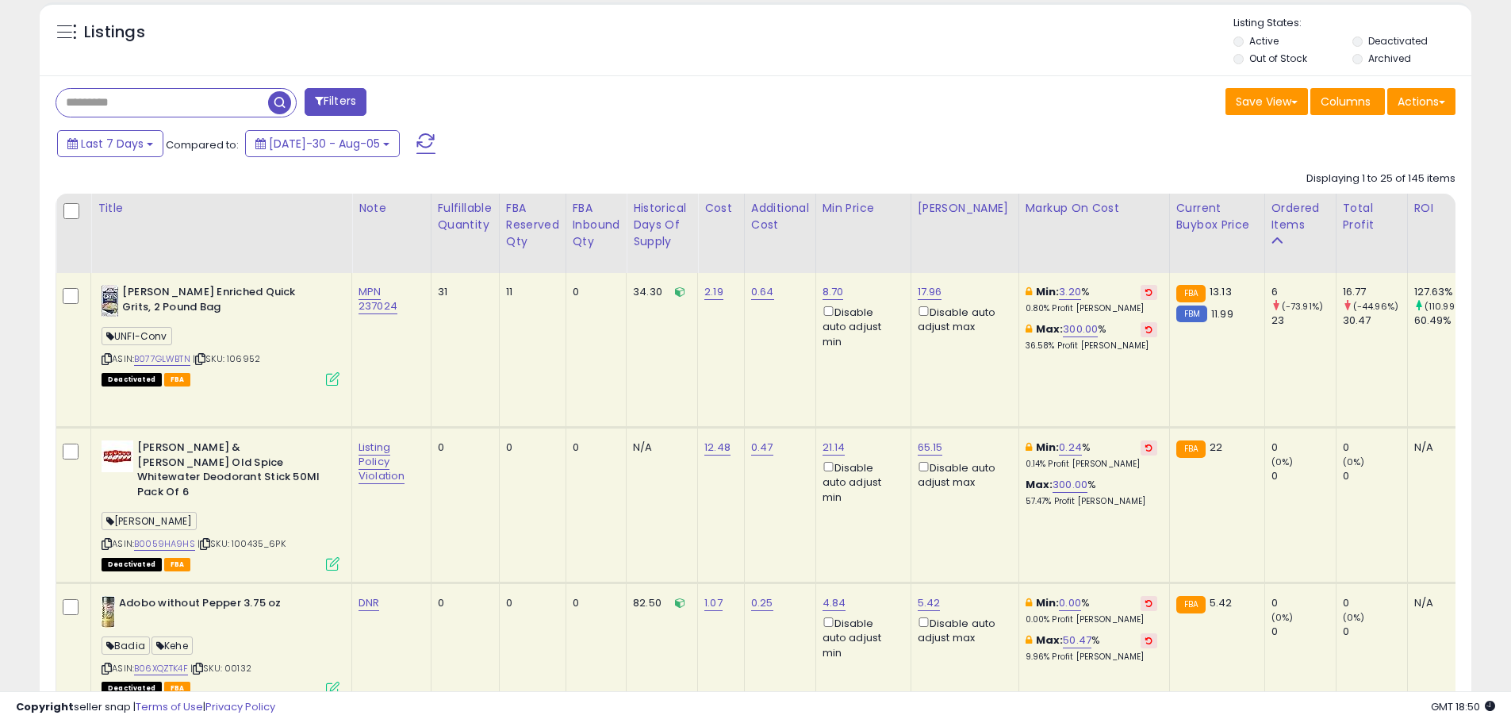
scroll to position [738, 0]
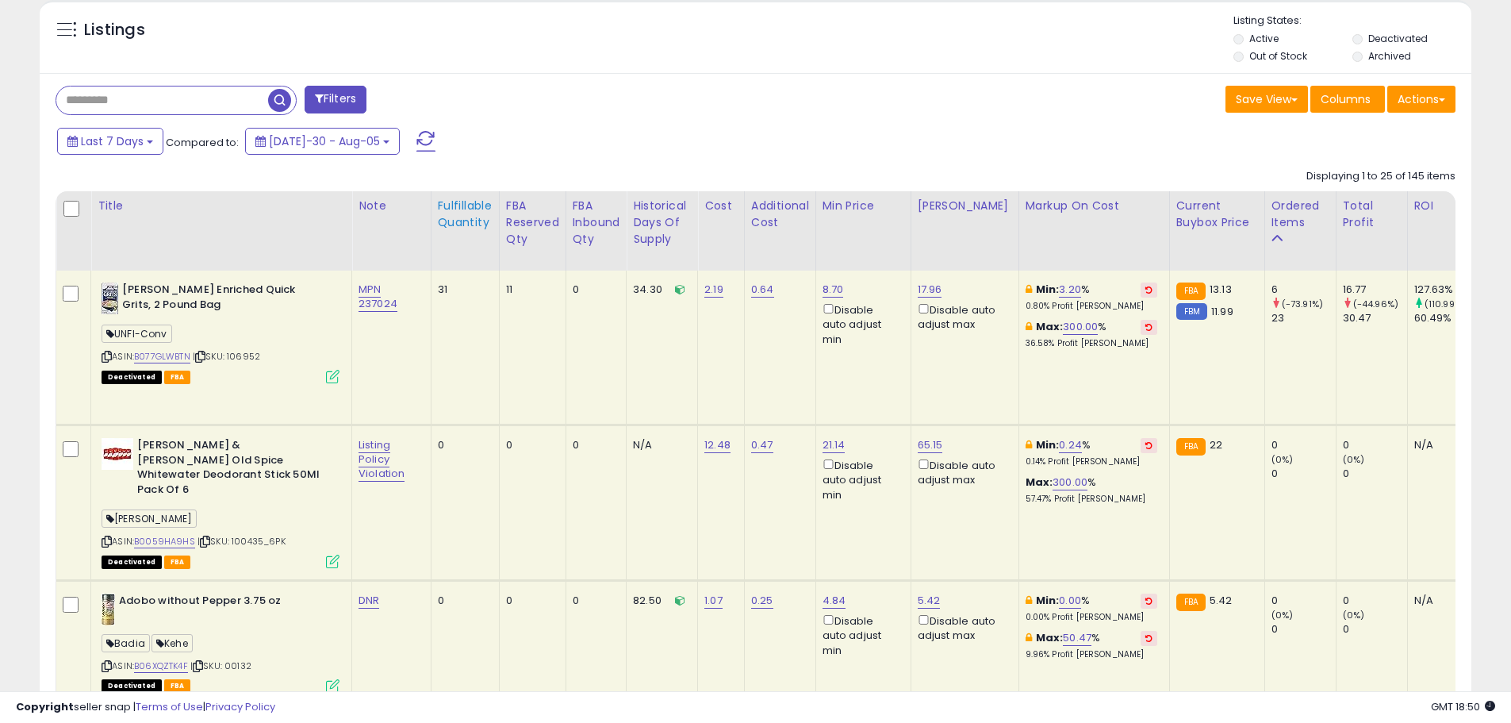
click at [464, 222] on div "Fulfillable Quantity" at bounding box center [465, 214] width 55 height 33
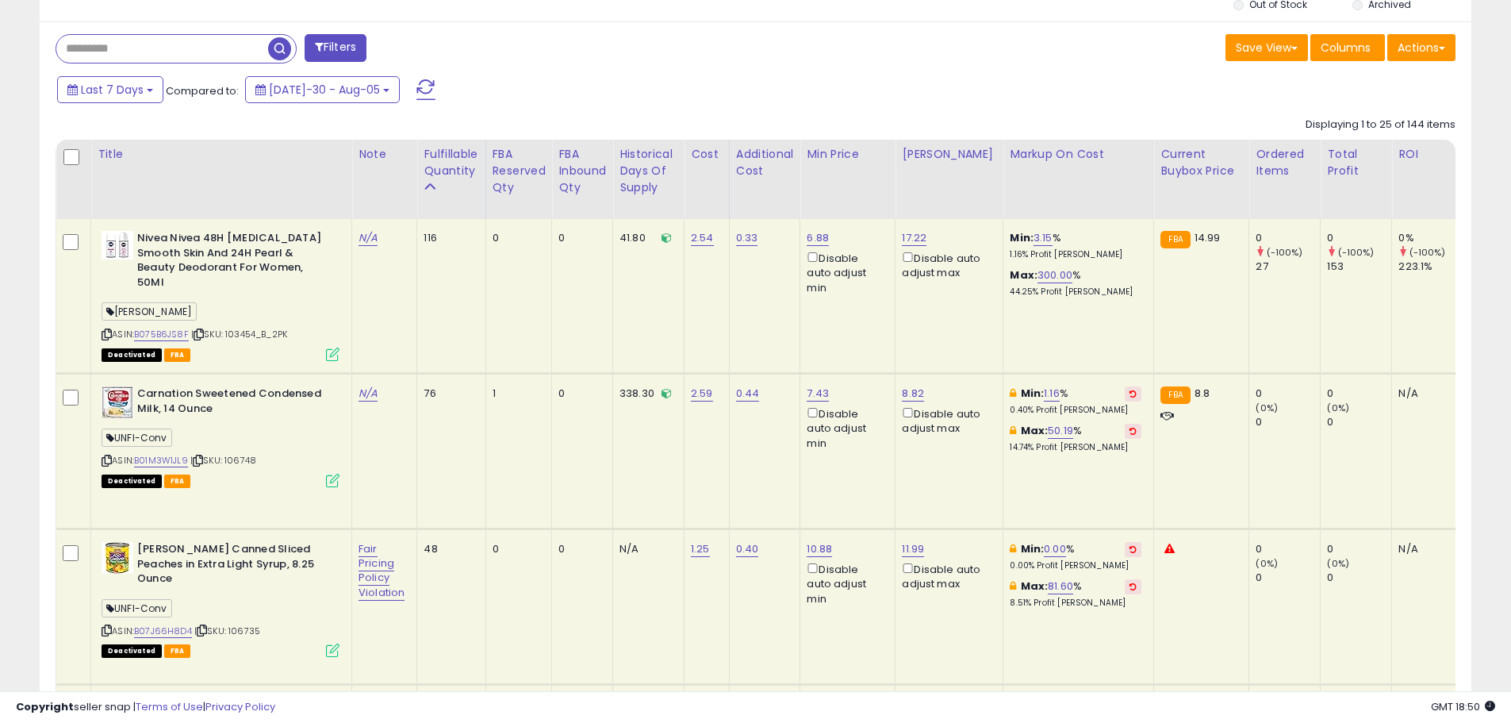
scroll to position [817, 0]
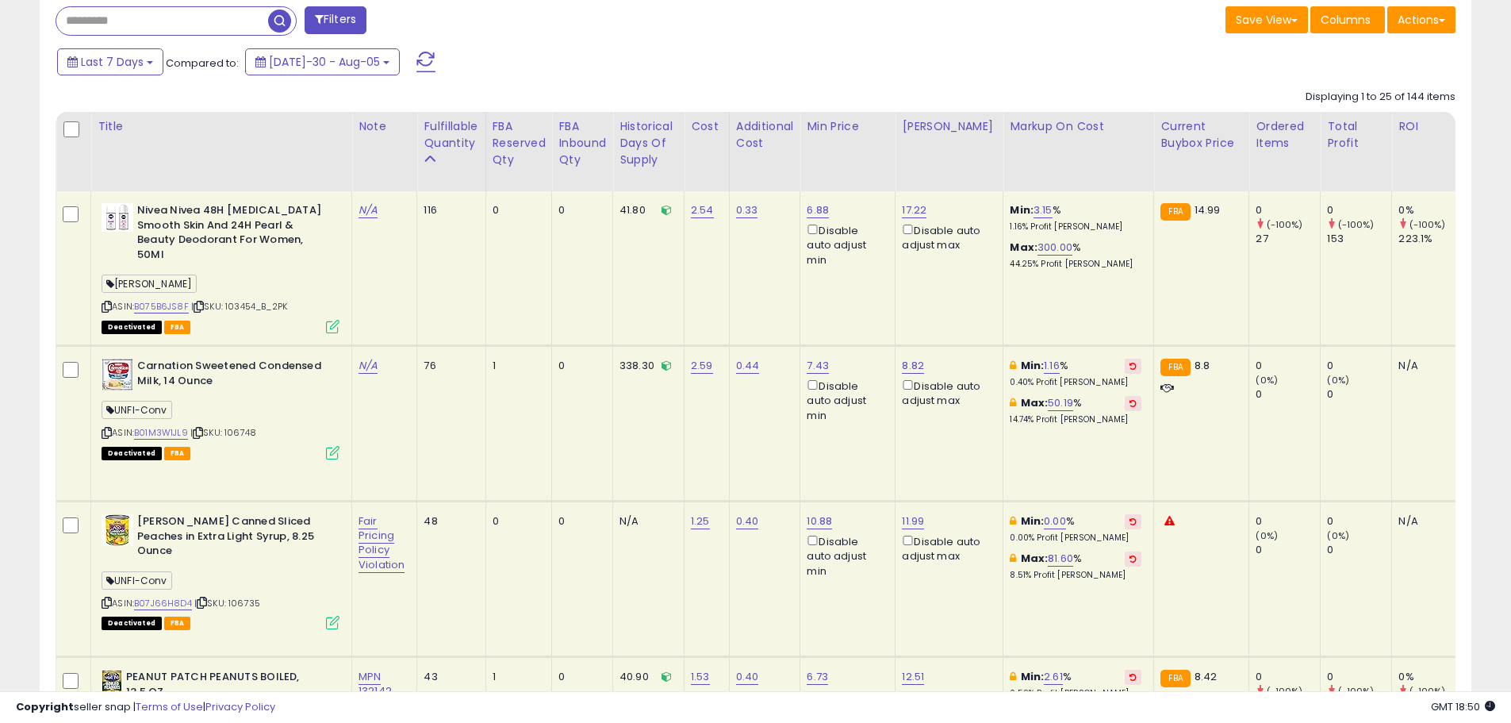
drag, startPoint x: 299, startPoint y: 294, endPoint x: 244, endPoint y: 294, distance: 55.5
click at [244, 294] on div "ASIN: B075B6JS8F | SKU: 103454_B_2PK Deactivated FBA" at bounding box center [221, 267] width 238 height 129
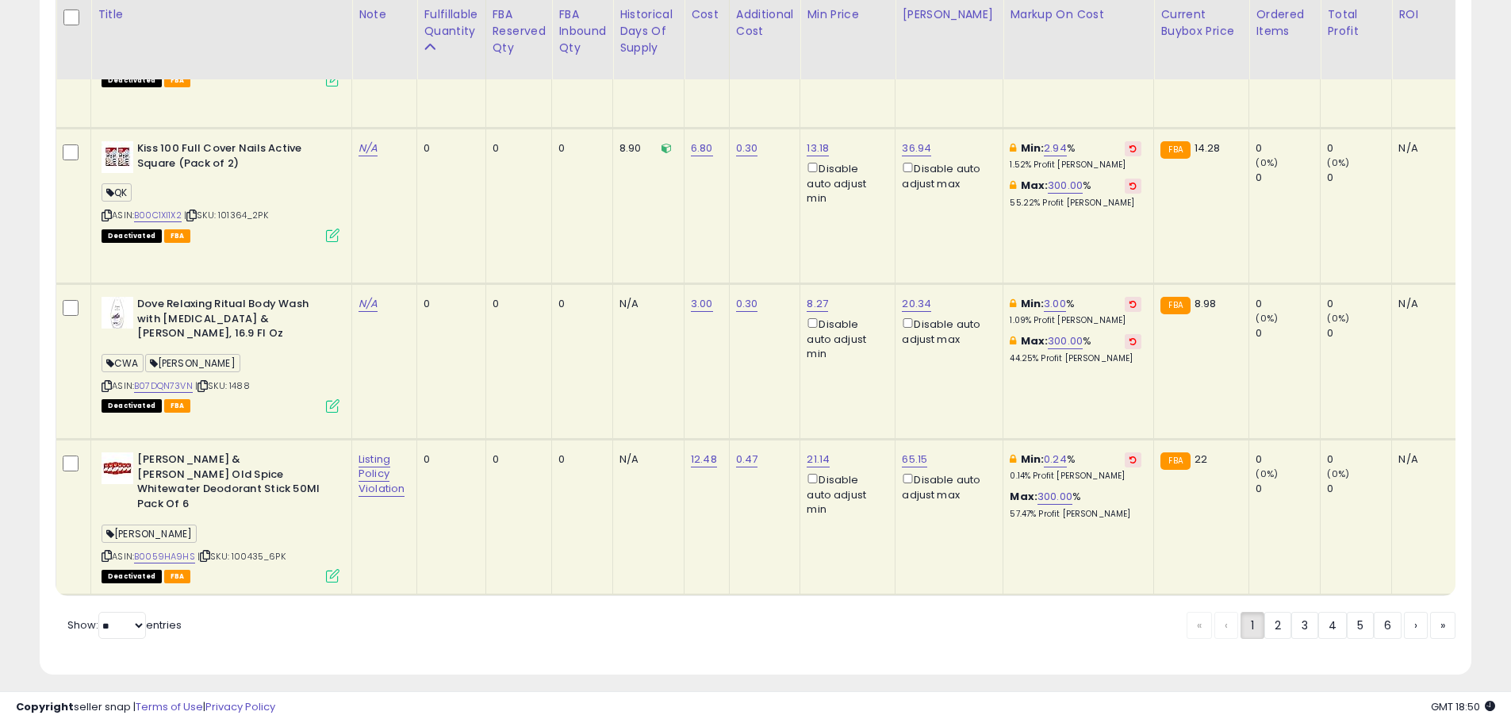
scroll to position [4323, 0]
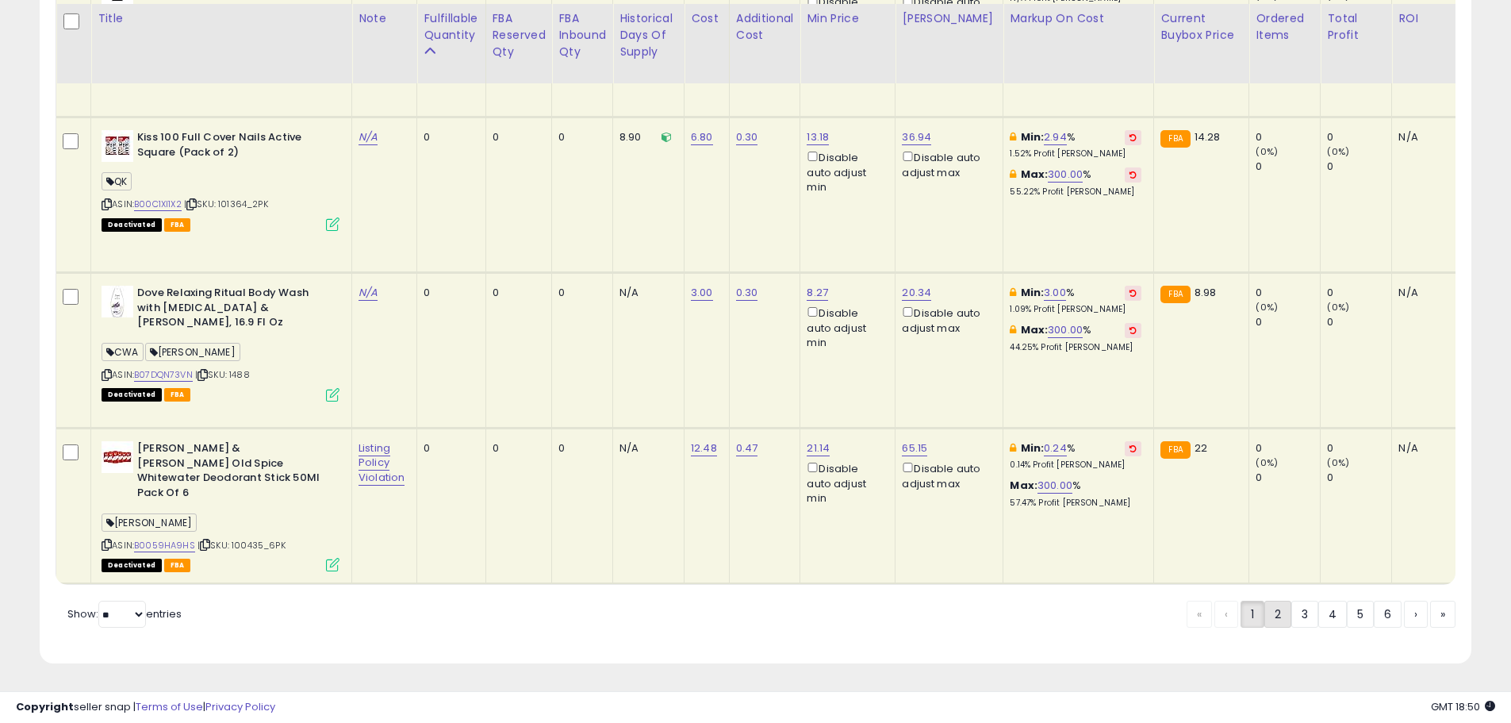
click at [1319, 618] on link "2" at bounding box center [1333, 614] width 29 height 27
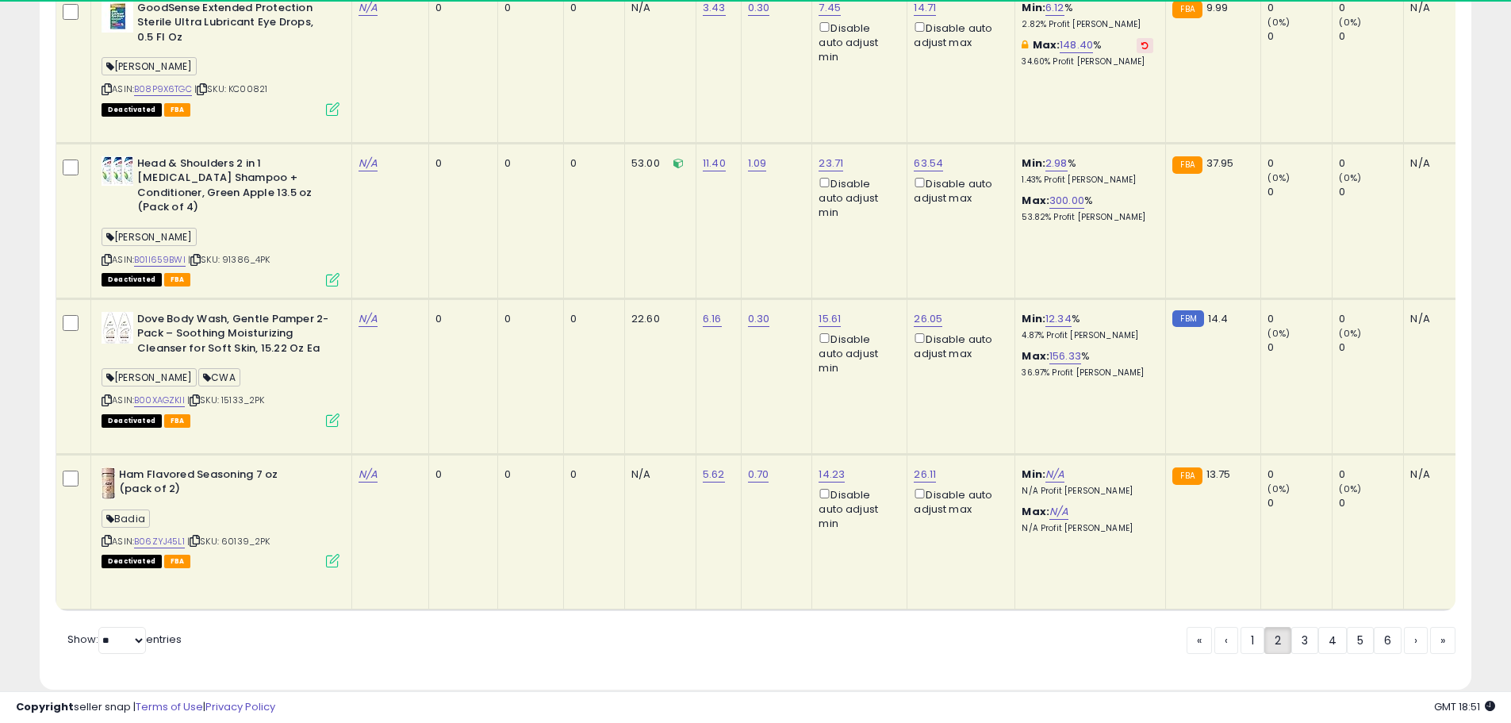
scroll to position [4361, 0]
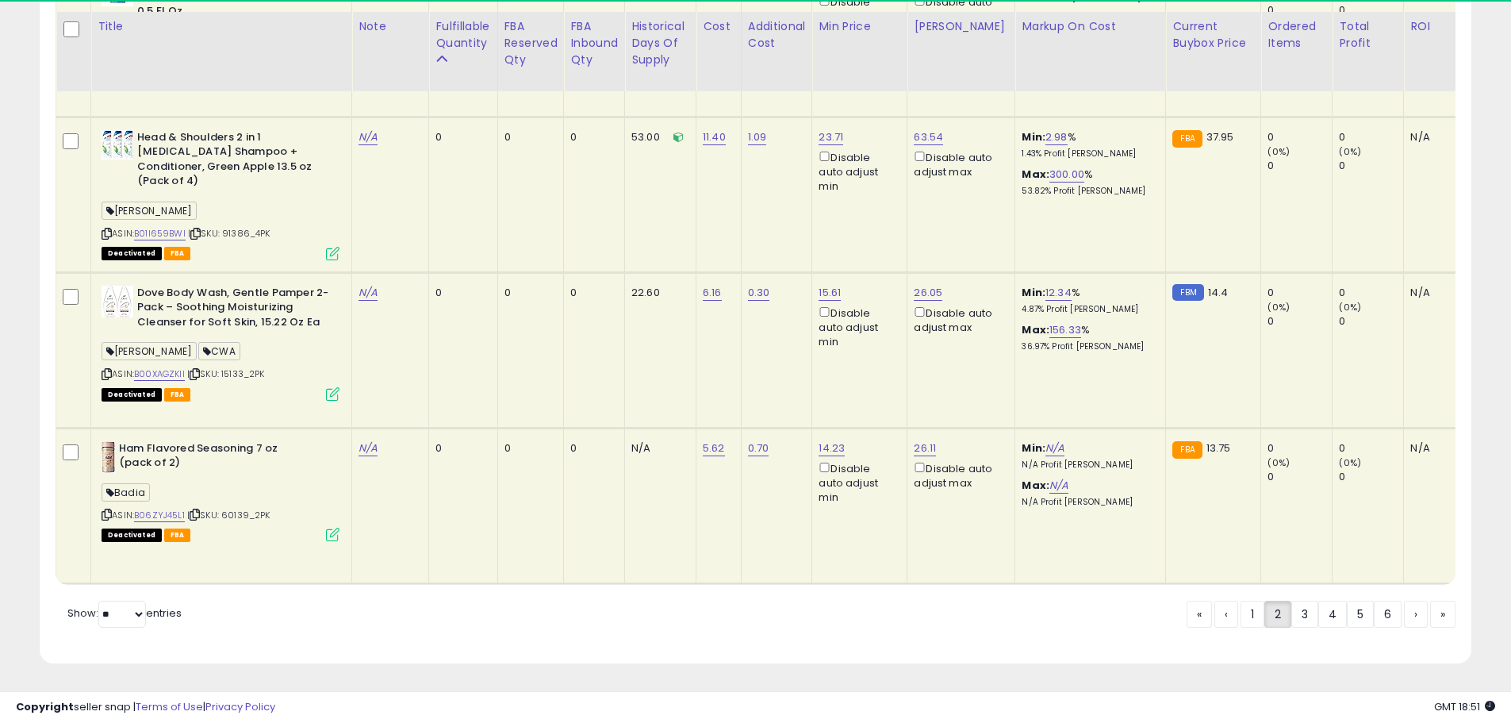
click at [249, 509] on div "ASIN: B06ZYJ45L1 | SKU: 60139_2PK Deactivated FBA" at bounding box center [221, 490] width 238 height 99
click at [1292, 619] on link "1" at bounding box center [1305, 614] width 27 height 27
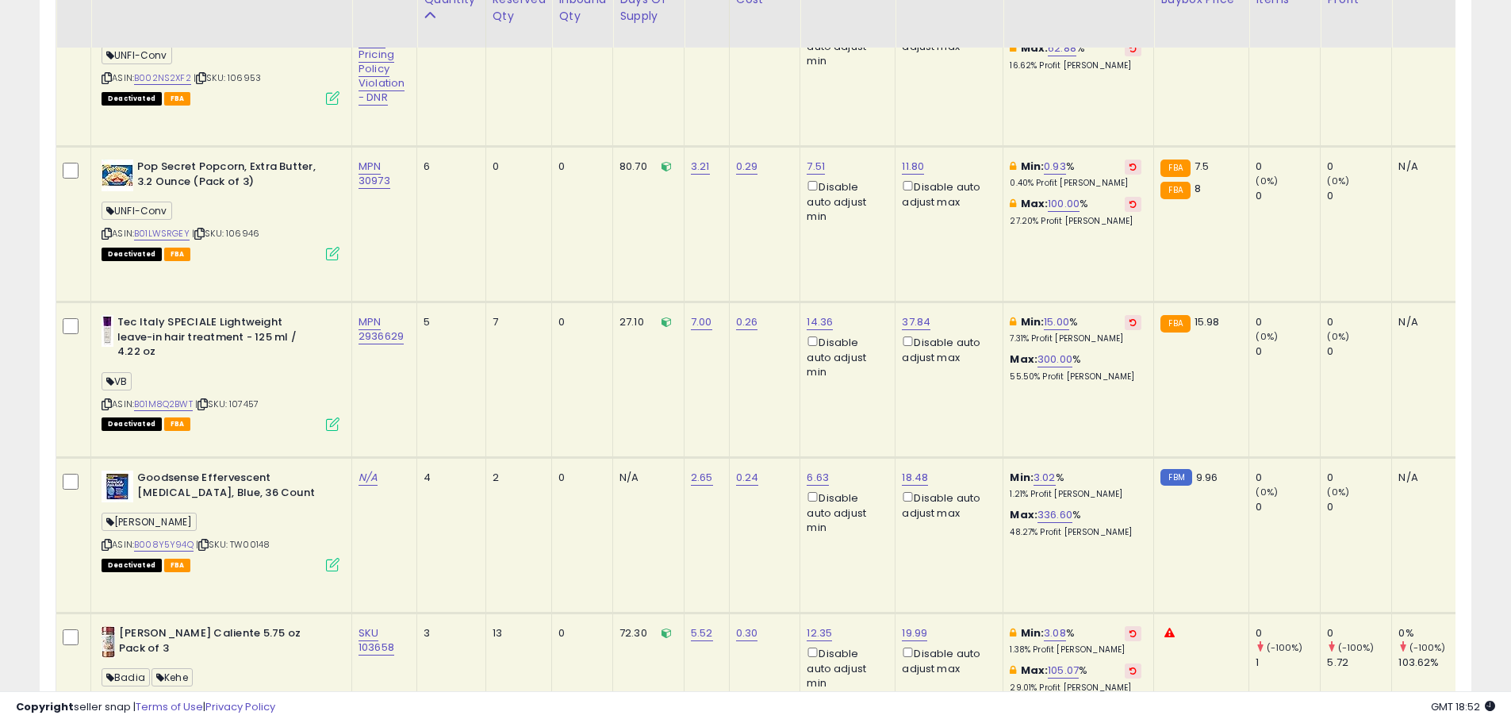
scroll to position [2896, 0]
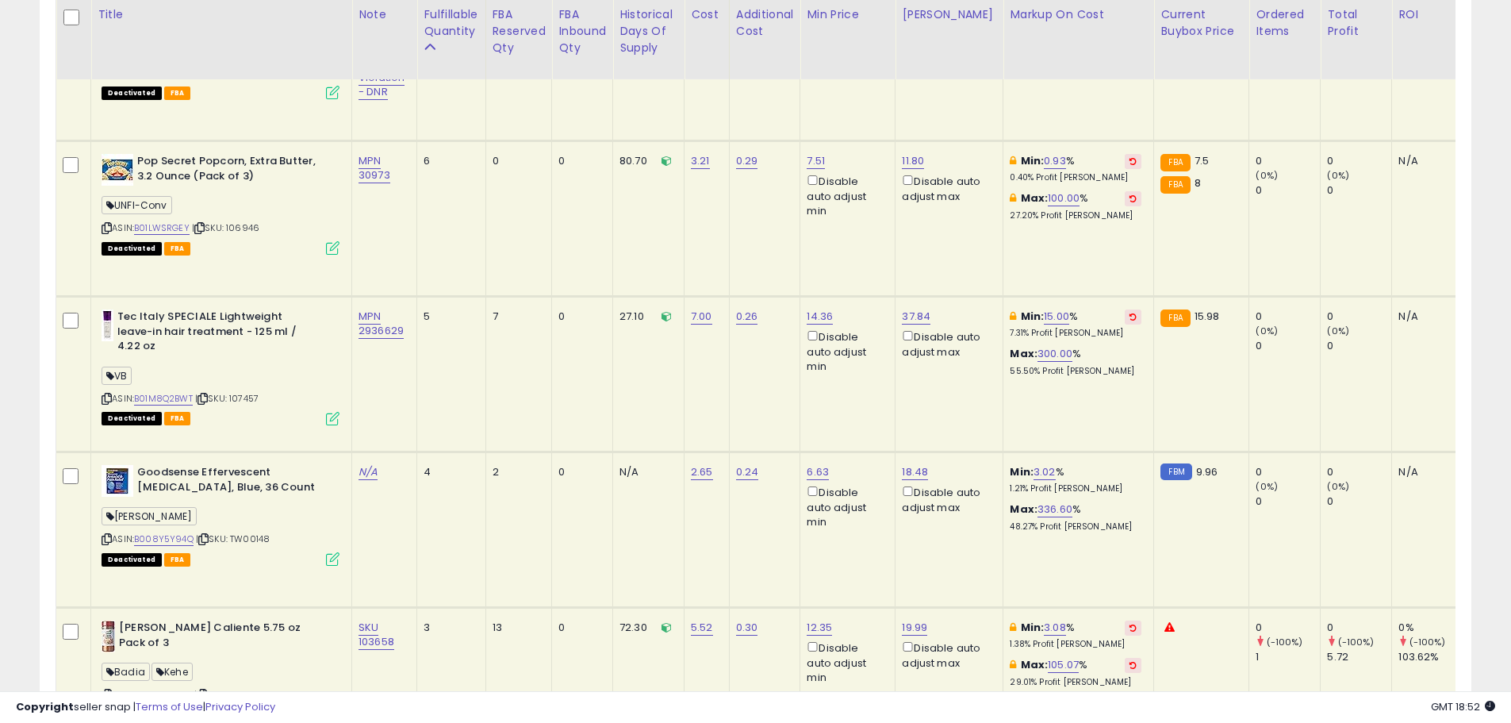
click at [258, 475] on b "Goodsense Effervescent Antacid and Pain Relief, Blue, 36 Count" at bounding box center [233, 481] width 193 height 33
drag, startPoint x: 166, startPoint y: 460, endPoint x: 309, endPoint y: 483, distance: 145.4
click at [309, 482] on b "Goodsense Effervescent Antacid and Pain Relief, Blue, 36 Count" at bounding box center [233, 481] width 193 height 33
click at [314, 490] on b "Goodsense Effervescent Antacid and Pain Relief, Blue, 36 Count" at bounding box center [233, 481] width 193 height 33
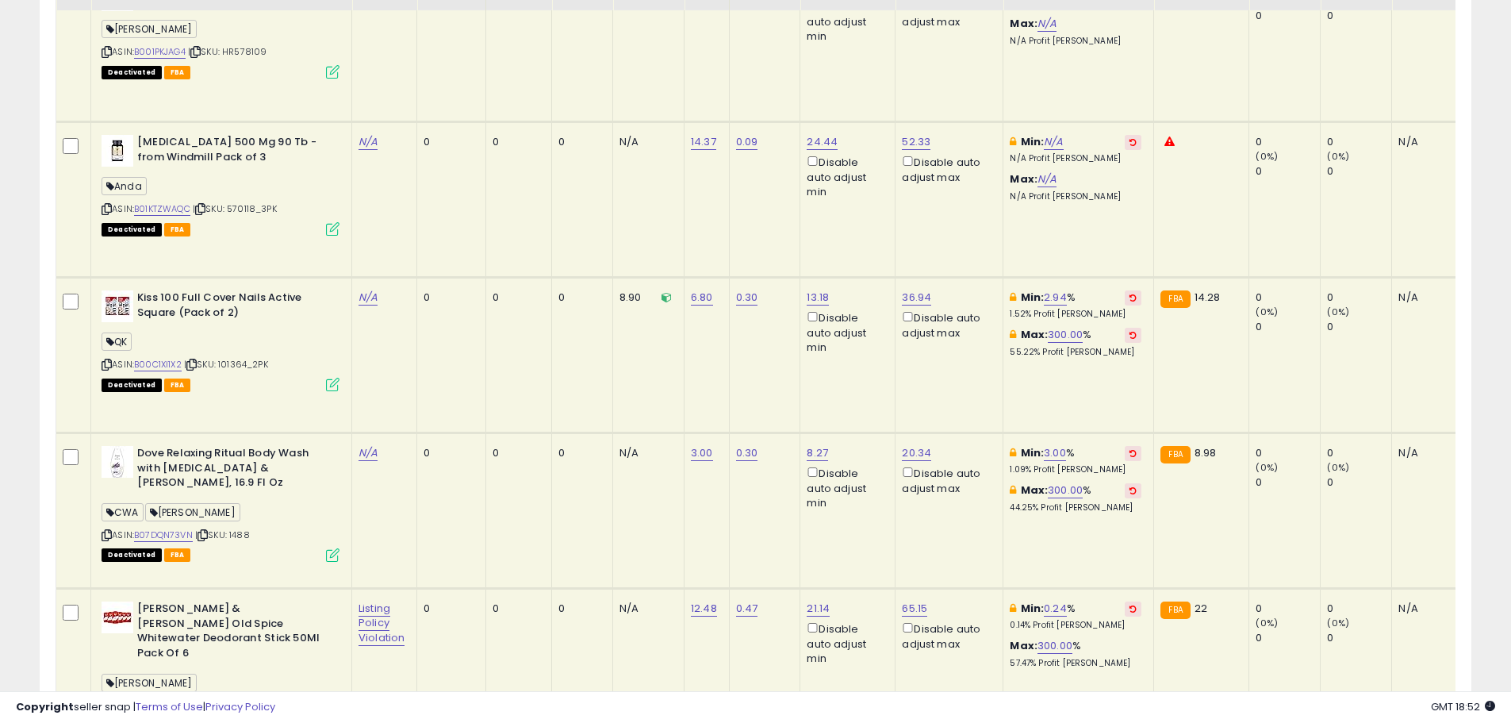
scroll to position [4165, 0]
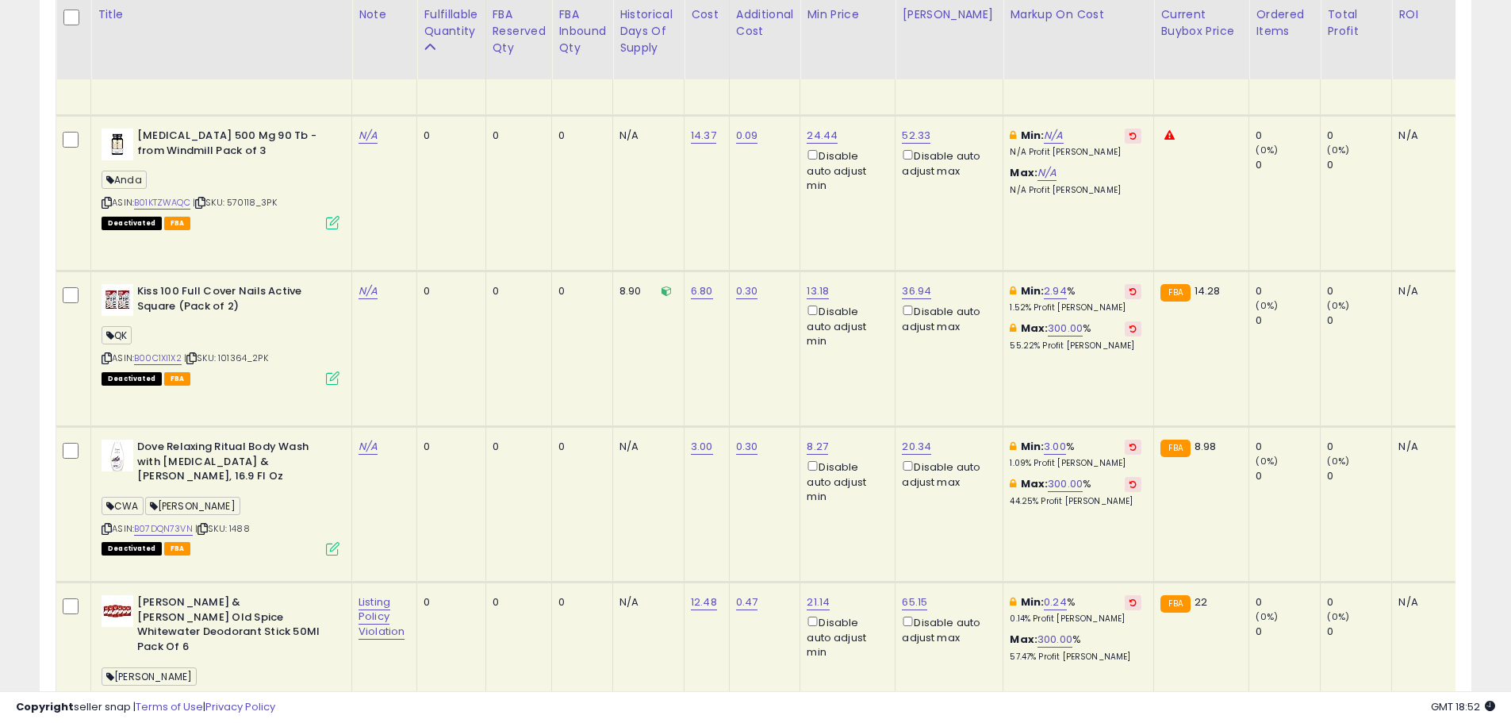
click at [270, 357] on div "ASIN: B00C1XI1X2 | SKU: 101364_2PK Deactivated FBA" at bounding box center [221, 333] width 238 height 99
click at [271, 359] on div "ASIN: B00C1XI1X2 | SKU: 101364_2PK Deactivated FBA" at bounding box center [221, 333] width 238 height 99
drag, startPoint x: 289, startPoint y: 360, endPoint x: 224, endPoint y: 351, distance: 65.8
click at [224, 351] on div "ASIN: B00C1XI1X2 | SKU: 101364_2PK Deactivated FBA" at bounding box center [221, 333] width 238 height 99
click at [225, 356] on div "ASIN: B00C1XI1X2 | SKU: 101364_2PK Deactivated FBA" at bounding box center [221, 333] width 238 height 99
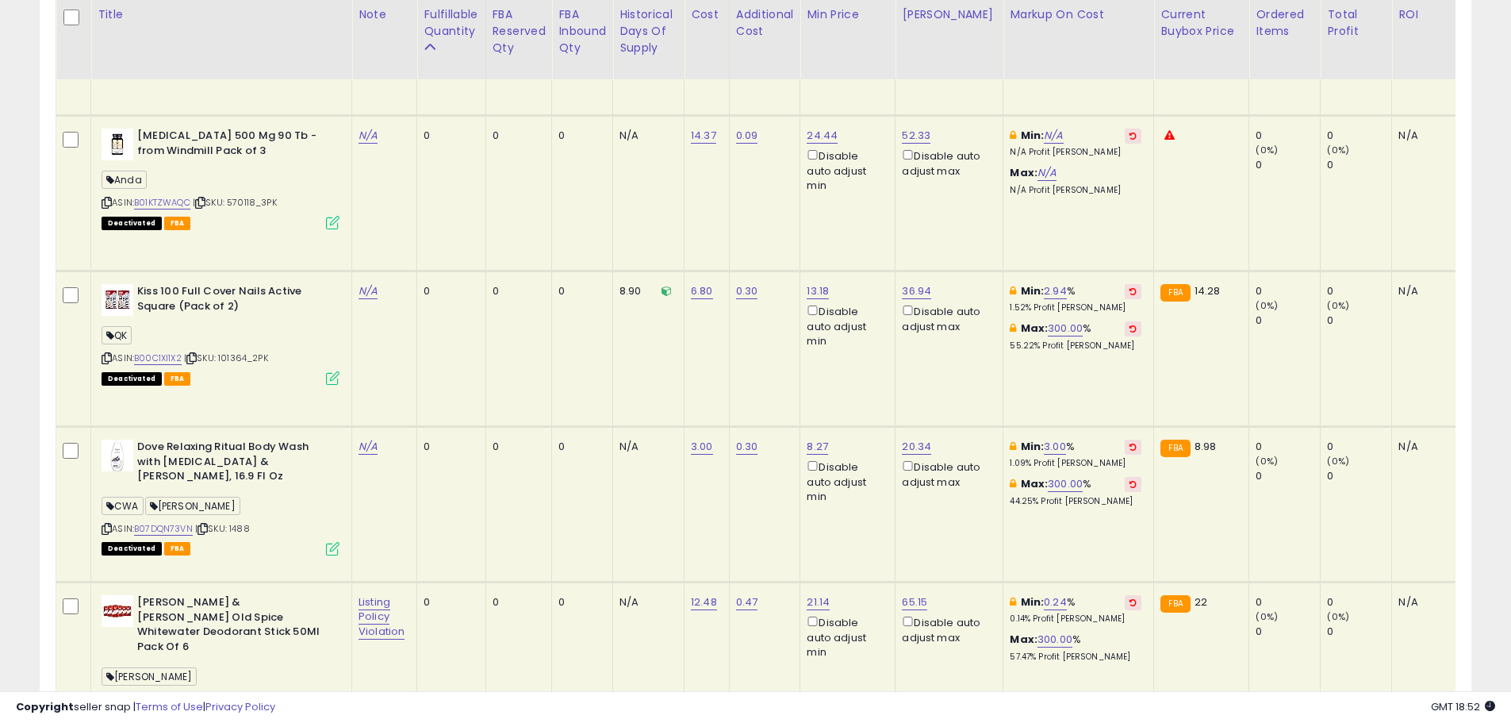
drag, startPoint x: 225, startPoint y: 350, endPoint x: 273, endPoint y: 352, distance: 48.5
click at [268, 352] on span "| SKU: 101364_2PK" at bounding box center [226, 357] width 84 height 13
copy span "101364_2PK"
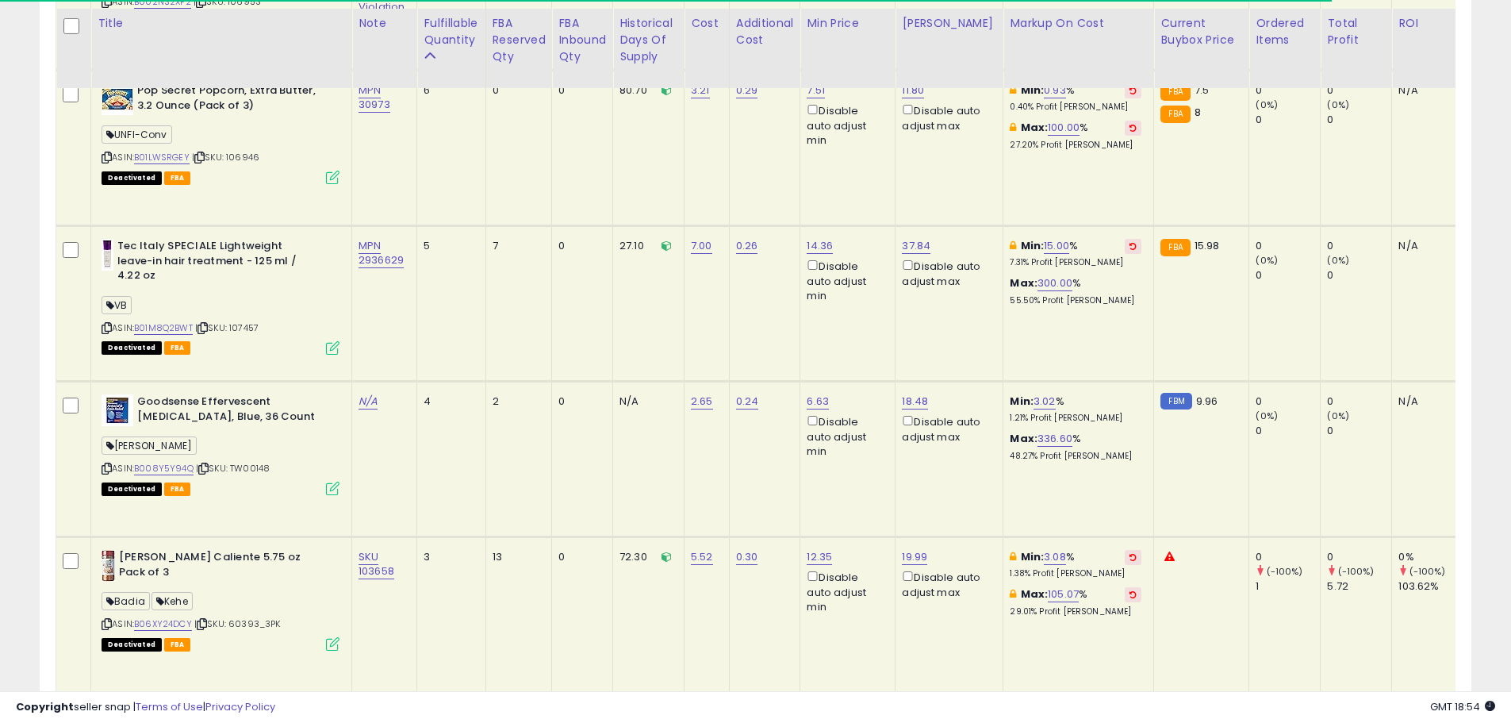
scroll to position [2975, 0]
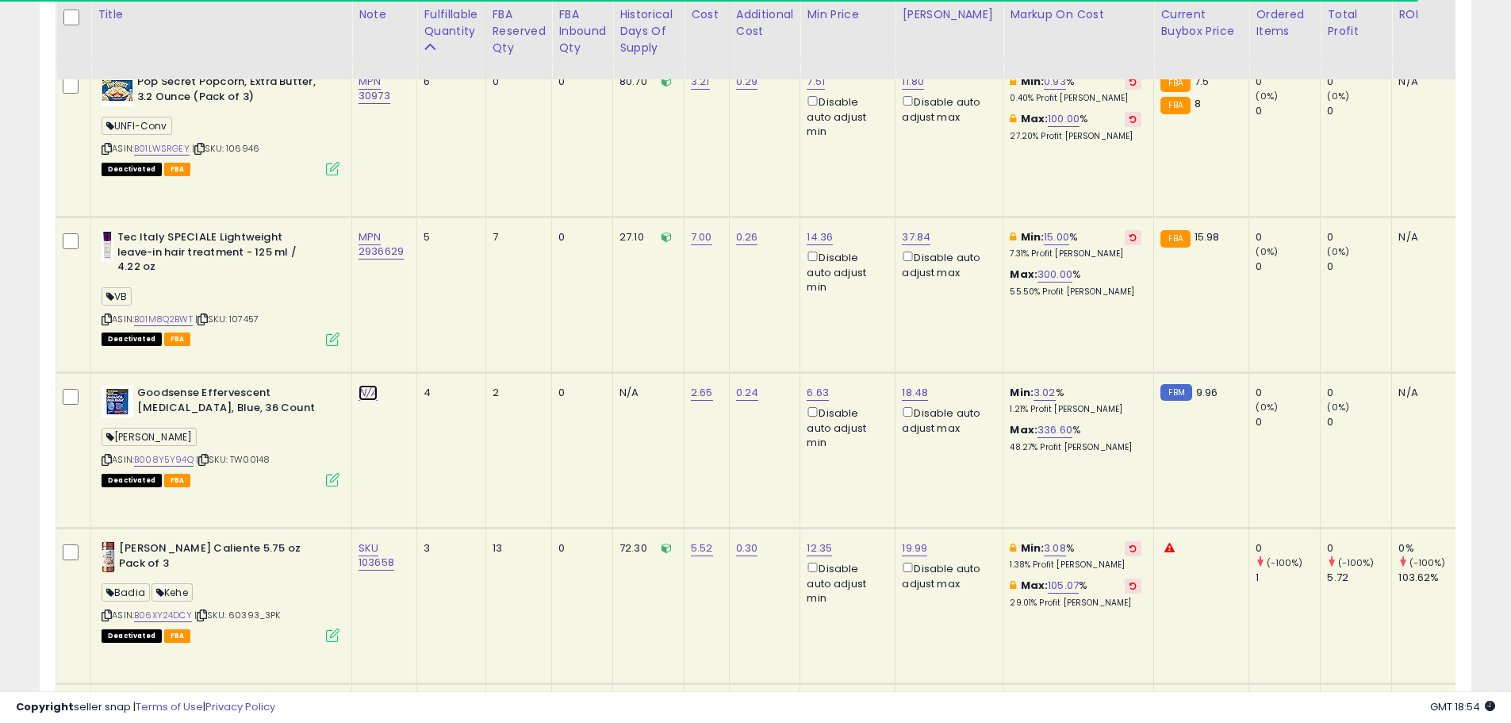
type input "**********"
click at [441, 347] on icon "submit" at bounding box center [437, 344] width 10 height 10
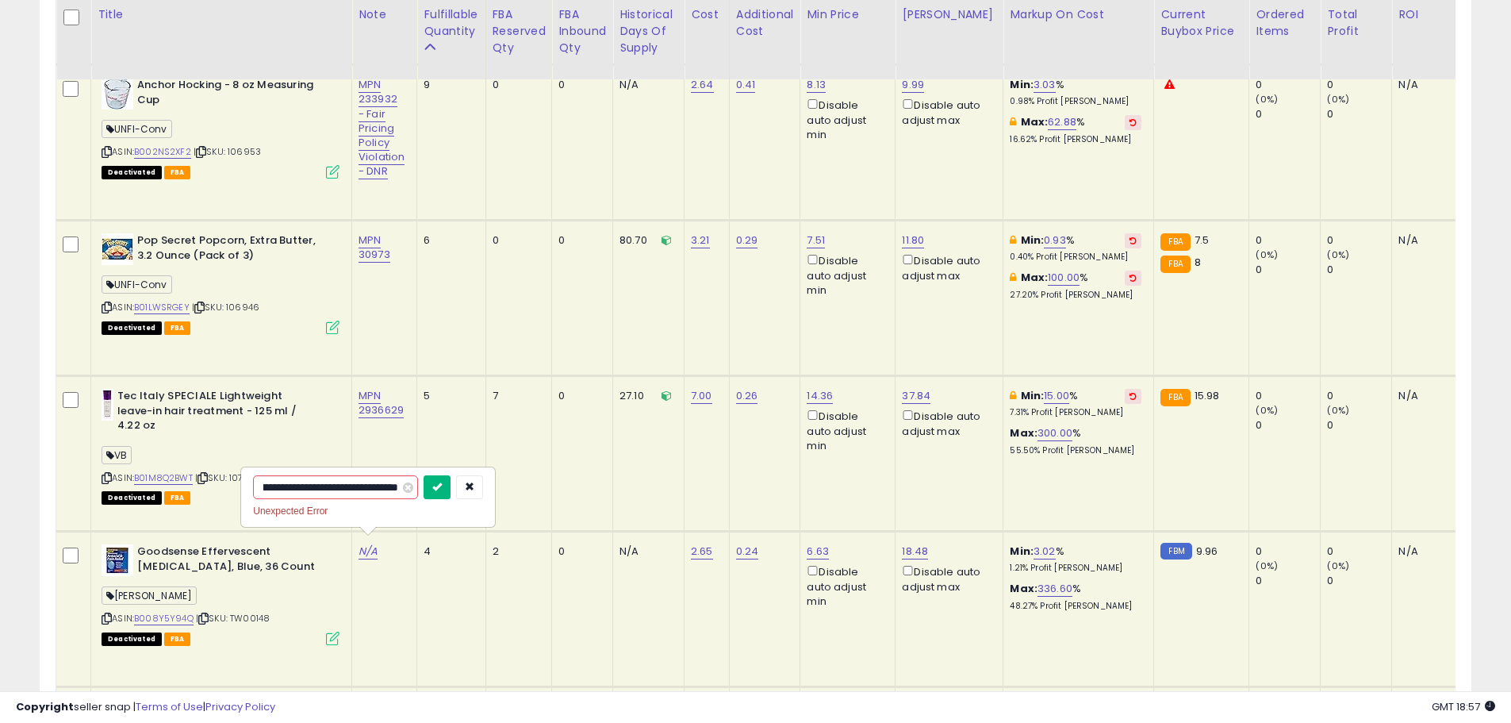
click at [431, 489] on button "submit" at bounding box center [437, 487] width 27 height 24
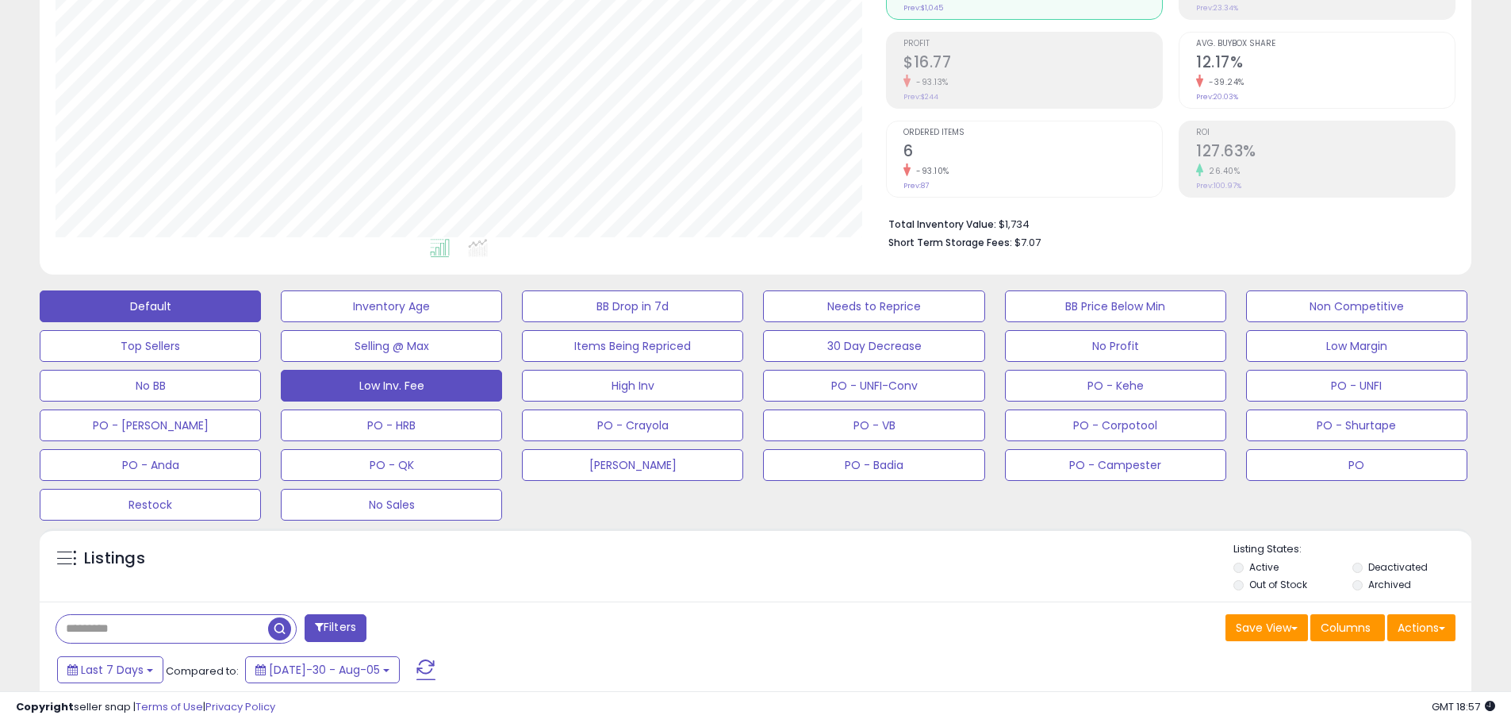
scroll to position [476, 0]
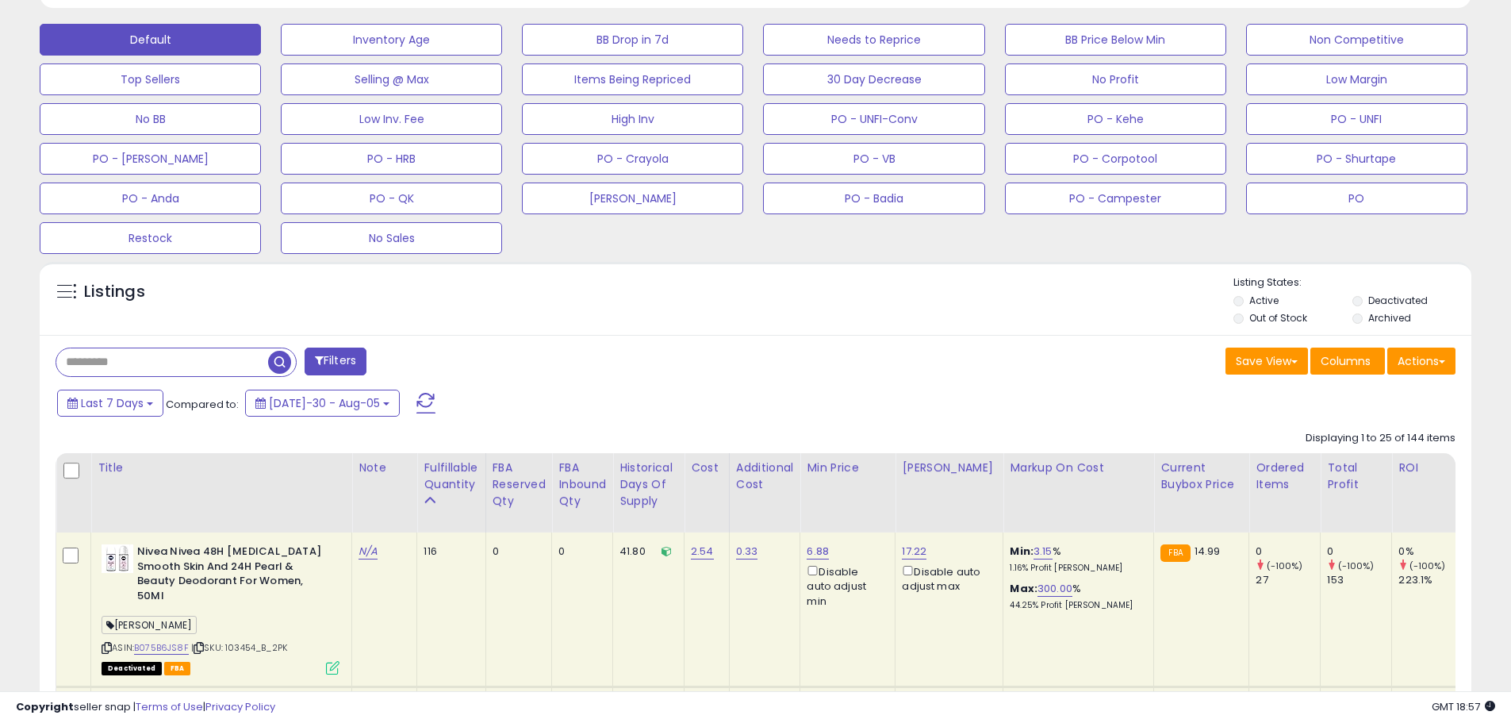
click at [417, 401] on span at bounding box center [426, 403] width 19 height 21
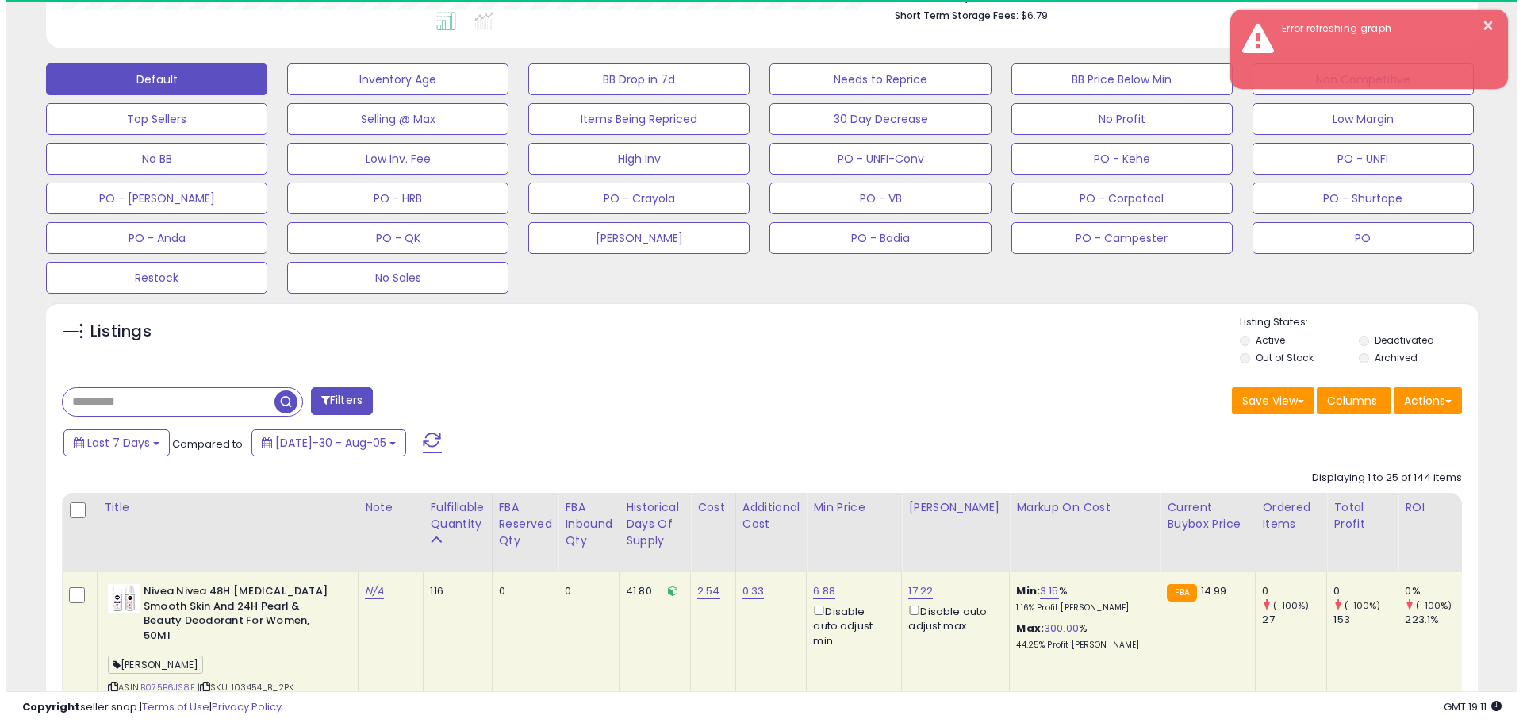
scroll to position [793079, 792574]
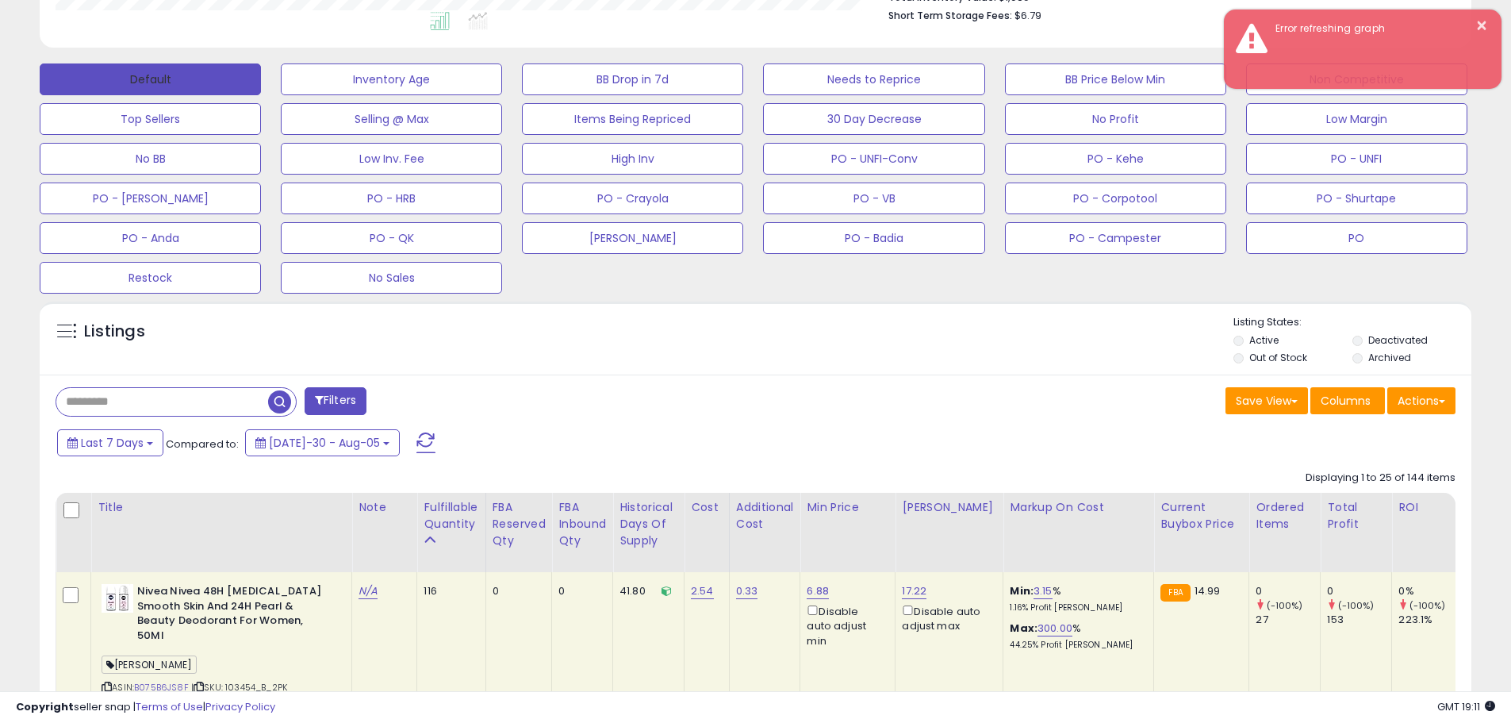
click at [198, 81] on button "Default" at bounding box center [150, 79] width 221 height 32
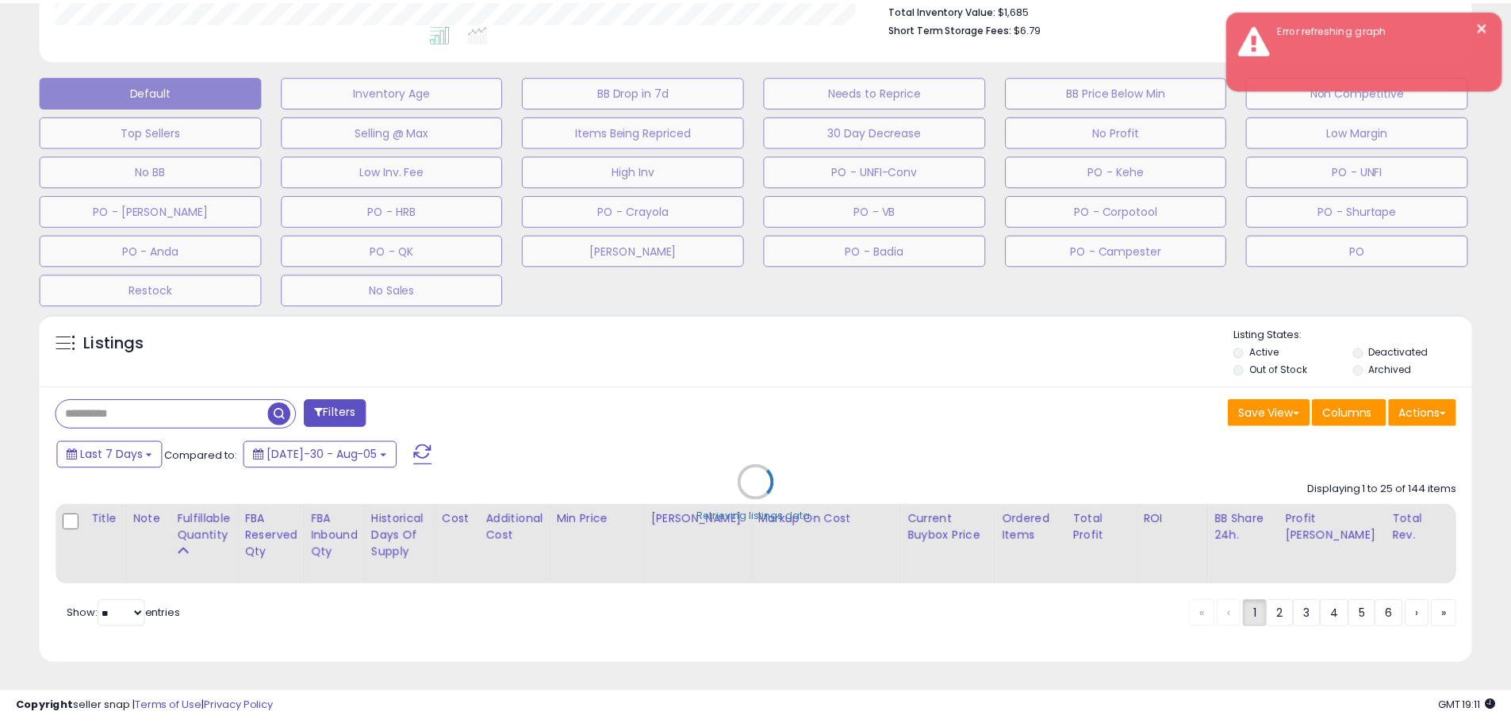
scroll to position [325, 838]
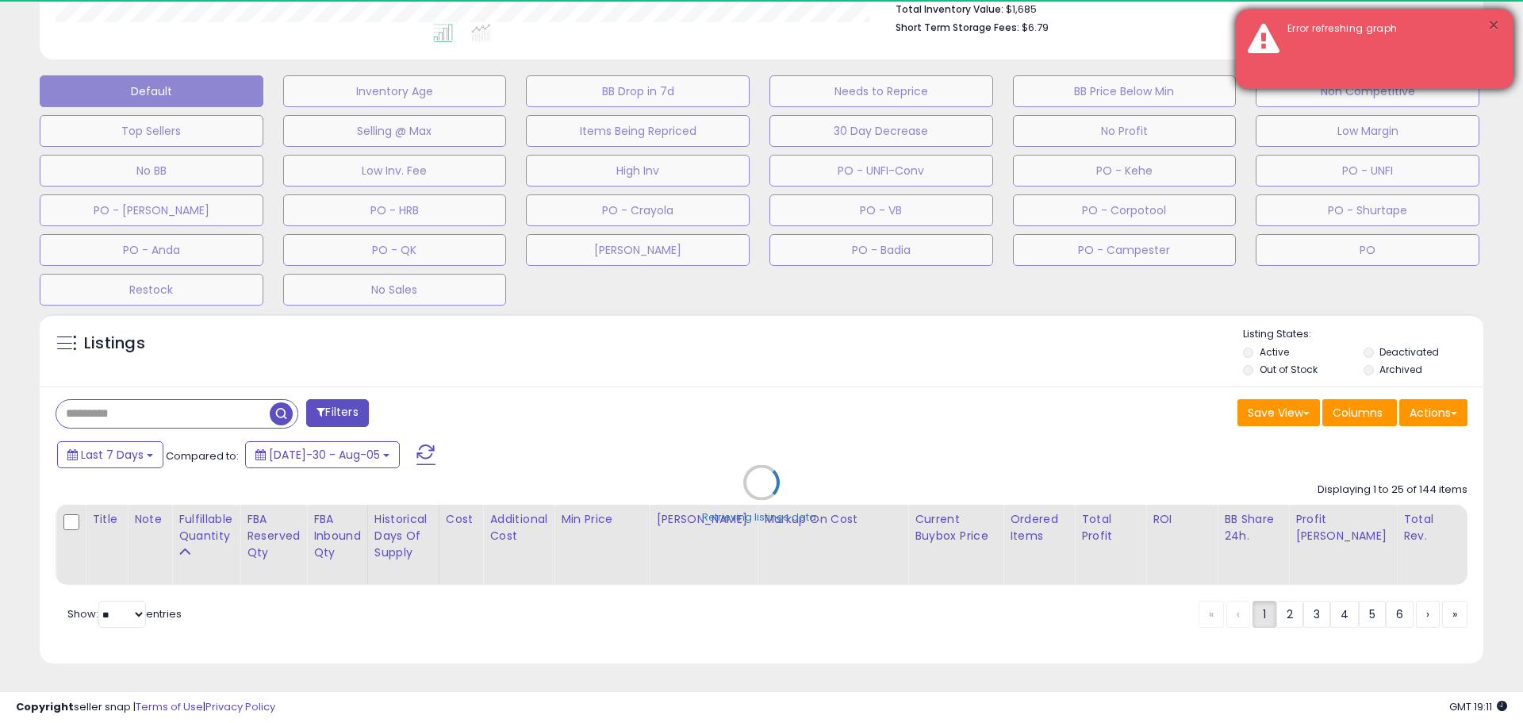
click at [1497, 25] on button "×" at bounding box center [1494, 26] width 13 height 20
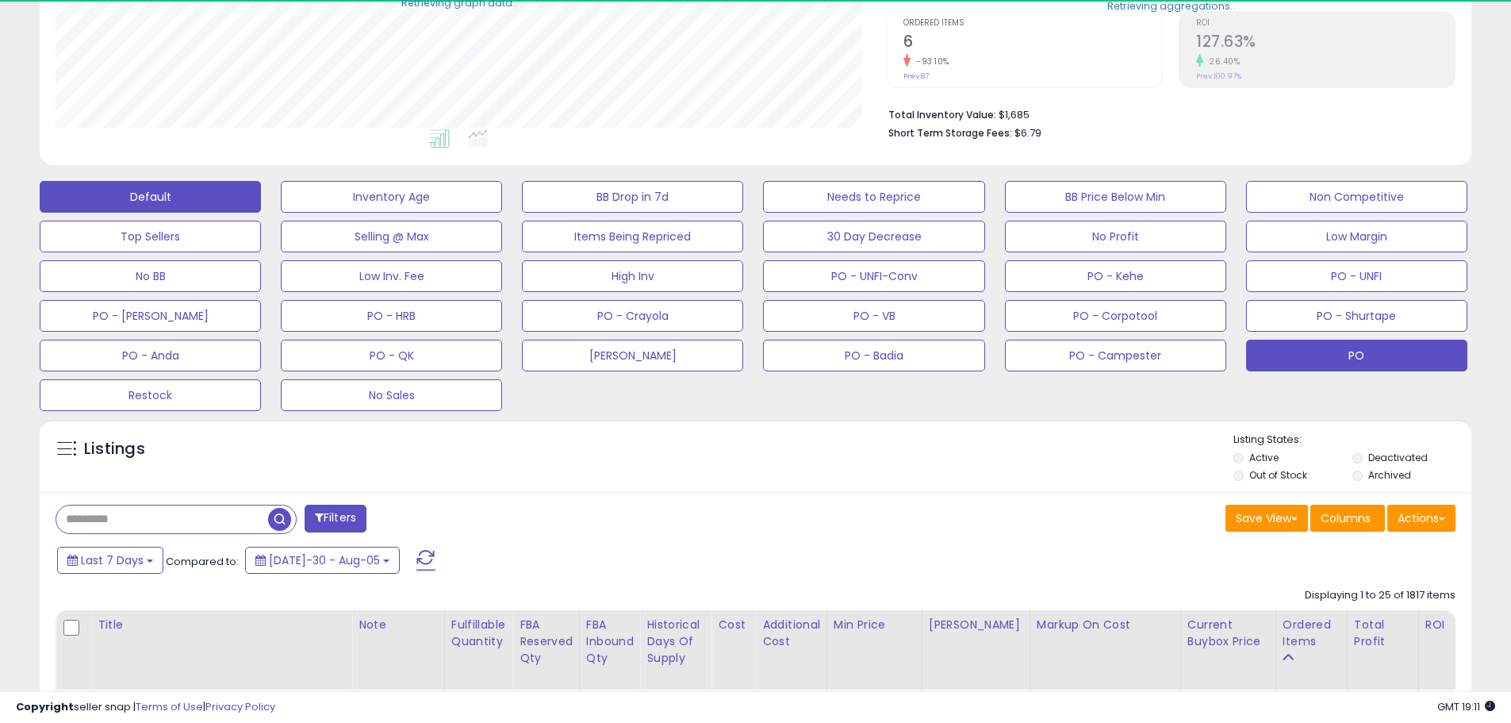
scroll to position [317, 0]
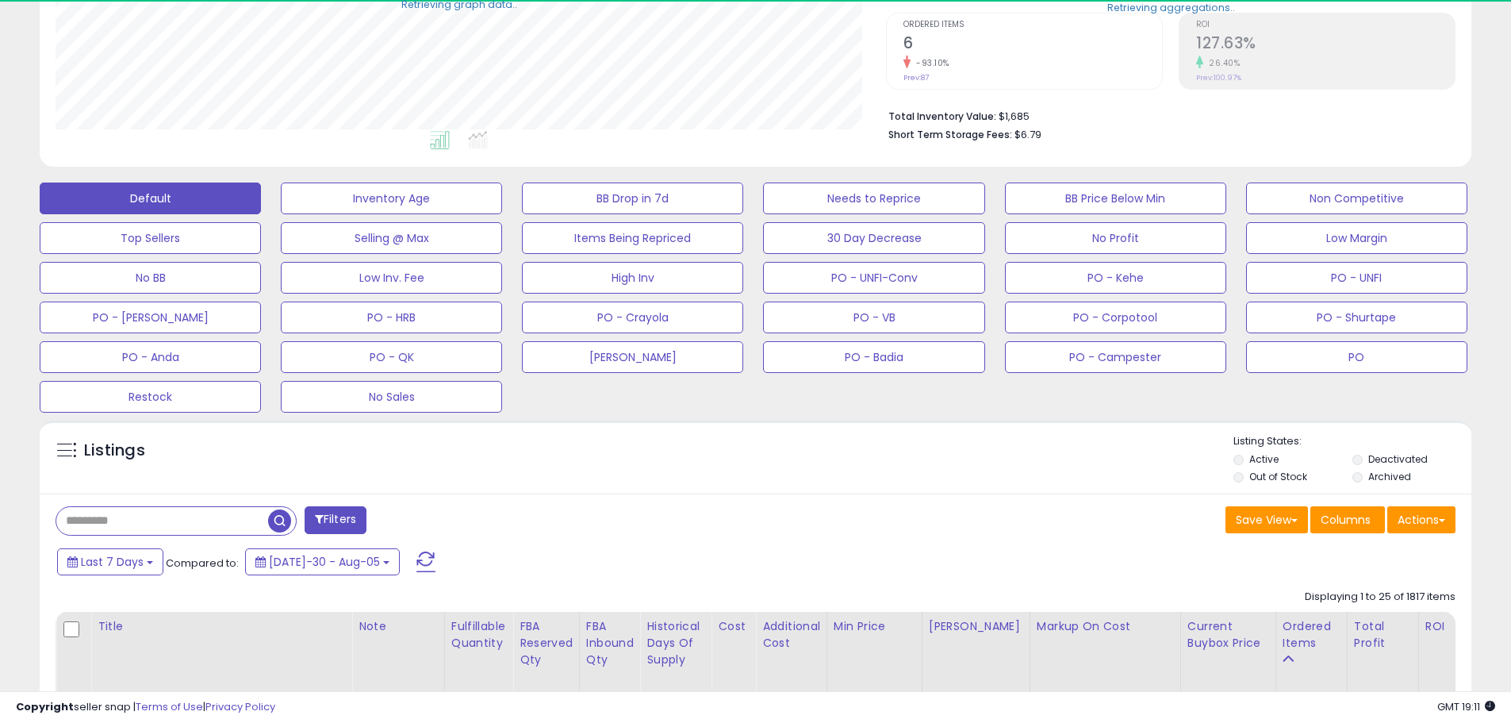
click at [1239, 453] on li "Active" at bounding box center [1292, 460] width 117 height 17
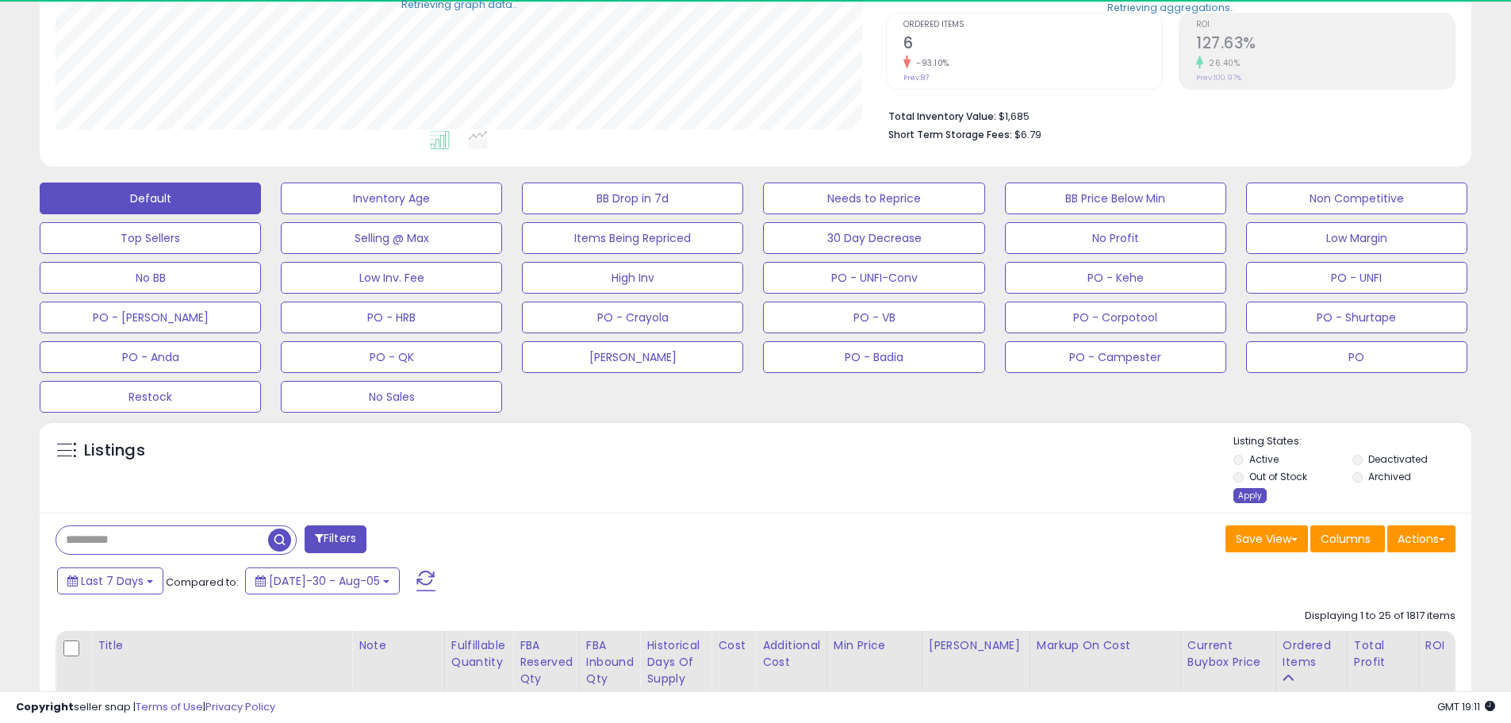
click at [1250, 491] on div "Apply" at bounding box center [1250, 495] width 33 height 15
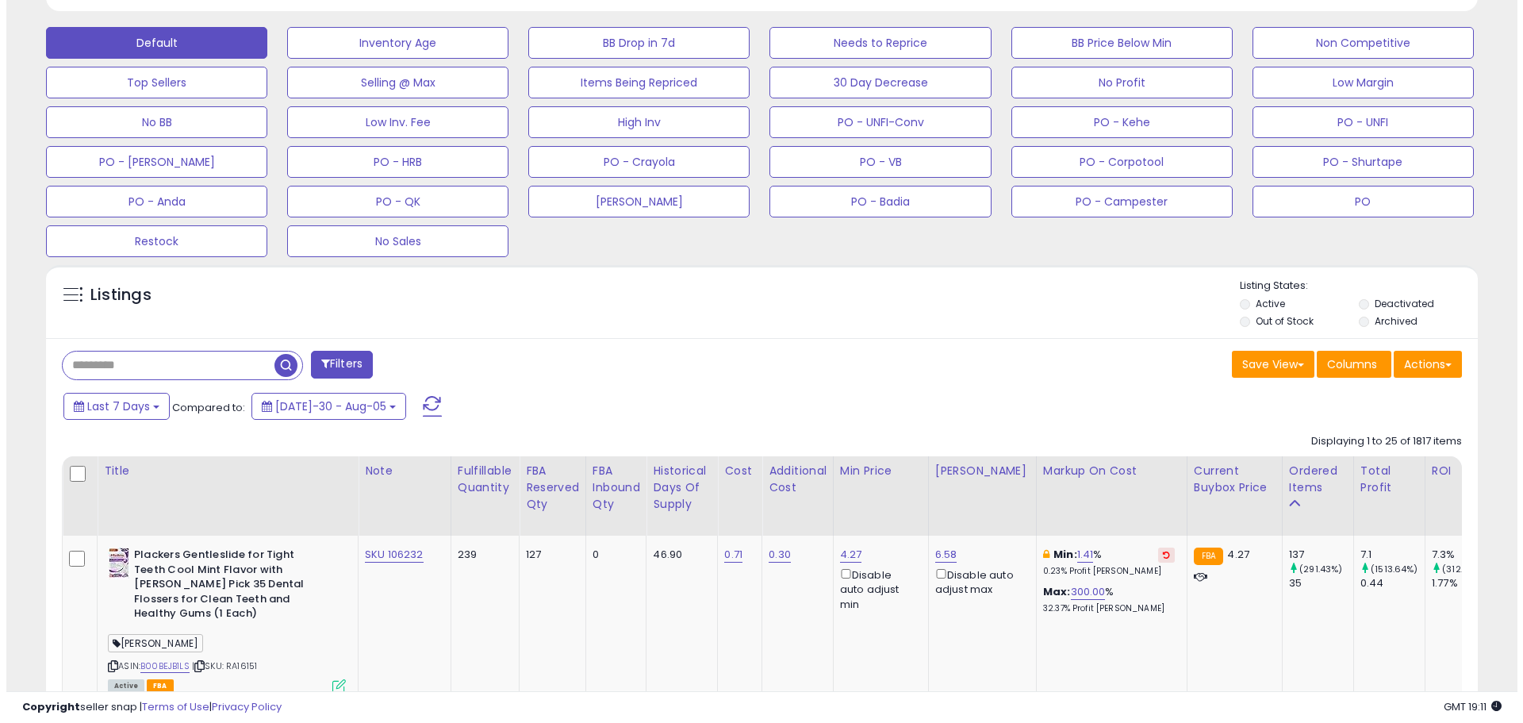
scroll to position [314, 0]
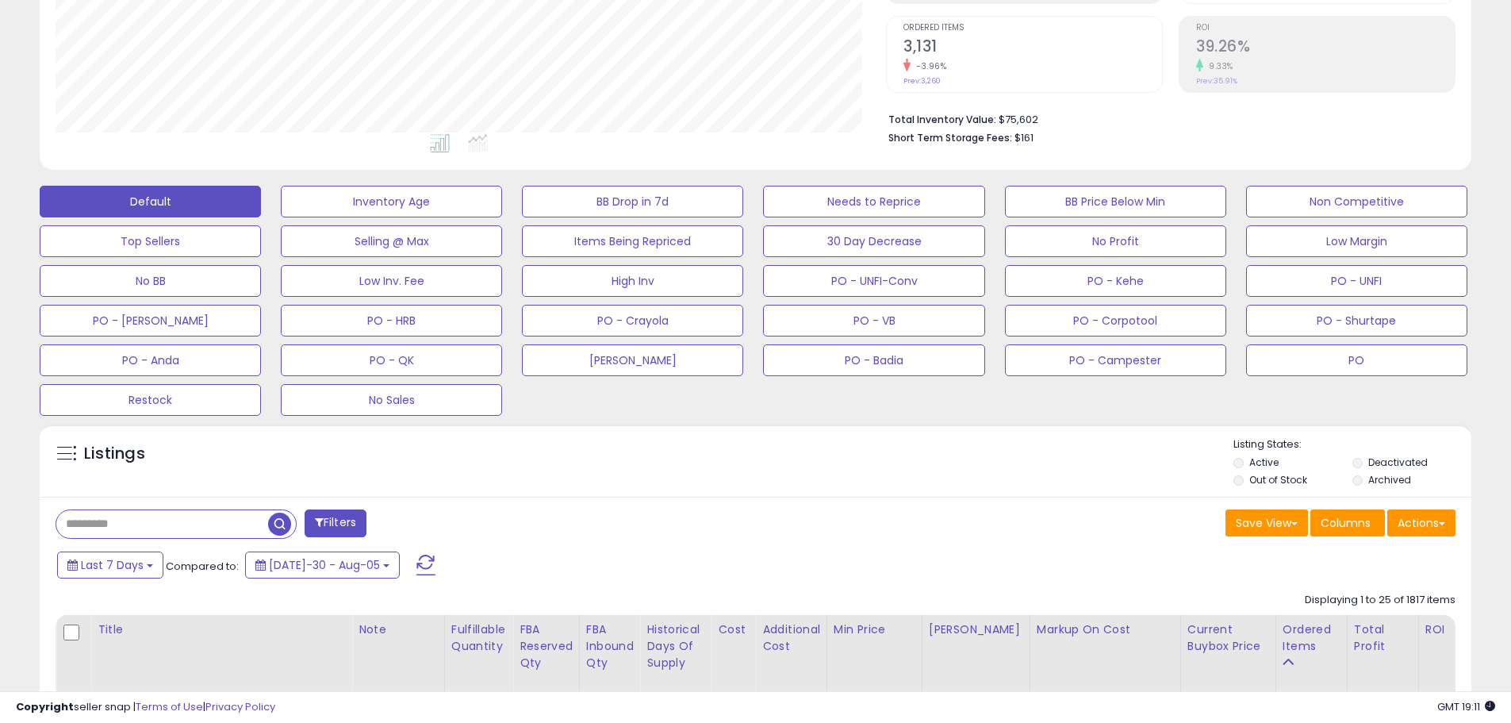
click at [361, 524] on button "Filters" at bounding box center [336, 523] width 62 height 28
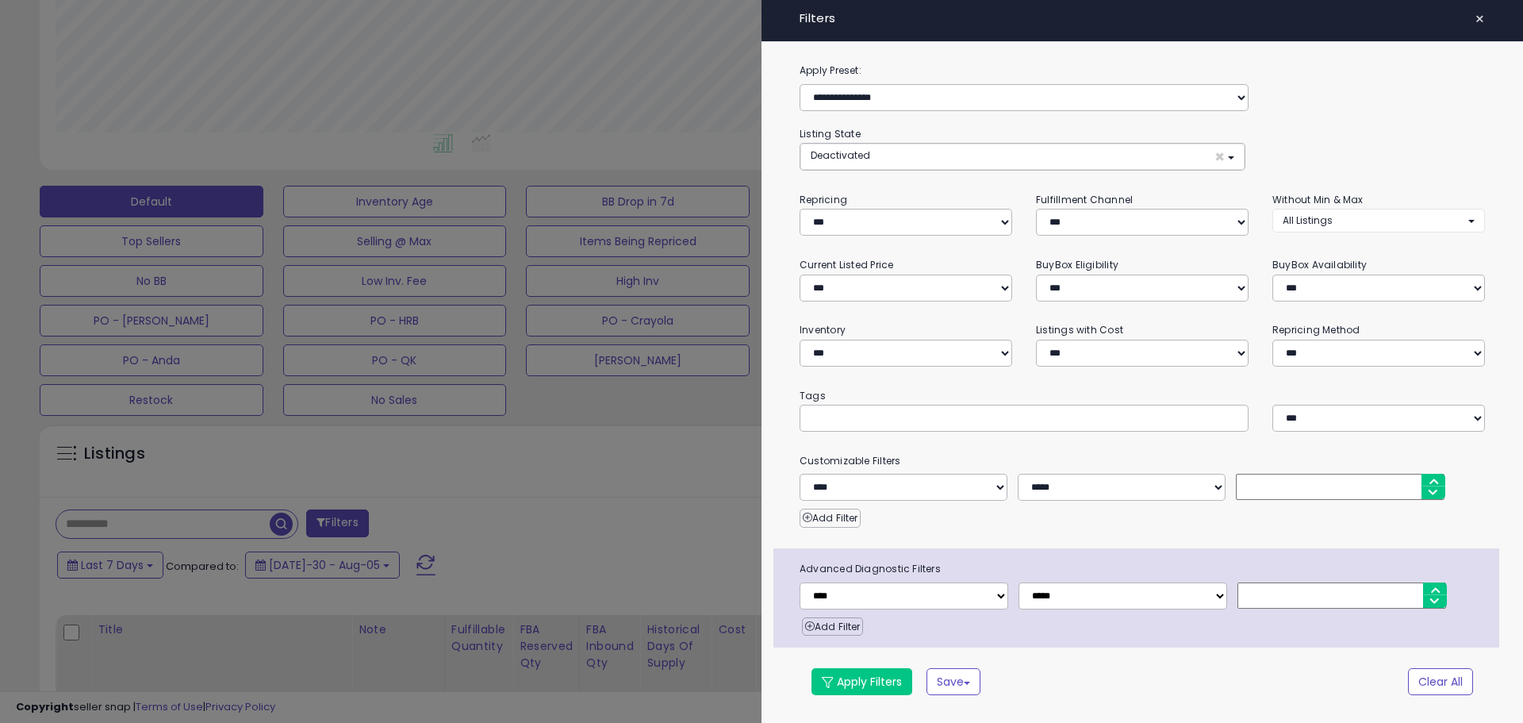
click at [1479, 21] on span "×" at bounding box center [1480, 19] width 10 height 22
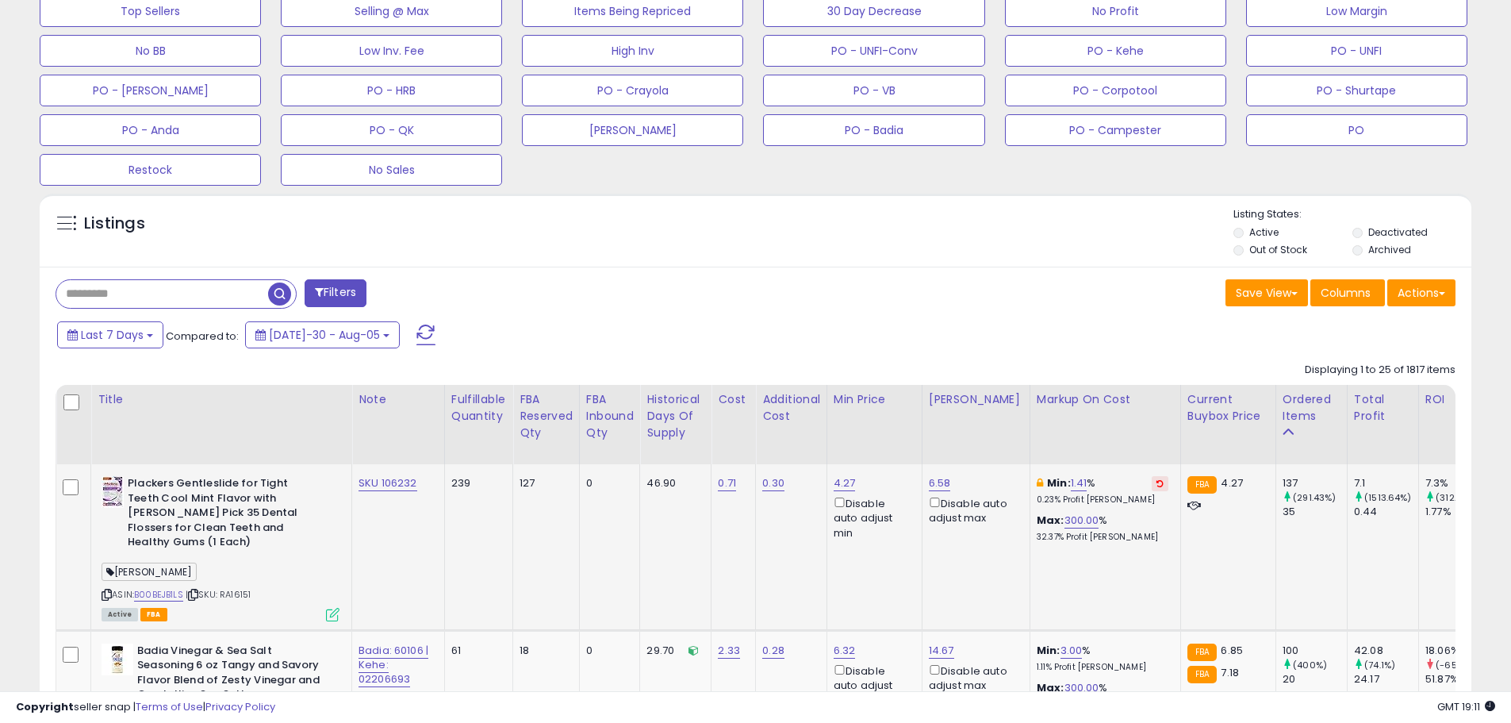
scroll to position [552, 0]
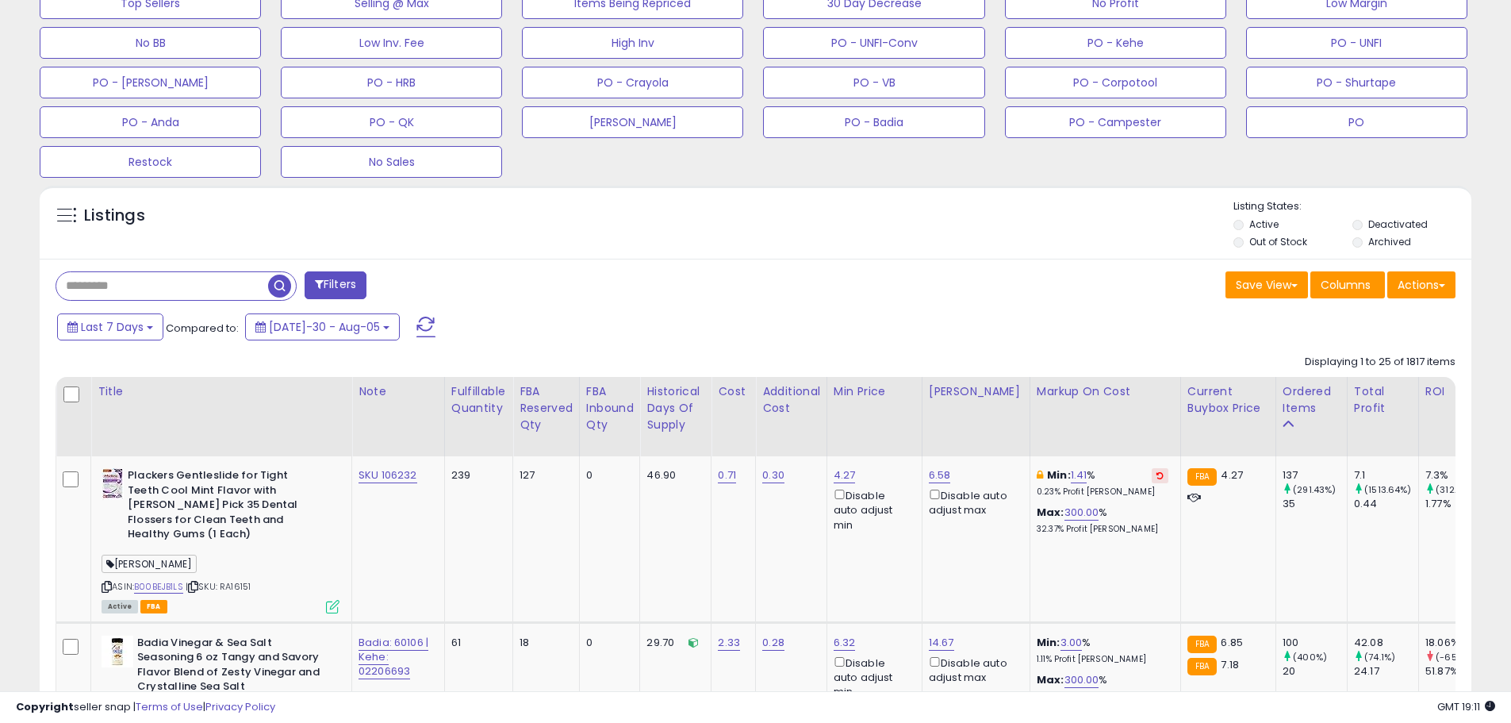
click at [155, 298] on input "text" at bounding box center [162, 286] width 212 height 28
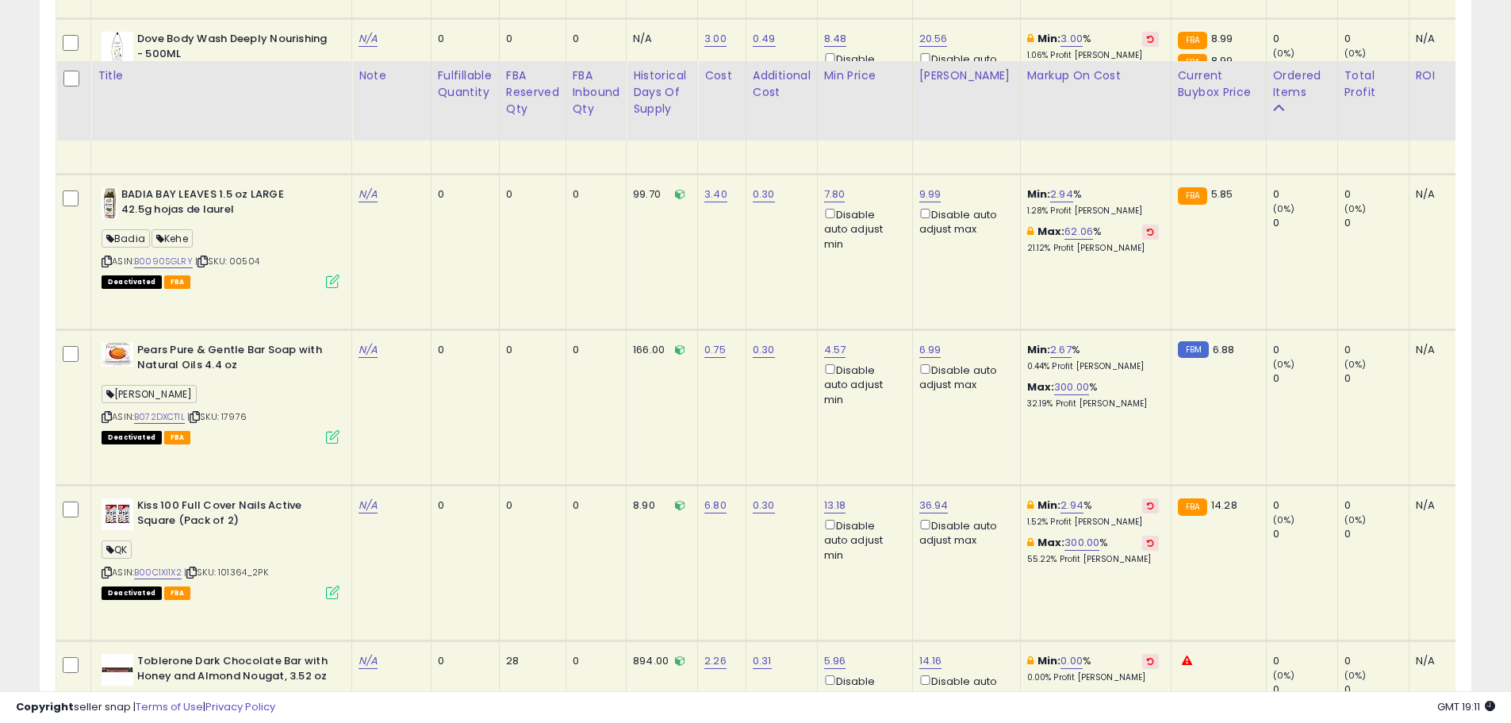
scroll to position [1983, 0]
